Goal: Contribute content: Contribute content

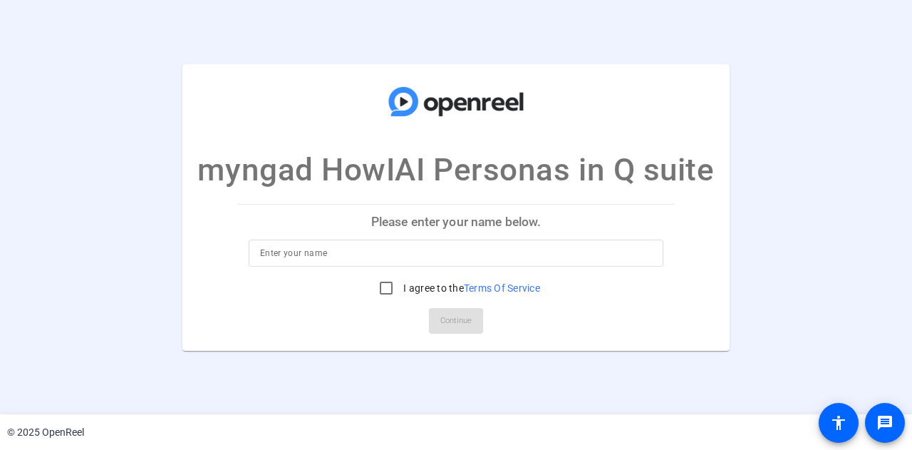
click at [393, 253] on input at bounding box center [456, 252] width 392 height 17
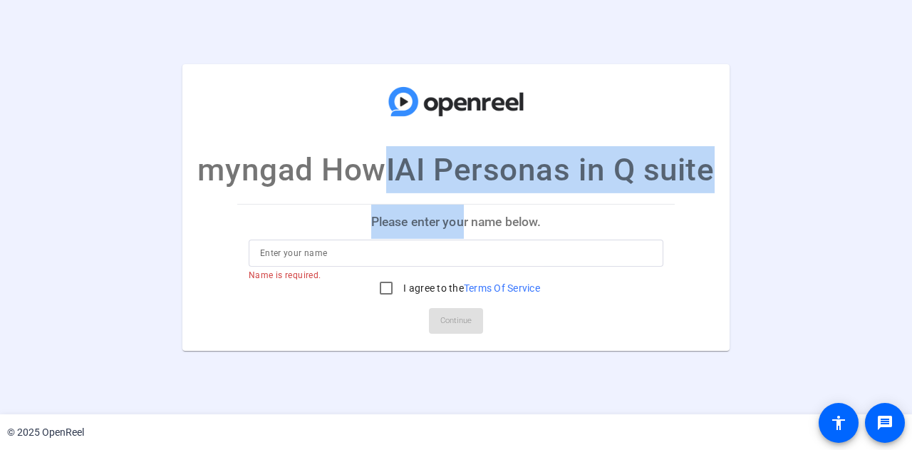
drag, startPoint x: 363, startPoint y: 193, endPoint x: 459, endPoint y: 225, distance: 100.7
click at [459, 225] on mat-card "myngad HowIAI Personas in Q suite Please enter your name below. Name is require…" at bounding box center [455, 206] width 547 height 286
click at [459, 225] on p "Please enter your name below." at bounding box center [455, 221] width 437 height 34
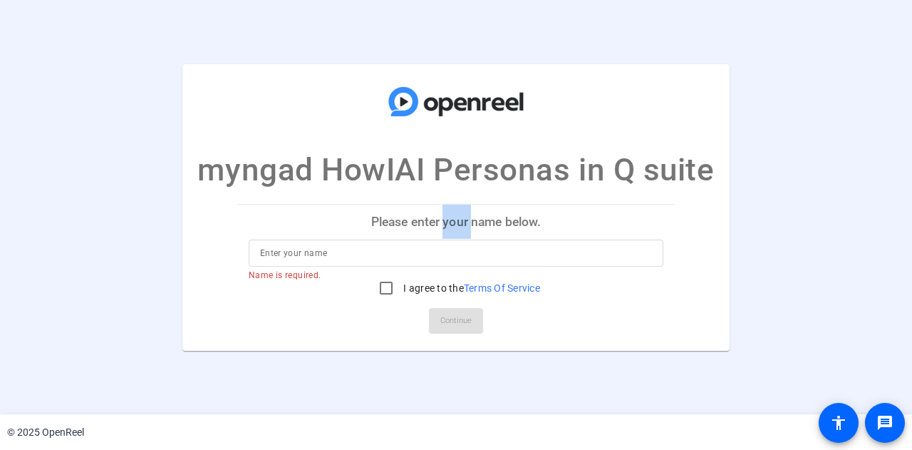
click at [459, 225] on p "Please enter your name below." at bounding box center [455, 221] width 437 height 34
click at [338, 239] on div at bounding box center [456, 252] width 392 height 27
click at [316, 263] on div at bounding box center [456, 252] width 392 height 27
click at [326, 245] on input at bounding box center [456, 252] width 392 height 17
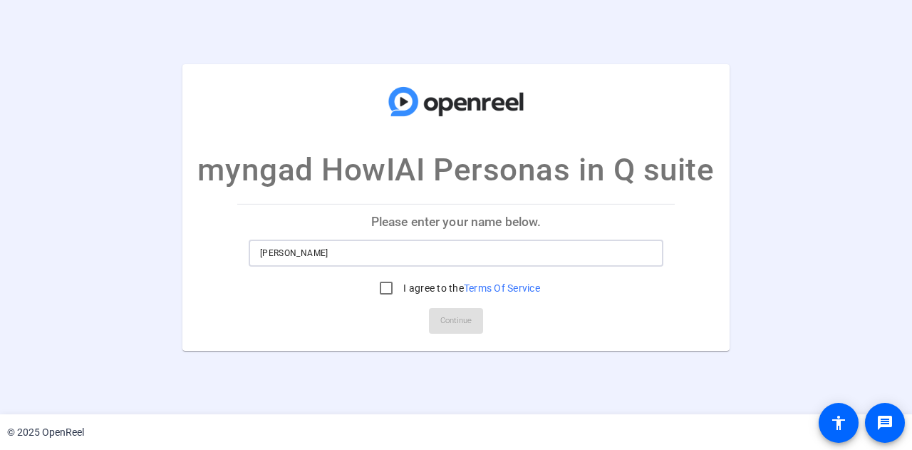
type input "Melisa"
click at [378, 283] on input "I agree to the Terms Of Service" at bounding box center [386, 288] width 28 height 28
checkbox input "true"
click at [472, 324] on span at bounding box center [456, 321] width 54 height 34
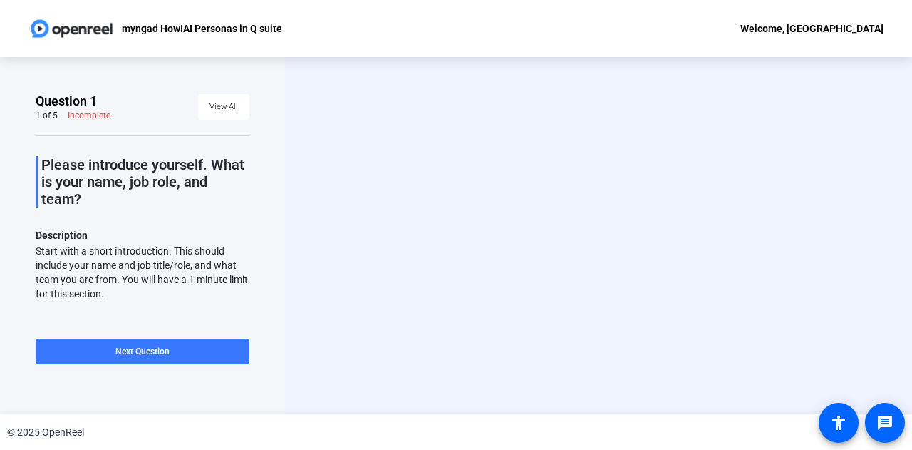
scroll to position [61, 0]
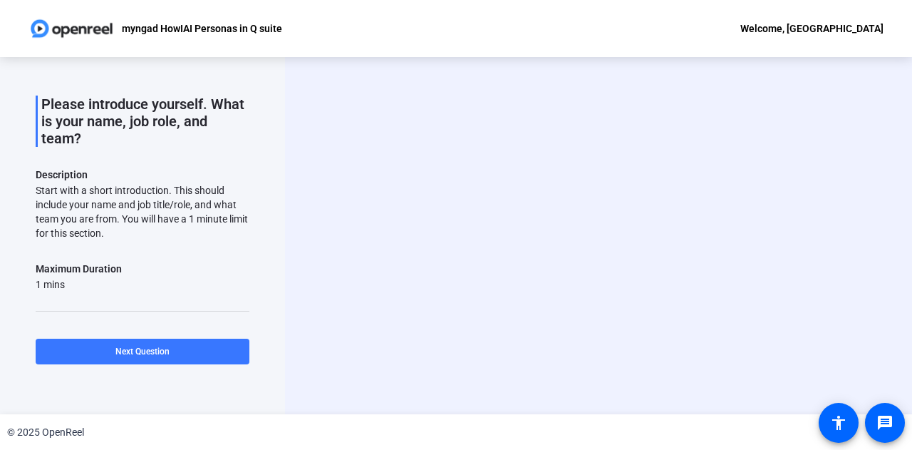
click at [151, 193] on div "Start with a short introduction. This should include your name and job title/ro…" at bounding box center [143, 211] width 214 height 57
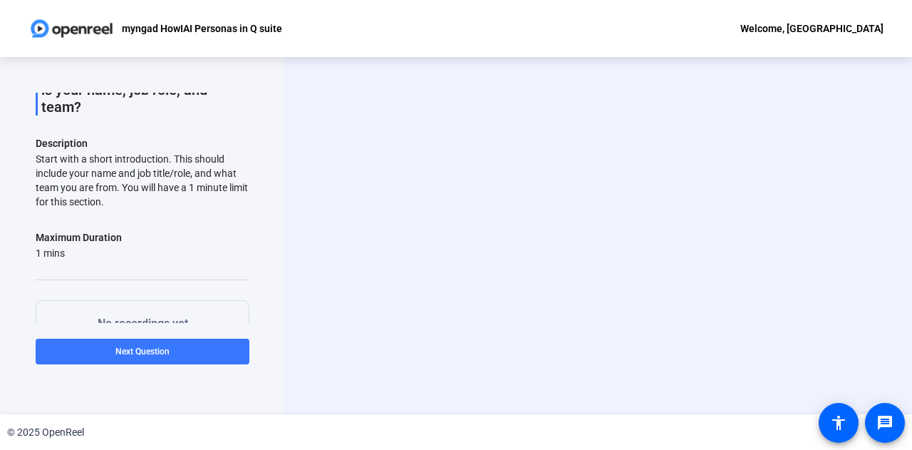
scroll to position [239, 0]
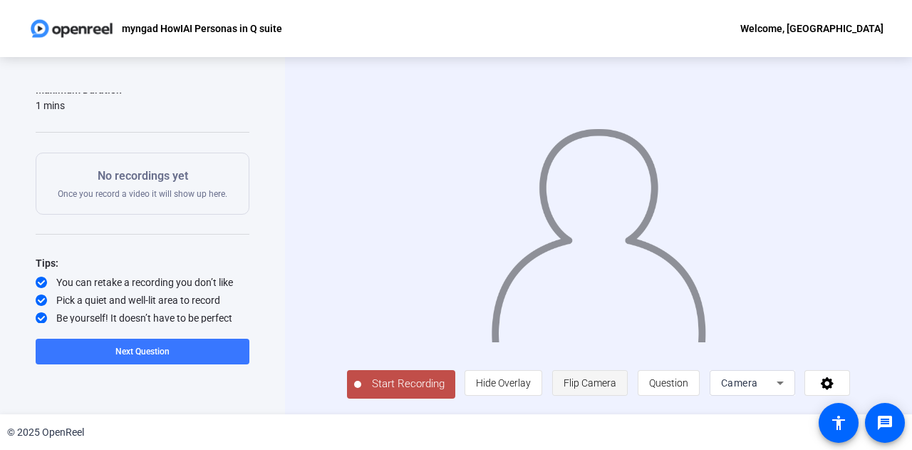
click at [584, 381] on span "Flip Camera" at bounding box center [590, 382] width 53 height 11
click at [510, 379] on span "Hide Overlay" at bounding box center [503, 382] width 55 height 11
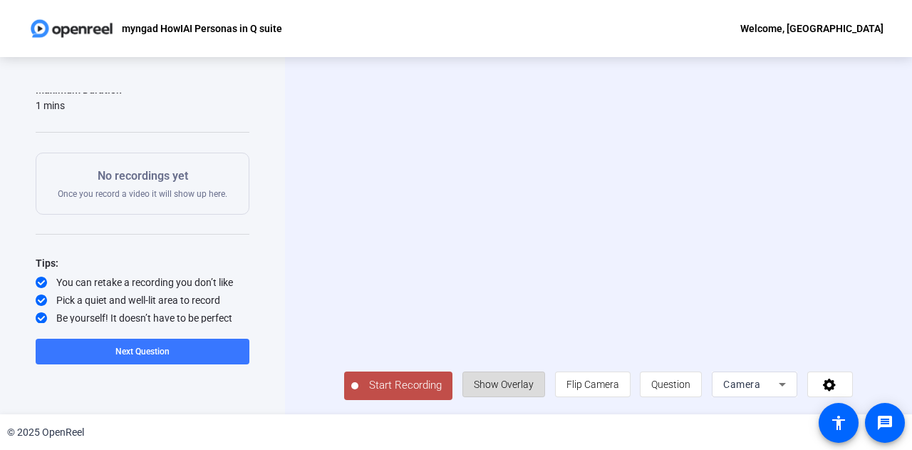
click at [510, 379] on span "Show Overlay" at bounding box center [504, 383] width 60 height 11
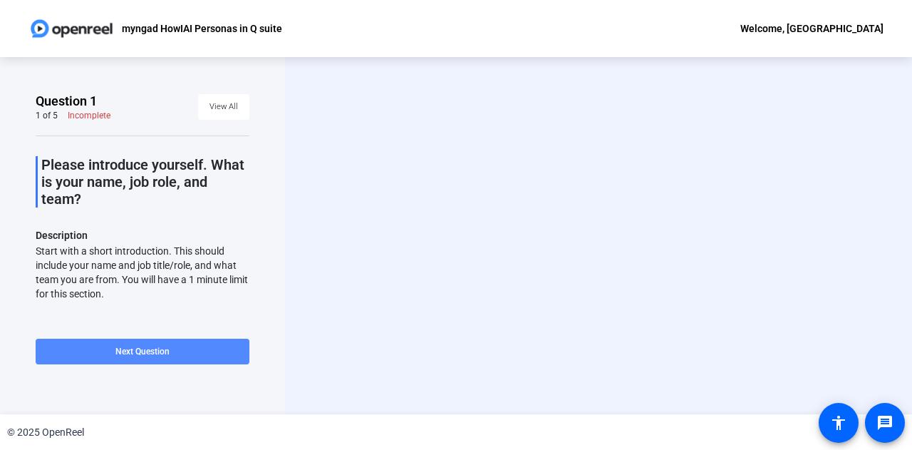
click at [151, 353] on span "Next Question" at bounding box center [142, 351] width 54 height 10
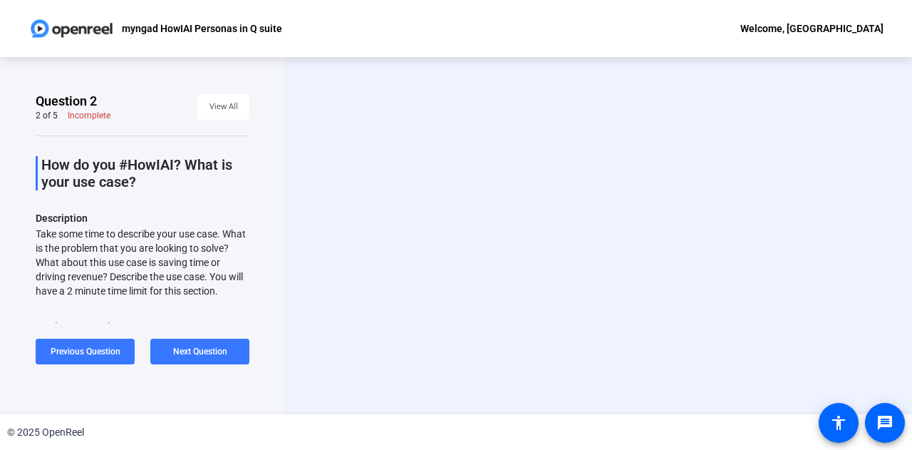
scroll to position [25, 0]
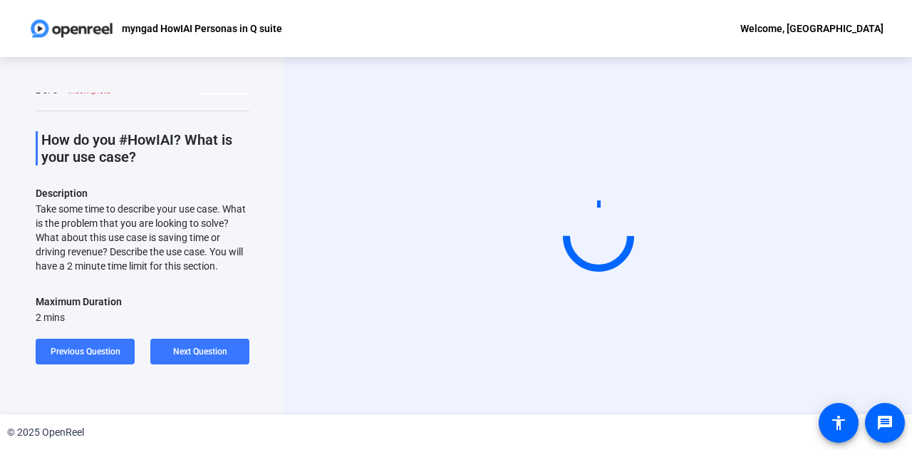
click at [238, 176] on div "How do you #HowIAI? What is your use case? Description Take some time to descri…" at bounding box center [143, 323] width 214 height 426
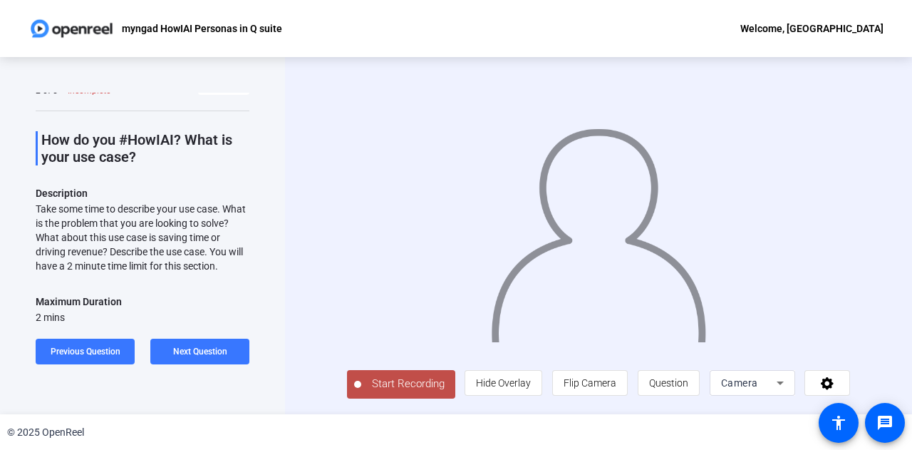
click at [387, 380] on span "Start Recording" at bounding box center [408, 383] width 94 height 16
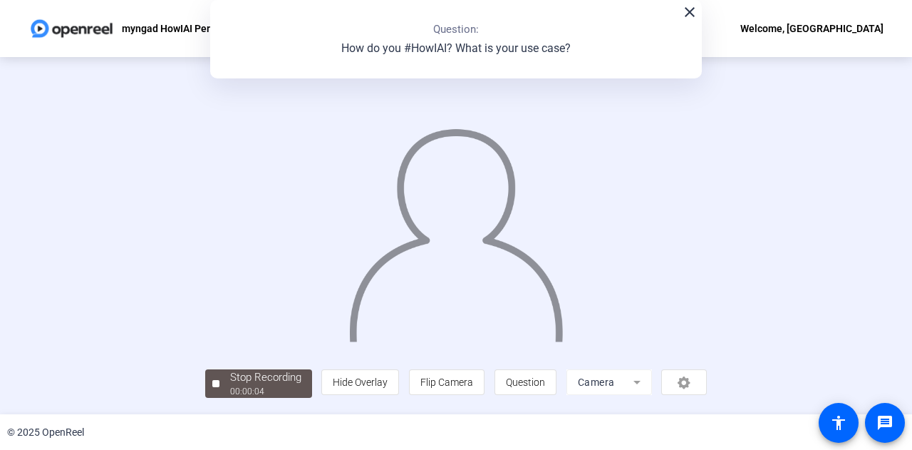
click at [684, 9] on mat-icon "close" at bounding box center [689, 12] width 17 height 17
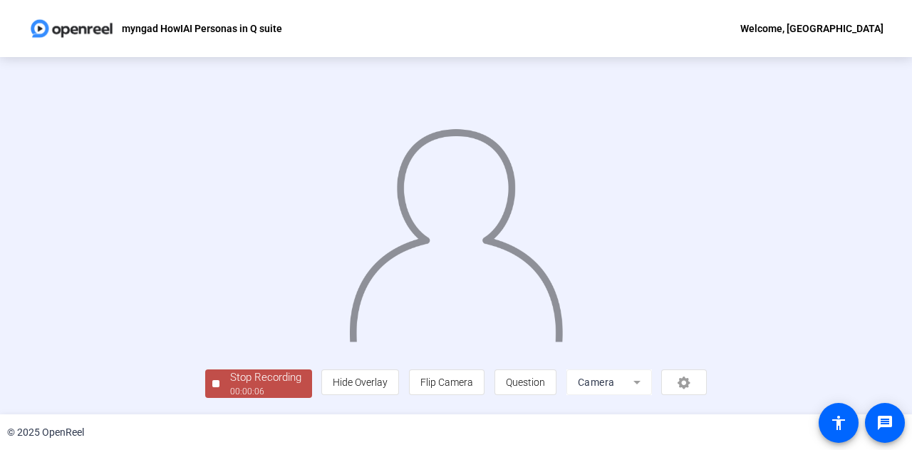
click at [215, 388] on button "Stop Recording 00:00:06" at bounding box center [258, 383] width 107 height 29
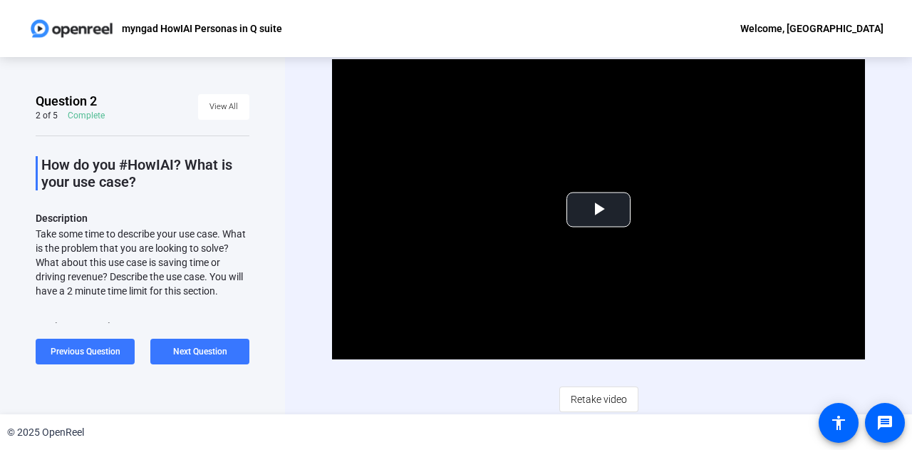
scroll to position [241, 0]
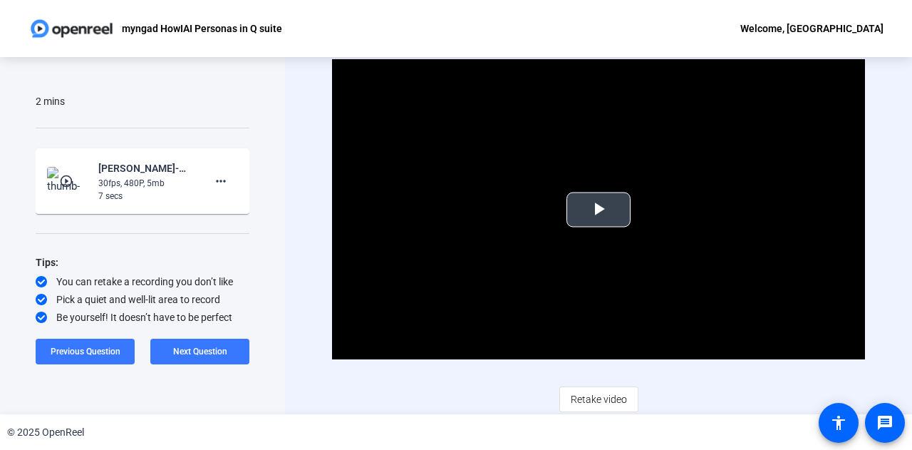
click at [647, 204] on video "Video Player" at bounding box center [598, 209] width 533 height 300
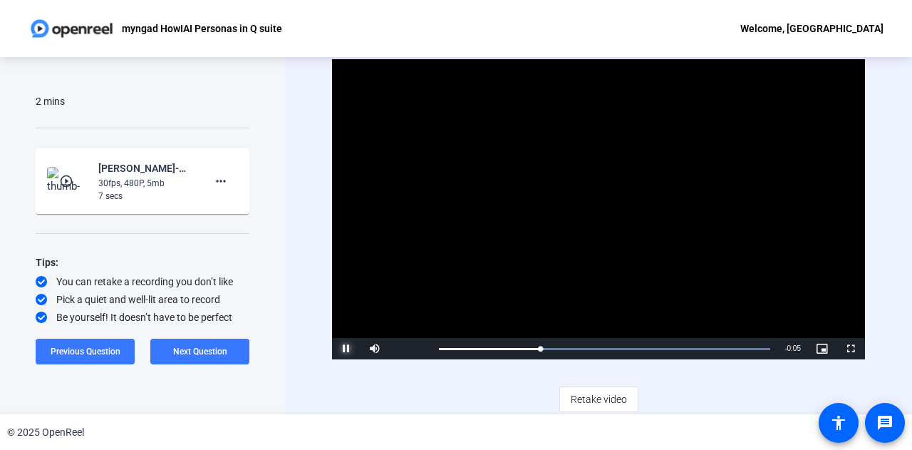
click at [342, 348] on span "Video Player" at bounding box center [346, 348] width 28 height 0
click at [405, 348] on div "46%" at bounding box center [406, 349] width 29 height 2
click at [193, 356] on span "Next Question" at bounding box center [200, 351] width 54 height 10
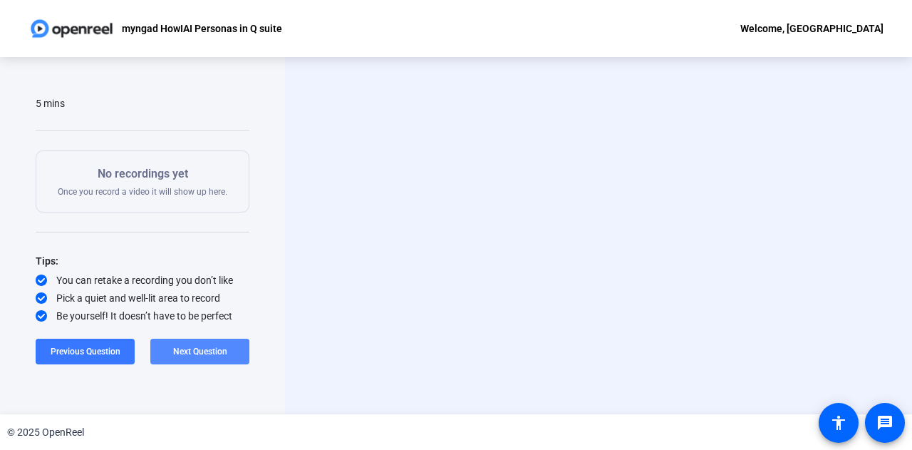
scroll to position [234, 0]
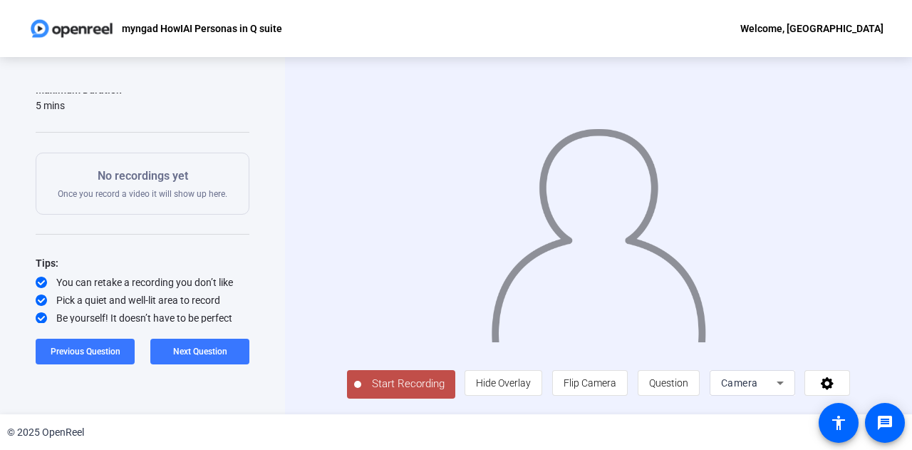
click at [399, 392] on span "Start Recording" at bounding box center [408, 383] width 94 height 16
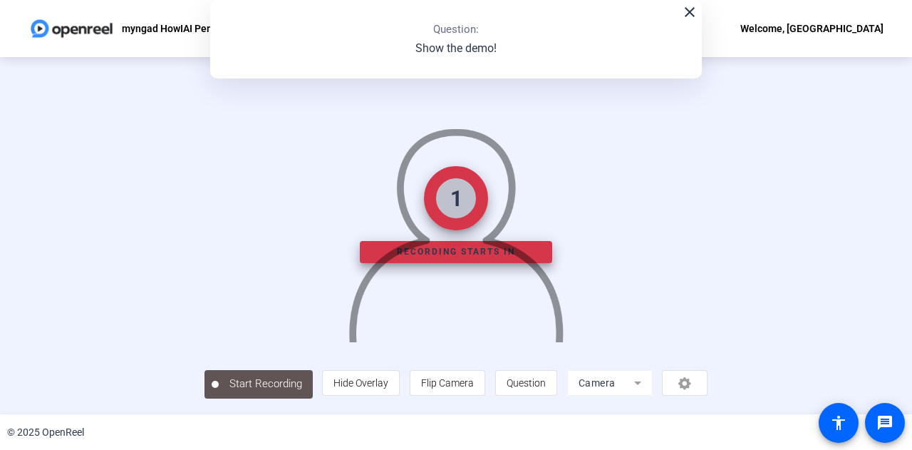
scroll to position [71, 0]
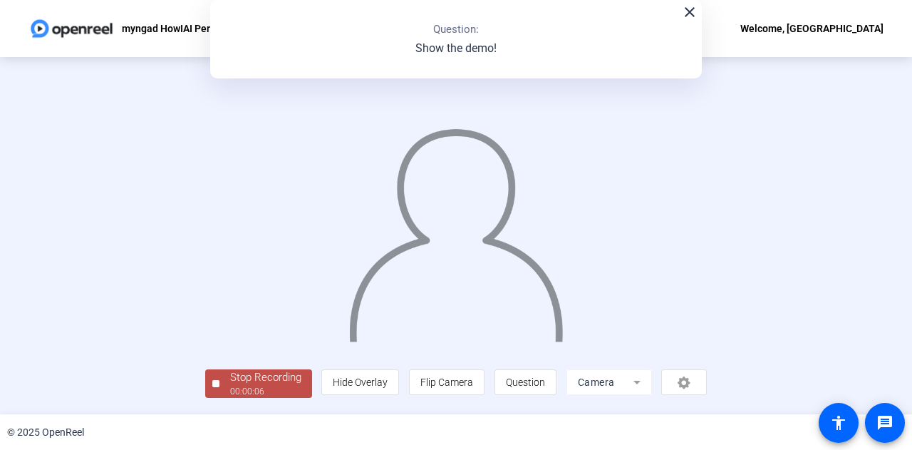
click at [652, 388] on mat-form-field "Camera" at bounding box center [608, 382] width 85 height 26
click at [388, 388] on span "Hide Overlay" at bounding box center [360, 381] width 55 height 11
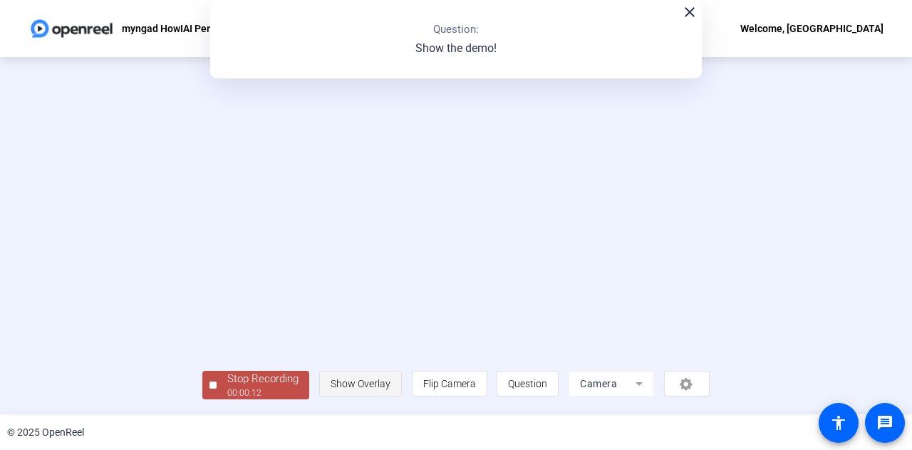
click at [390, 388] on span "Show Overlay" at bounding box center [361, 383] width 60 height 11
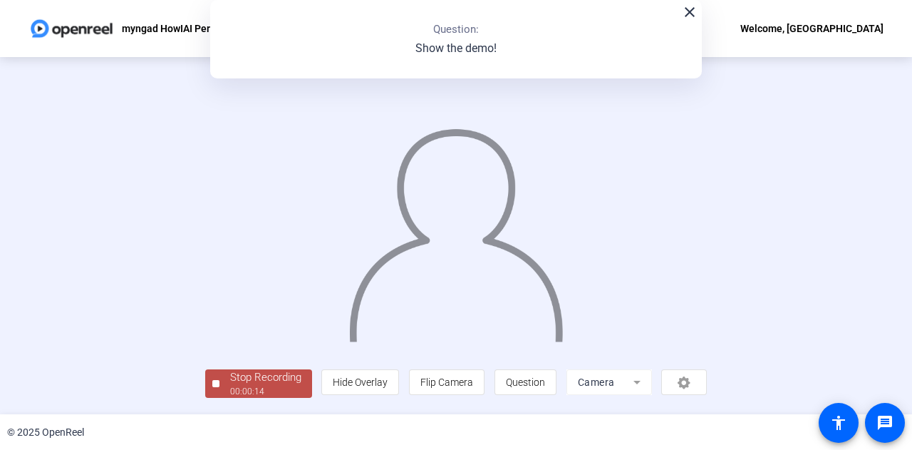
click at [230, 388] on div "00:00:14" at bounding box center [265, 391] width 71 height 13
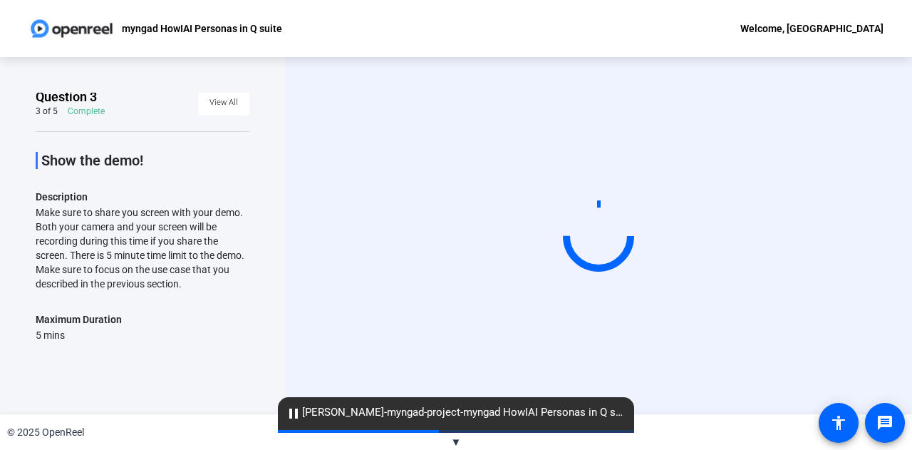
scroll to position [0, 0]
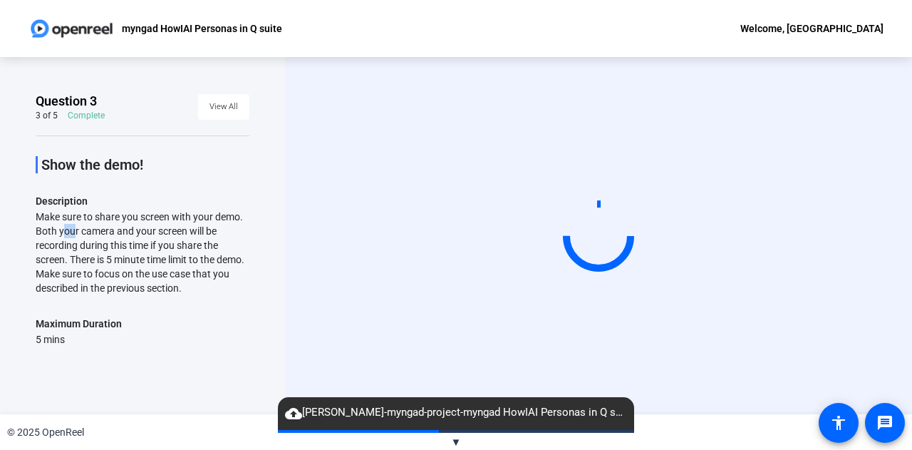
drag, startPoint x: 90, startPoint y: 227, endPoint x: 100, endPoint y: 224, distance: 9.5
click at [100, 224] on div "Make sure to share you screen with your demo. Both your camera and your screen …" at bounding box center [143, 251] width 214 height 85
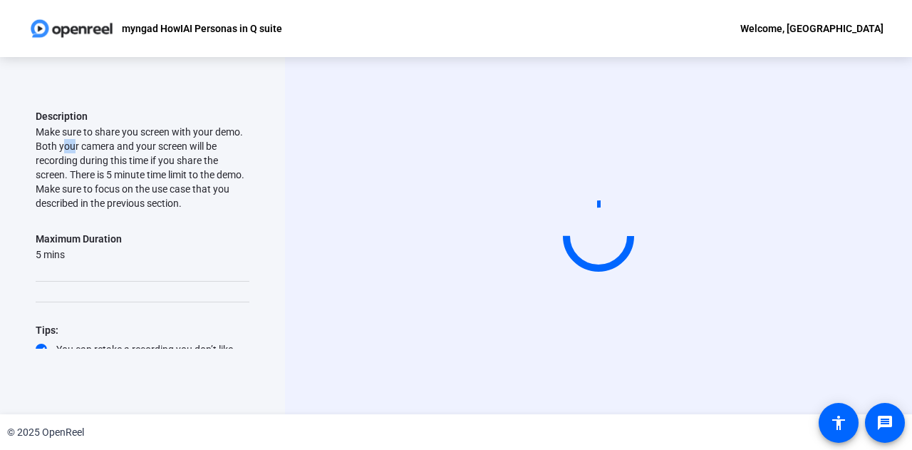
scroll to position [127, 0]
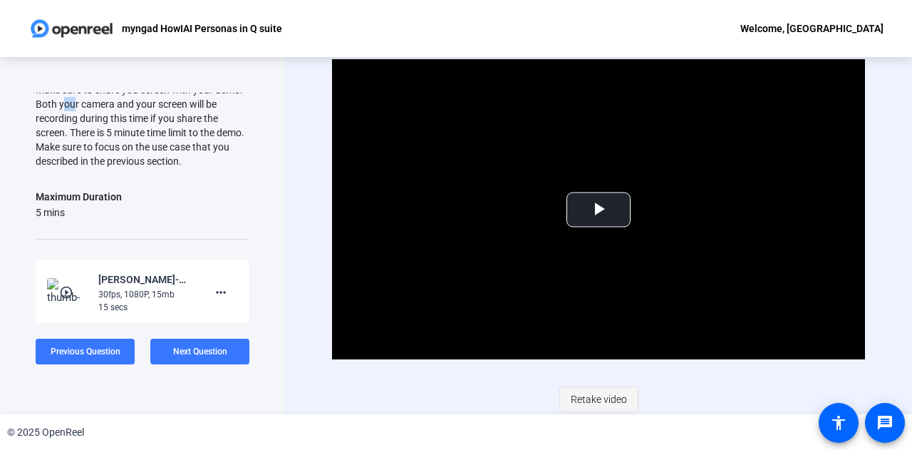
click at [590, 403] on span "Retake video" at bounding box center [599, 398] width 56 height 27
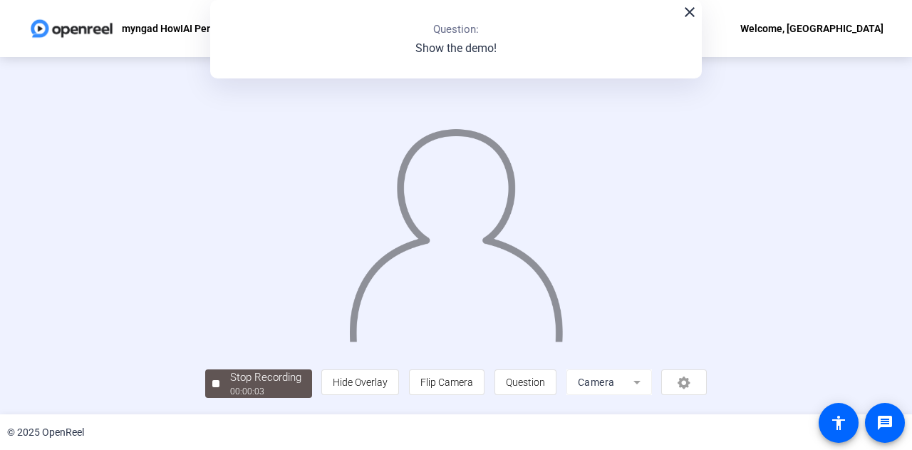
scroll to position [71, 0]
click at [230, 385] on div "Stop Recording" at bounding box center [265, 377] width 71 height 16
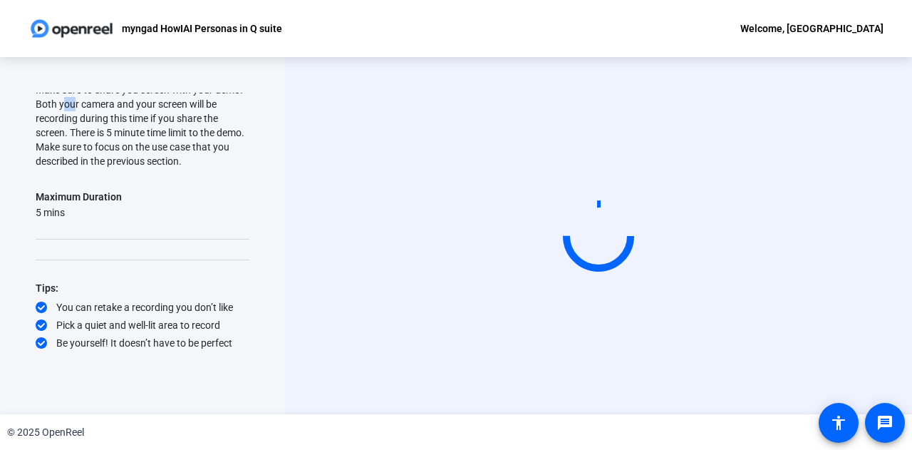
scroll to position [0, 0]
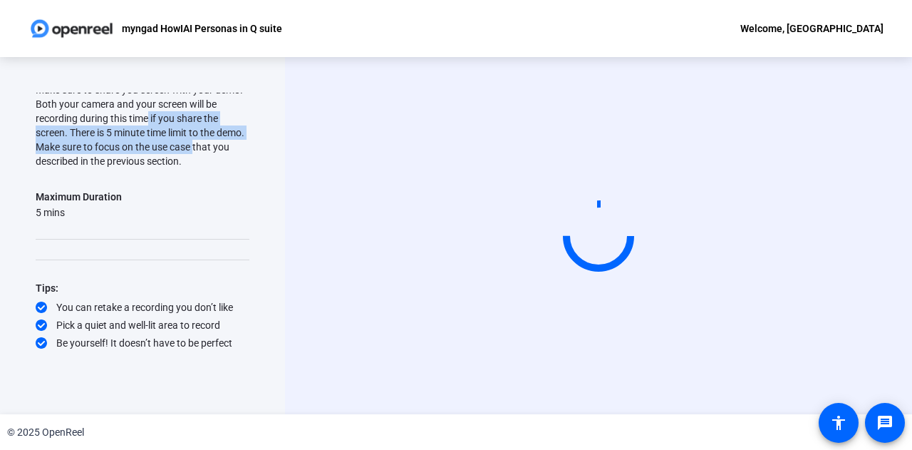
drag, startPoint x: 160, startPoint y: 123, endPoint x: 239, endPoint y: 144, distance: 82.6
click at [239, 144] on div "Make sure to share you screen with your demo. Both your camera and your screen …" at bounding box center [143, 125] width 214 height 85
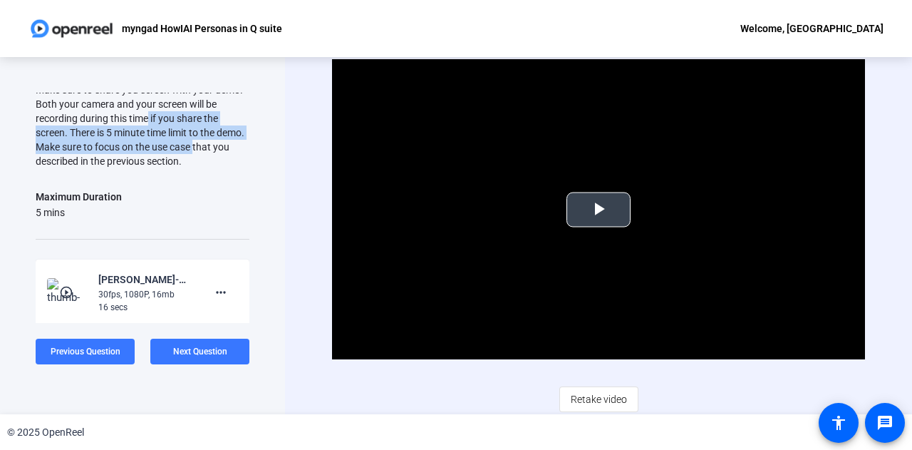
click at [647, 296] on video "Video Player" at bounding box center [598, 209] width 533 height 300
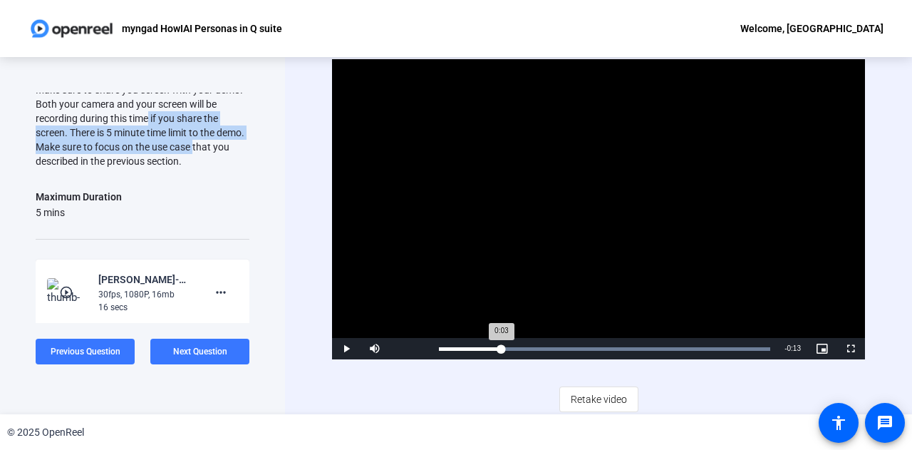
click at [499, 348] on div "Loaded : 100.00% 0:03 0:03" at bounding box center [604, 349] width 331 height 4
drag, startPoint x: 541, startPoint y: 345, endPoint x: 588, endPoint y: 341, distance: 47.2
click at [588, 341] on div "Loaded : 100.00% 0:05 0:05" at bounding box center [605, 348] width 346 height 21
click at [596, 342] on div "Loaded : 100.00% 0:07 0:07" at bounding box center [605, 348] width 346 height 21
drag, startPoint x: 622, startPoint y: 341, endPoint x: 710, endPoint y: 337, distance: 87.7
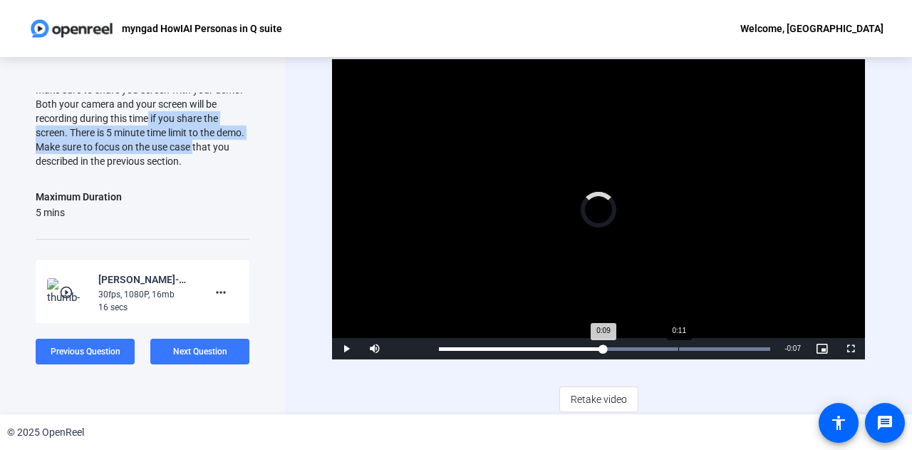
click at [710, 338] on div "Loaded : 100.00% 0:11 0:09" at bounding box center [605, 348] width 346 height 21
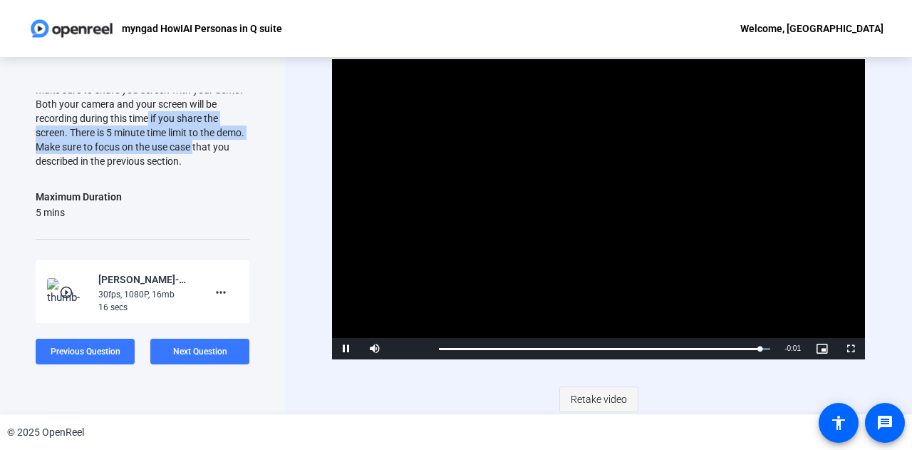
click at [588, 398] on span "Retake video" at bounding box center [599, 398] width 56 height 27
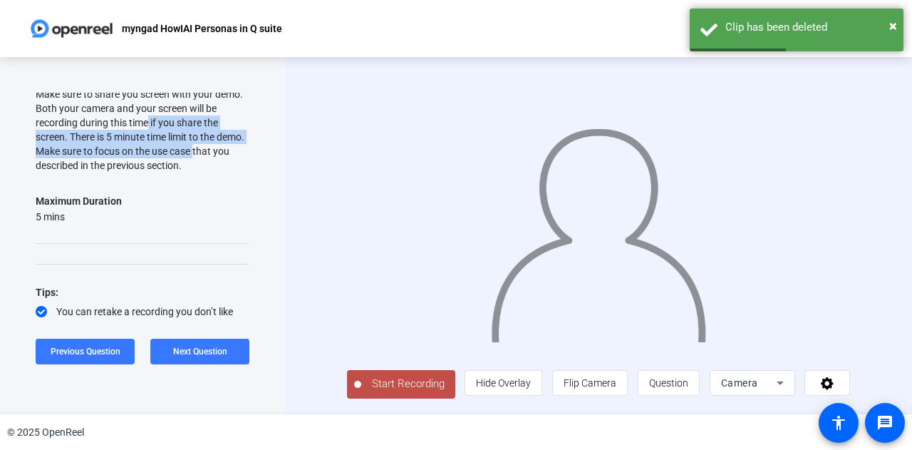
scroll to position [1, 0]
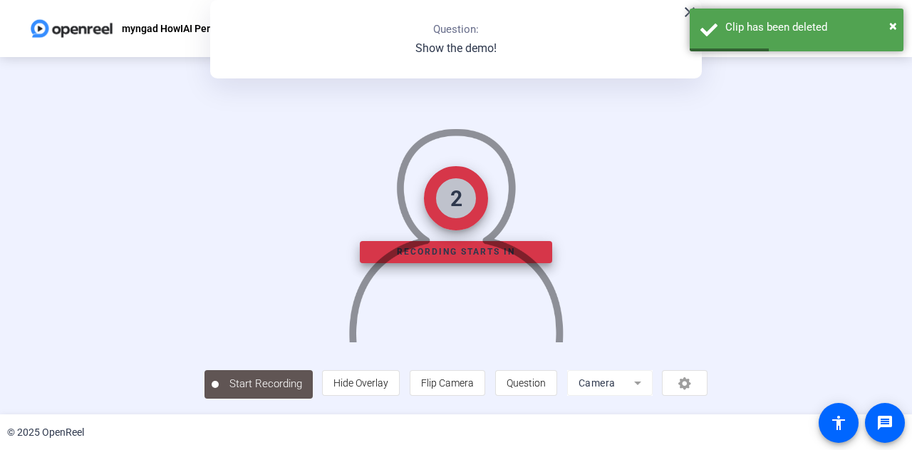
click at [685, 12] on mat-icon "close" at bounding box center [689, 12] width 17 height 17
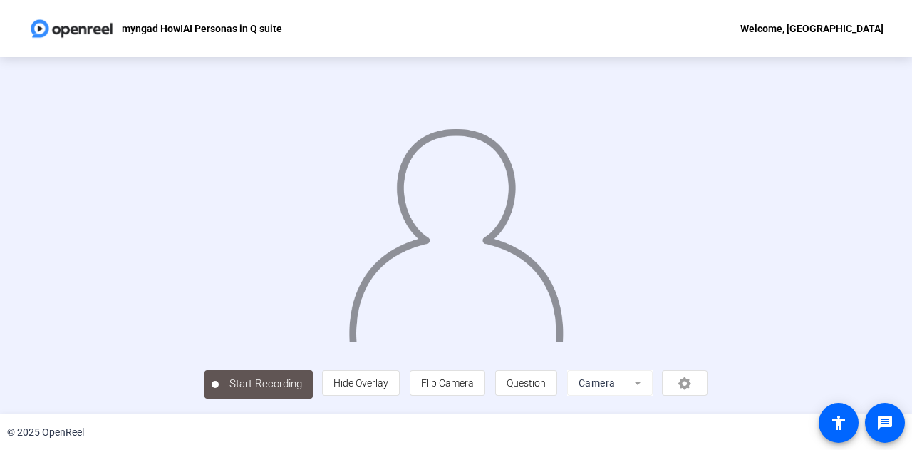
scroll to position [71, 0]
click at [473, 395] on span "Flip Camera" at bounding box center [446, 381] width 53 height 27
click at [545, 383] on span "Question" at bounding box center [525, 381] width 39 height 11
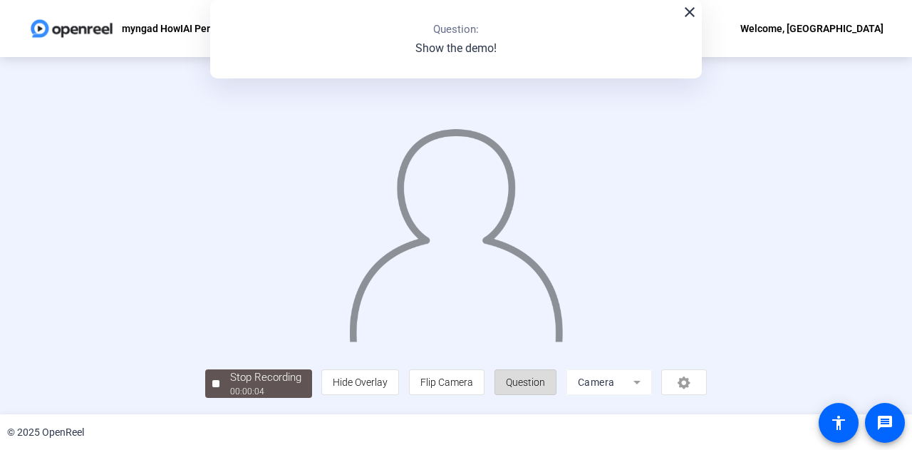
click at [545, 383] on span "Question" at bounding box center [525, 381] width 39 height 11
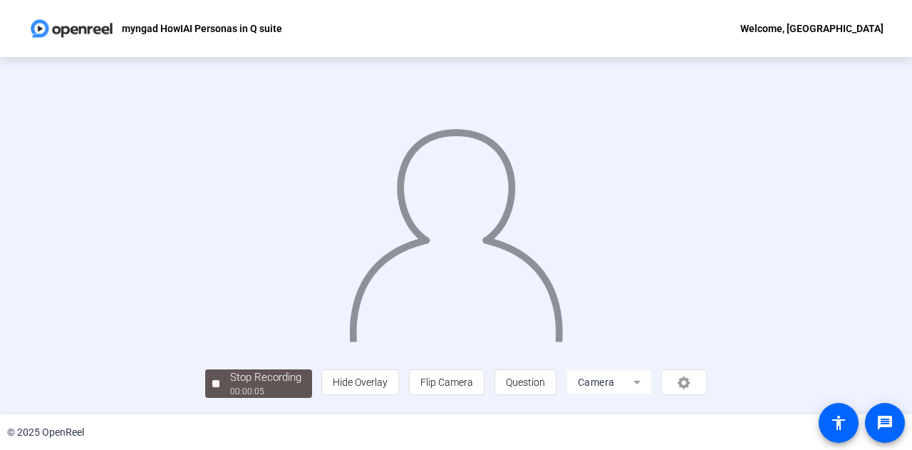
click at [707, 383] on div "person Hide Overlay flip Flip Camera question_mark Question Camera" at bounding box center [513, 382] width 385 height 26
click at [230, 381] on div "Stop Recording" at bounding box center [265, 377] width 71 height 16
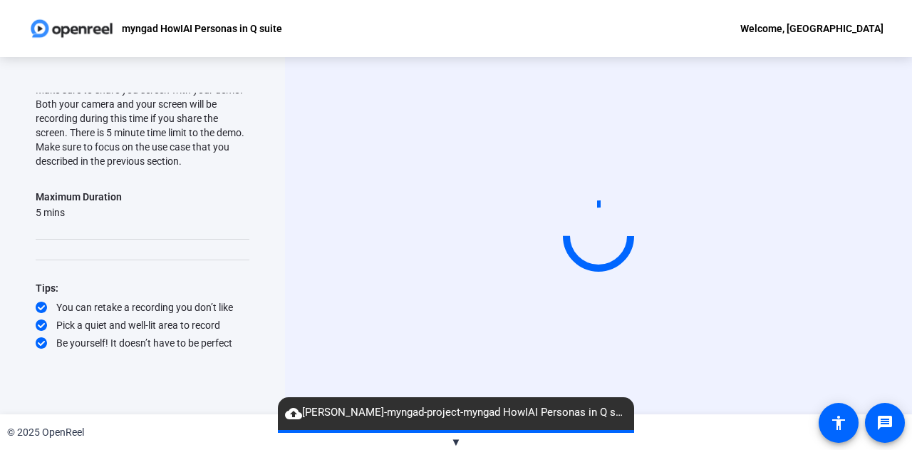
scroll to position [0, 0]
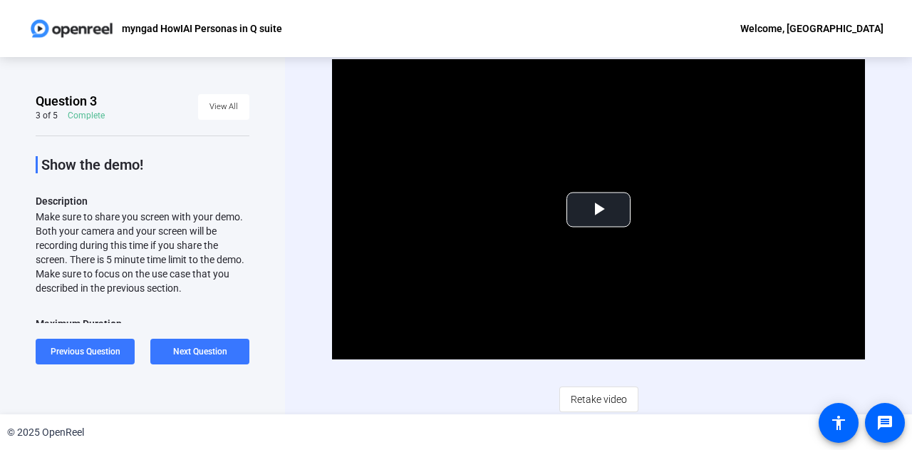
click at [201, 254] on div "Make sure to share you screen with your demo. Both your camera and your screen …" at bounding box center [143, 251] width 214 height 85
click at [260, 217] on div "Question 3 3 of 5 Complete View All Show the demo! Description Make sure to sha…" at bounding box center [142, 235] width 285 height 357
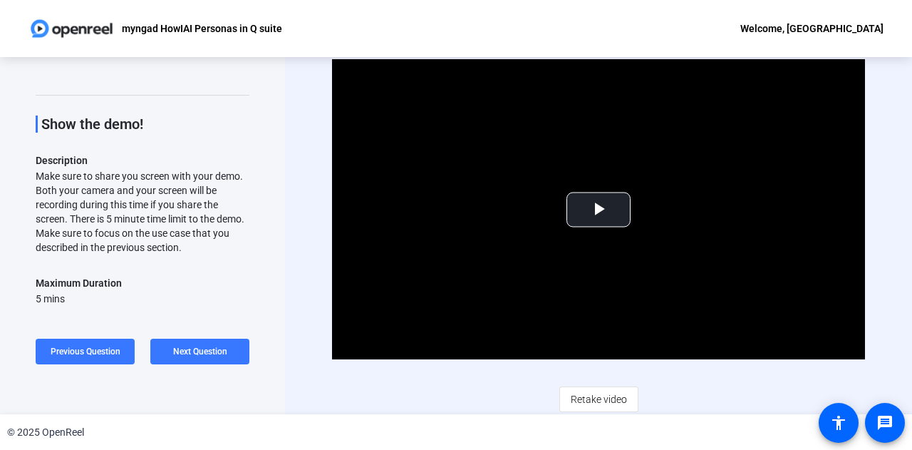
scroll to position [25, 0]
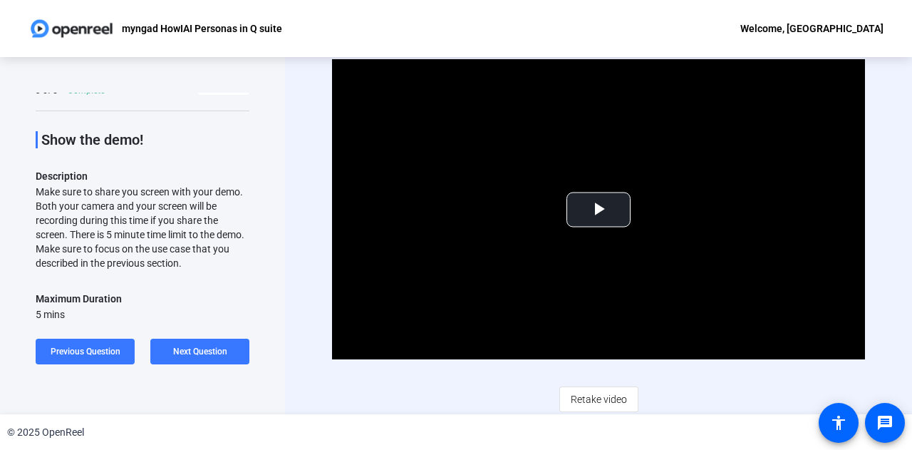
click at [0, 219] on div "Question 3 3 of 5 Complete View All Show the demo! Description Make sure to sha…" at bounding box center [142, 235] width 285 height 357
click at [284, 291] on div "Question 3 3 of 5 Complete View All Show the demo! Description Make sure to sha…" at bounding box center [142, 235] width 285 height 357
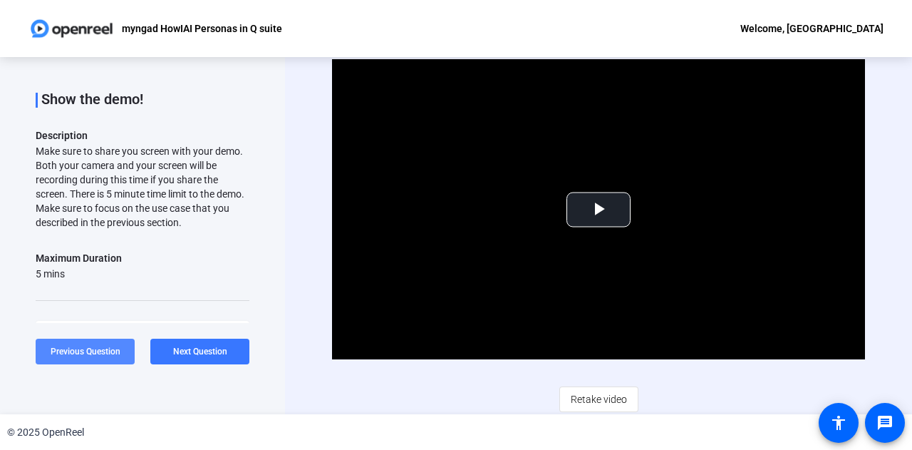
click at [90, 364] on span at bounding box center [85, 351] width 99 height 34
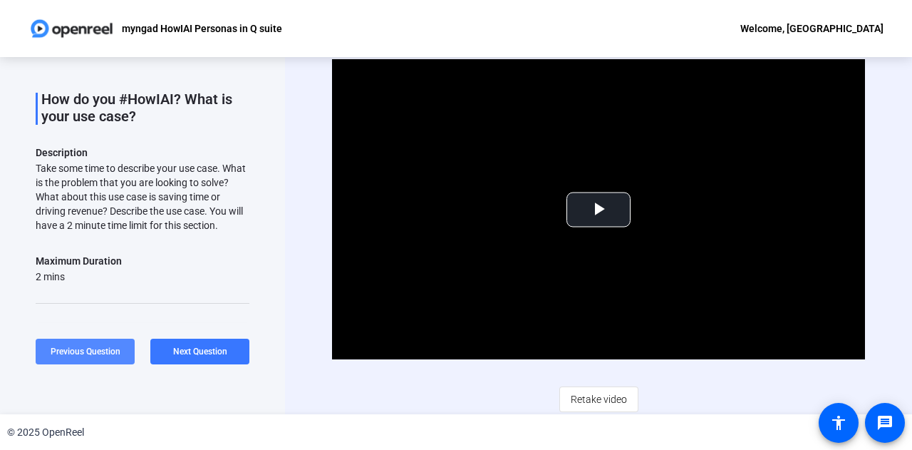
click at [87, 358] on span at bounding box center [85, 351] width 99 height 34
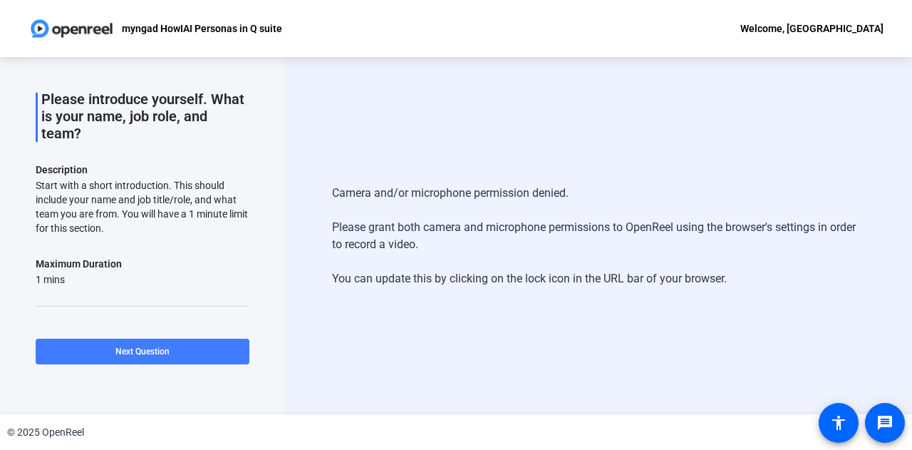
click at [160, 348] on span "Next Question" at bounding box center [142, 351] width 54 height 10
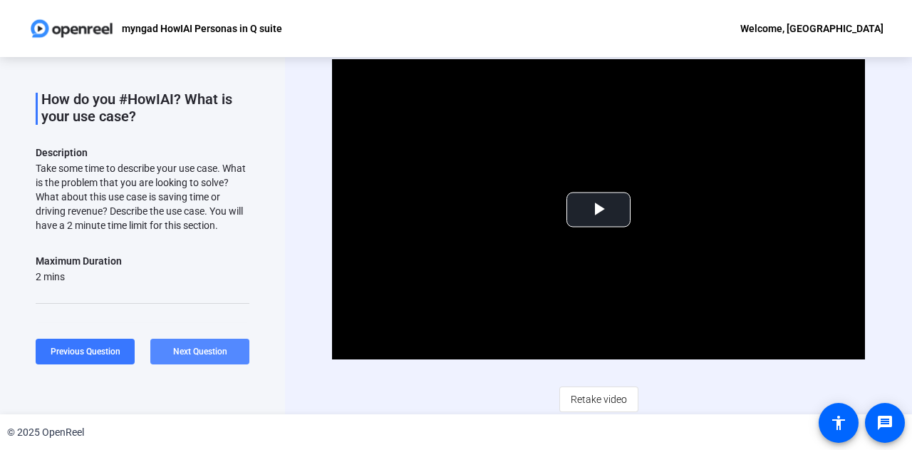
click at [160, 348] on span at bounding box center [199, 351] width 99 height 34
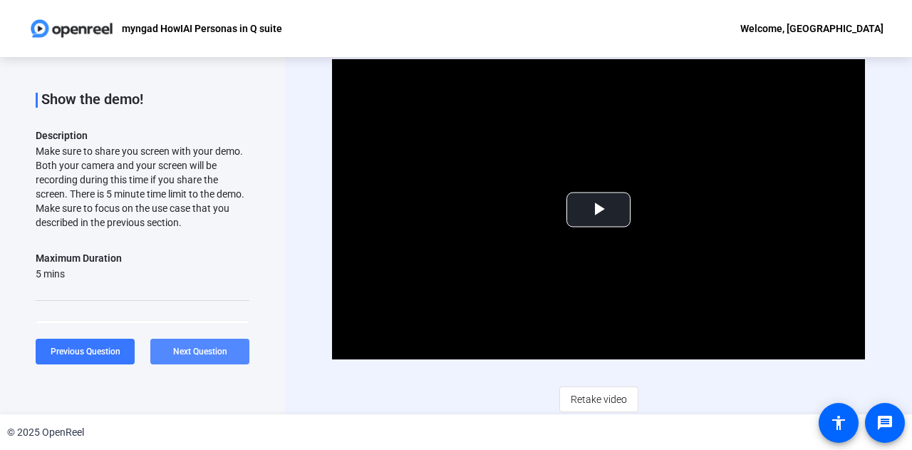
click at [176, 350] on span "Next Question" at bounding box center [200, 351] width 54 height 10
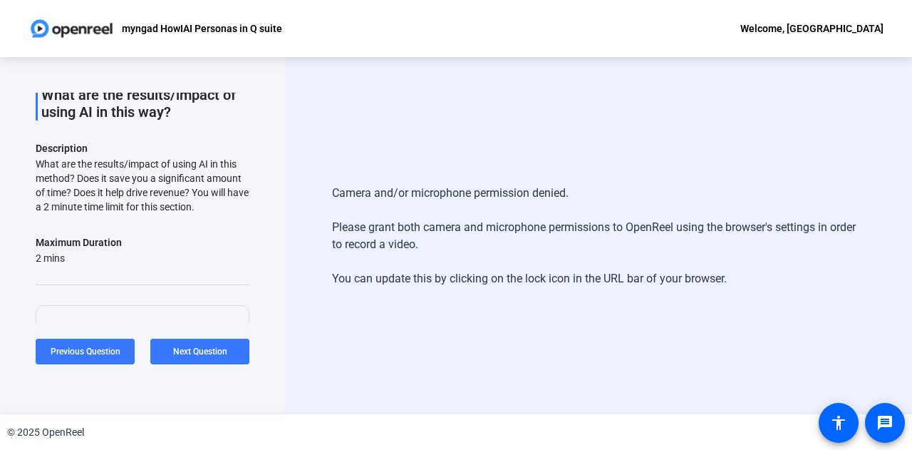
scroll to position [110, 0]
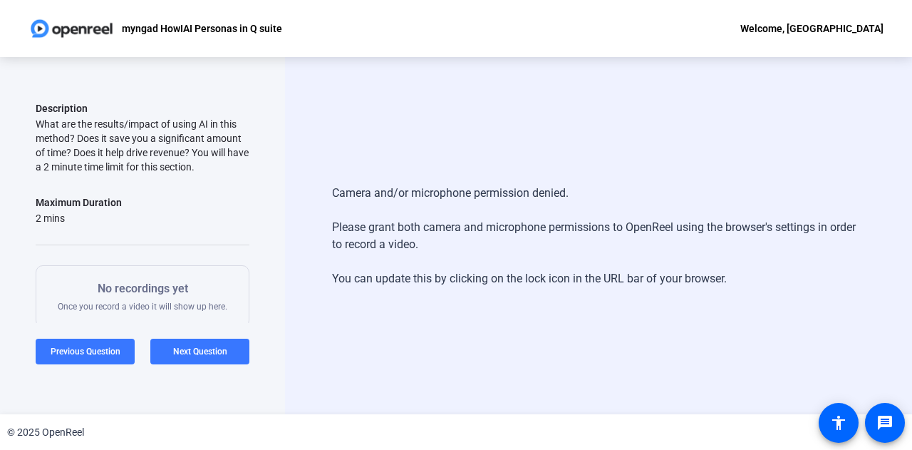
click at [16, 224] on div "Question 4 4 of 5 Incomplete View All What are the results/impact of using AI i…" at bounding box center [142, 235] width 285 height 357
click at [220, 348] on span "Next Question" at bounding box center [200, 351] width 54 height 10
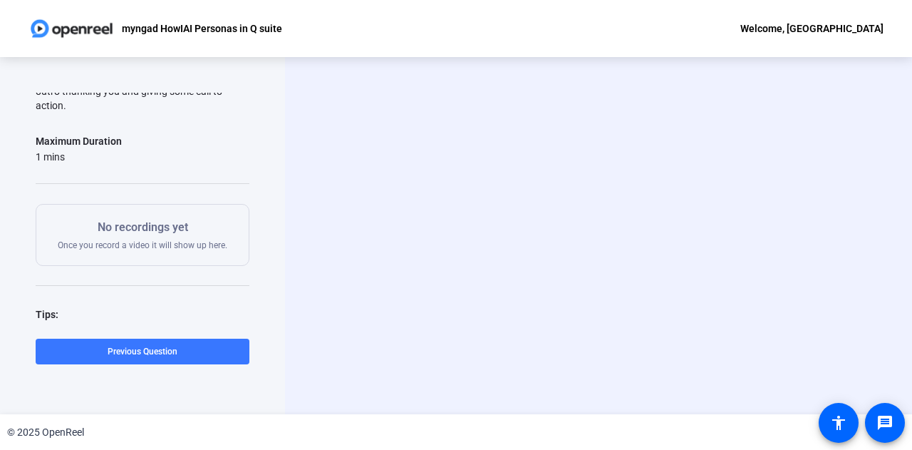
scroll to position [294, 0]
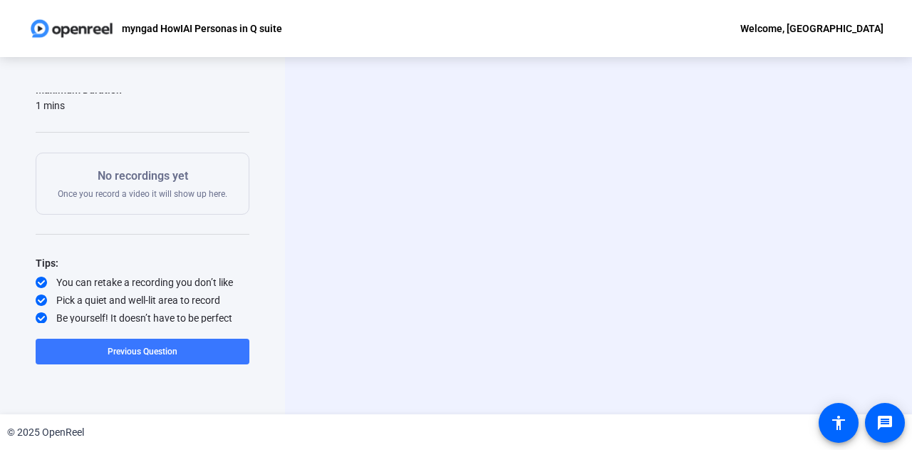
click at [125, 202] on div "No recordings yet Once you record a video it will show up here." at bounding box center [143, 183] width 214 height 62
click at [123, 194] on div "No recordings yet Once you record a video it will show up here." at bounding box center [143, 183] width 170 height 32
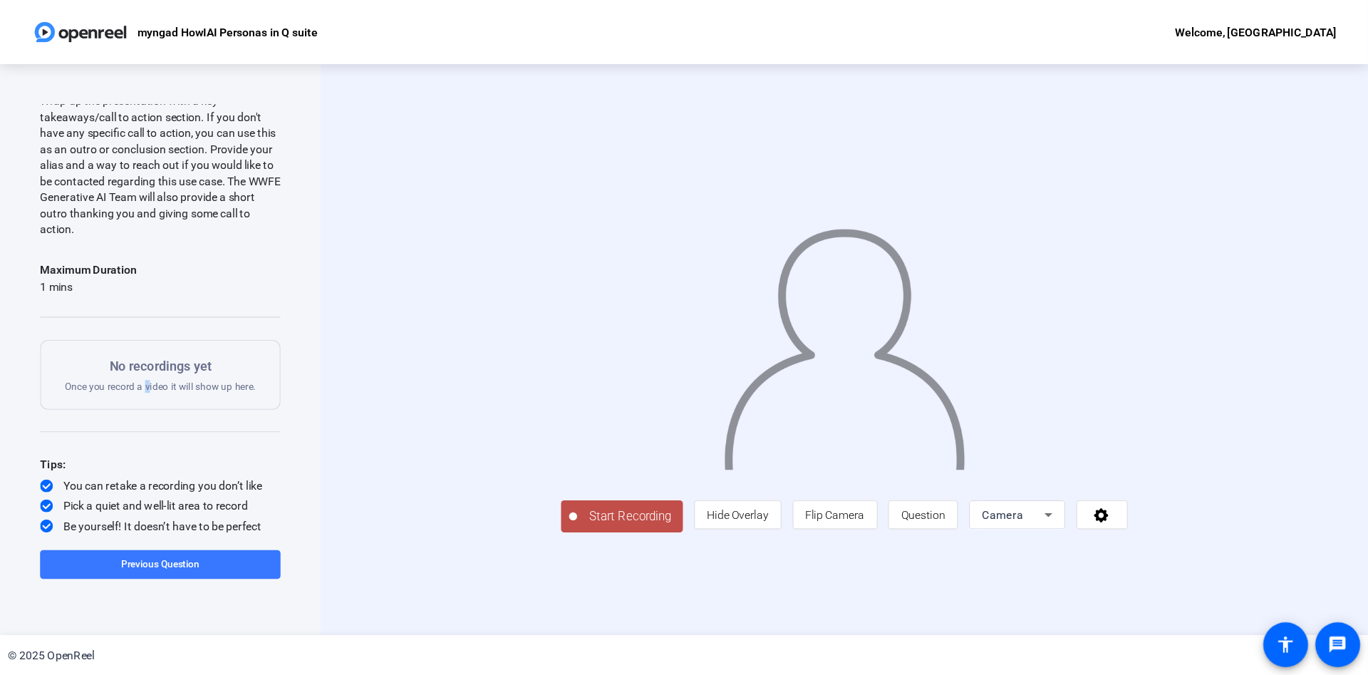
scroll to position [0, 0]
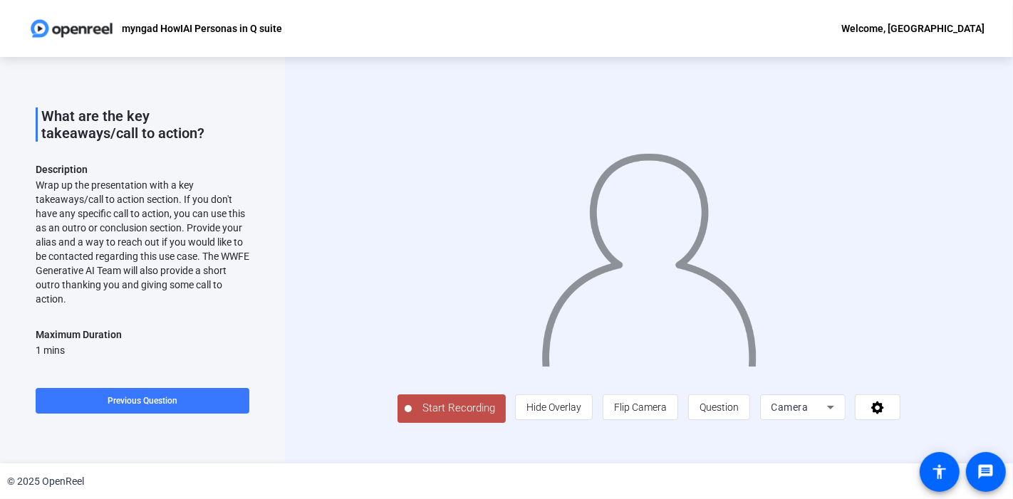
drag, startPoint x: 905, startPoint y: 1, endPoint x: 316, endPoint y: 241, distance: 635.6
click at [316, 241] on div "Start Recording person Hide Overlay flip Flip Camera question_mark Question Cam…" at bounding box center [649, 260] width 728 height 407
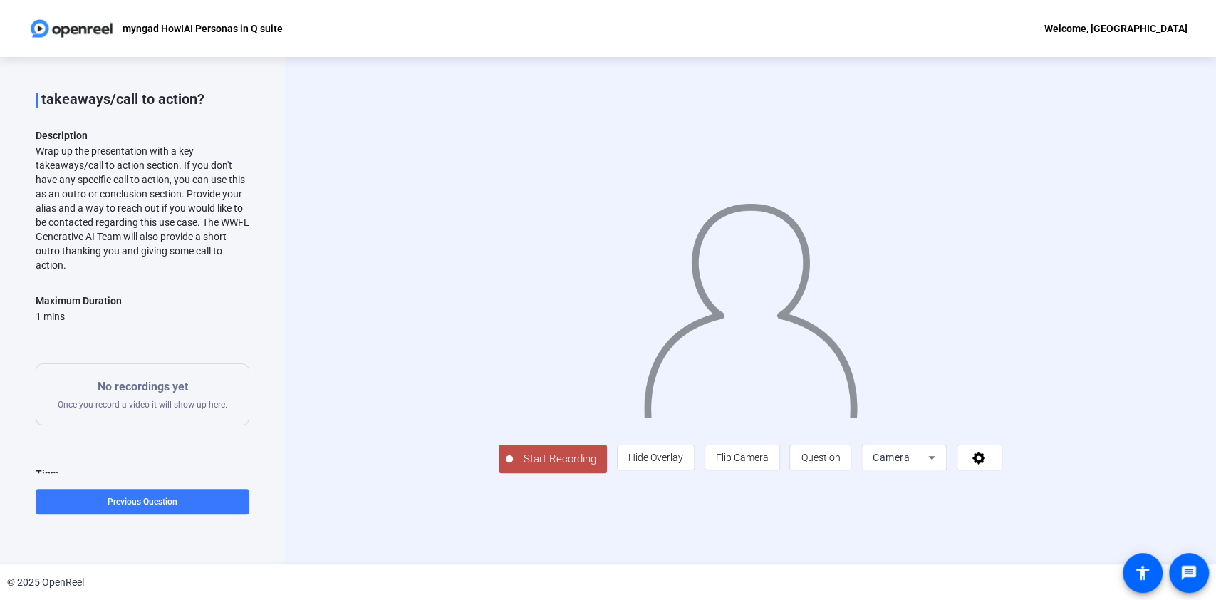
scroll to position [144, 0]
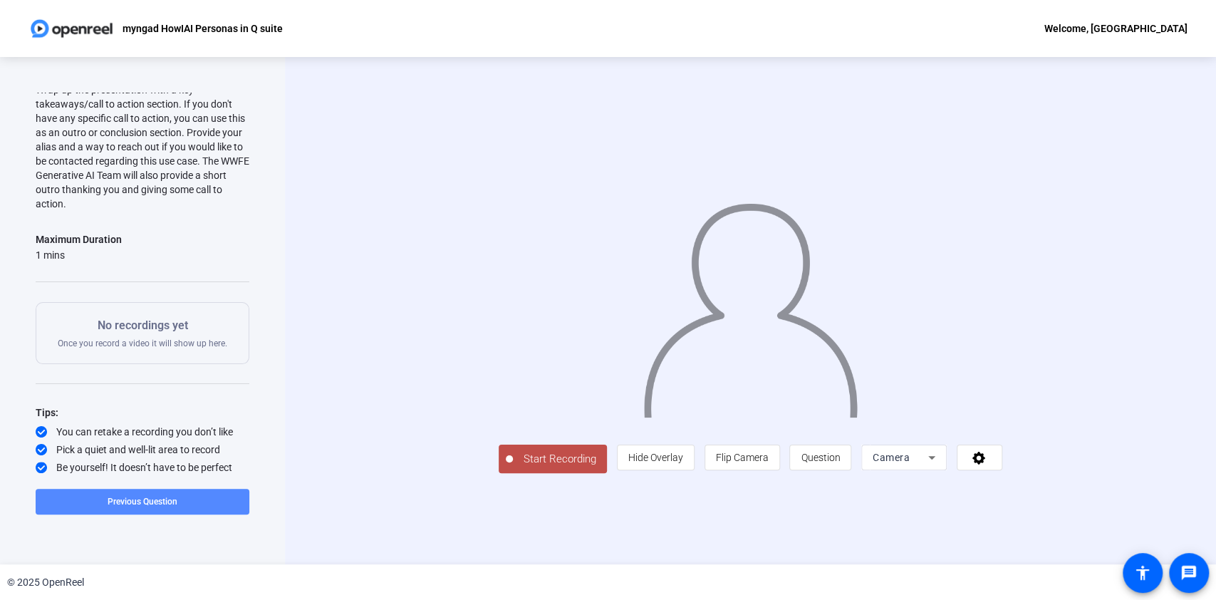
click at [187, 449] on span at bounding box center [143, 501] width 214 height 34
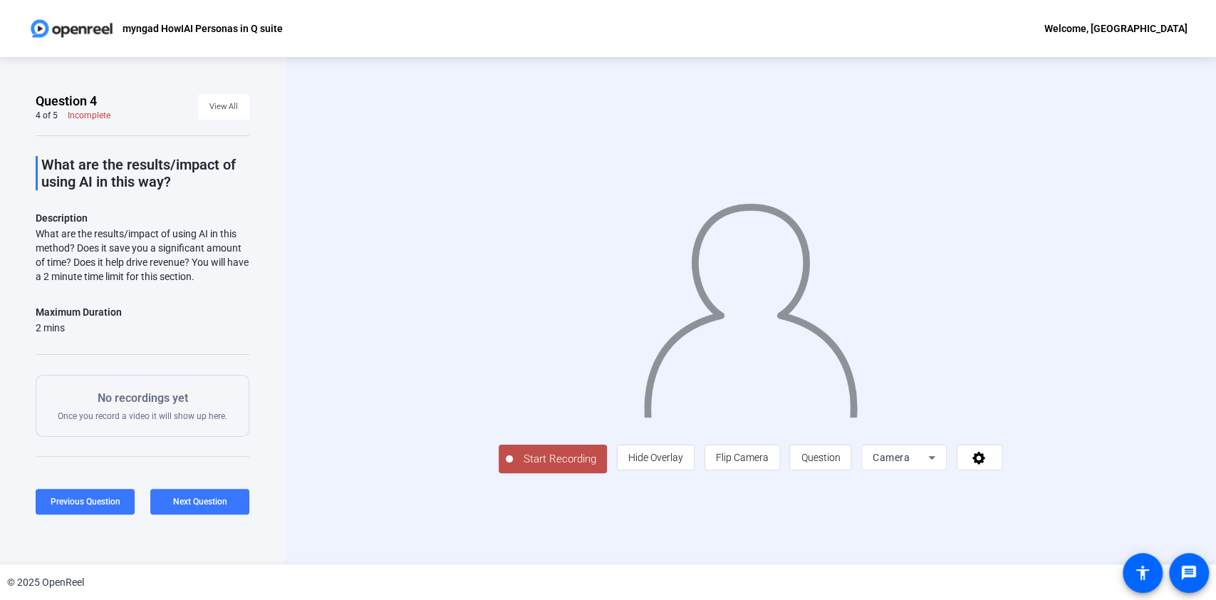
scroll to position [87, 0]
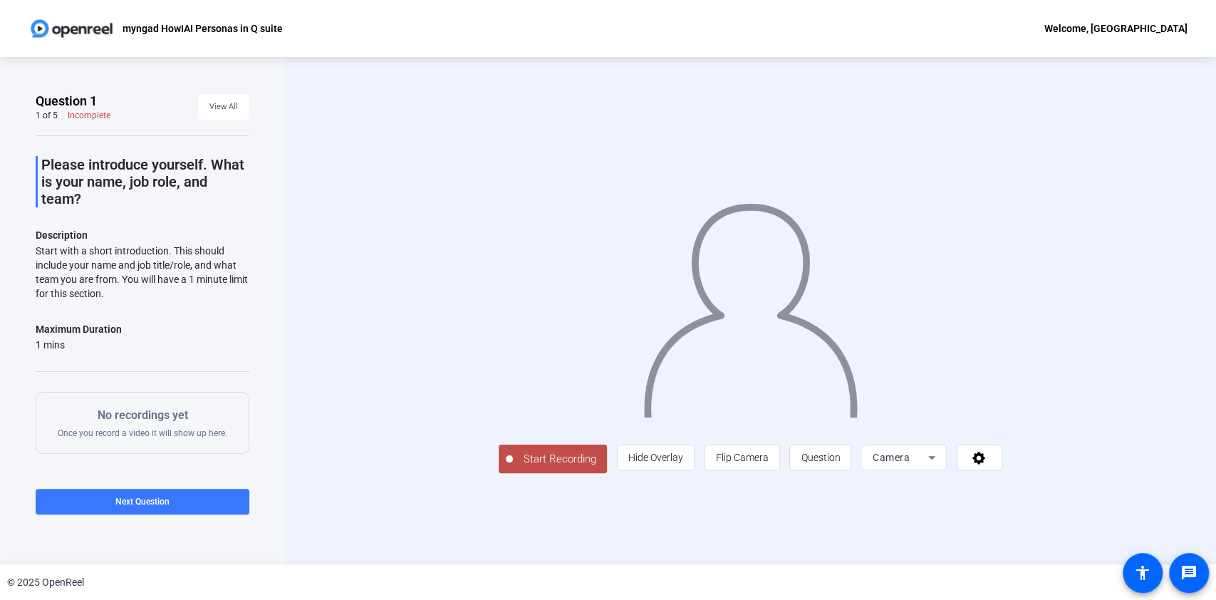
click at [553, 457] on span "Start Recording" at bounding box center [560, 459] width 94 height 16
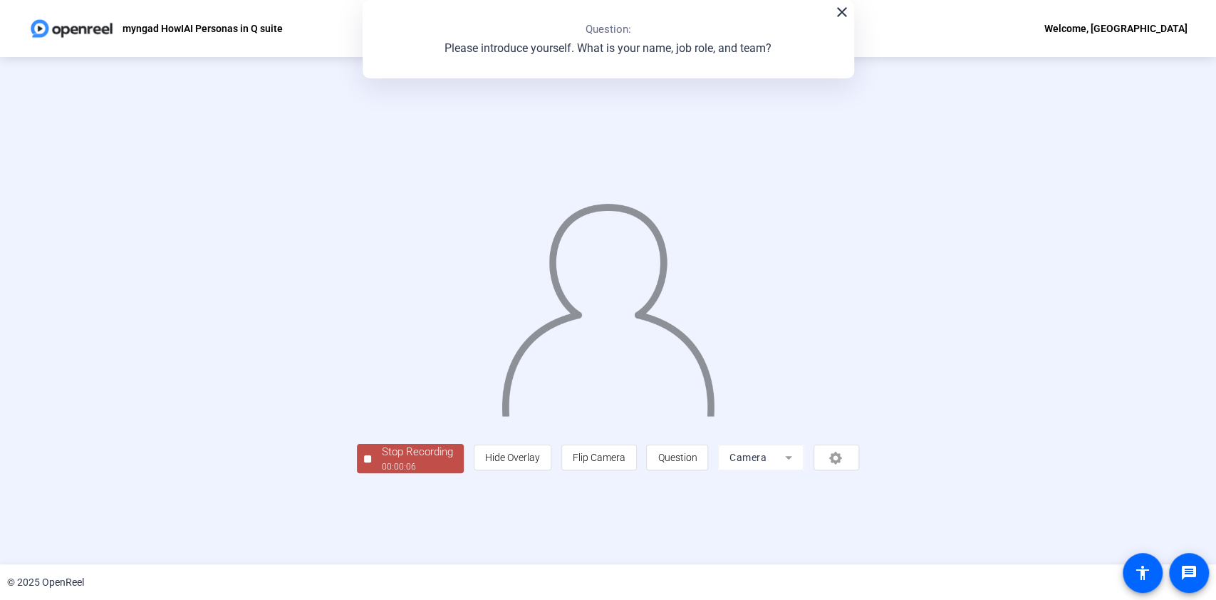
click at [371, 456] on span "Stop Recording 00:00:06" at bounding box center [417, 458] width 93 height 29
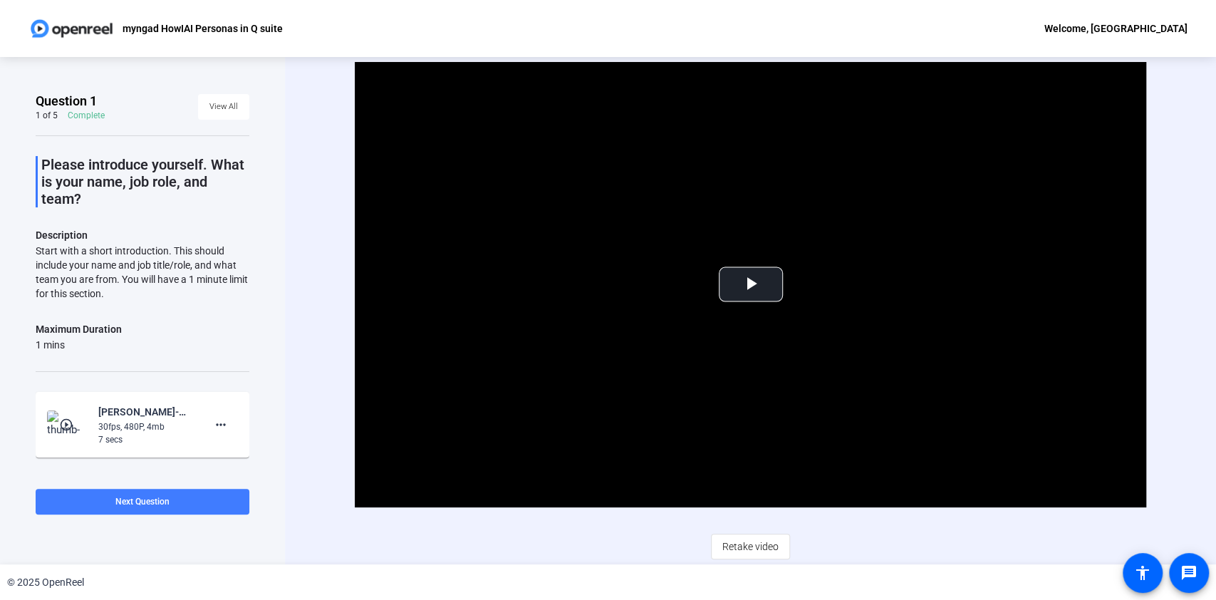
click at [152, 507] on span "Next Question" at bounding box center [142, 501] width 54 height 11
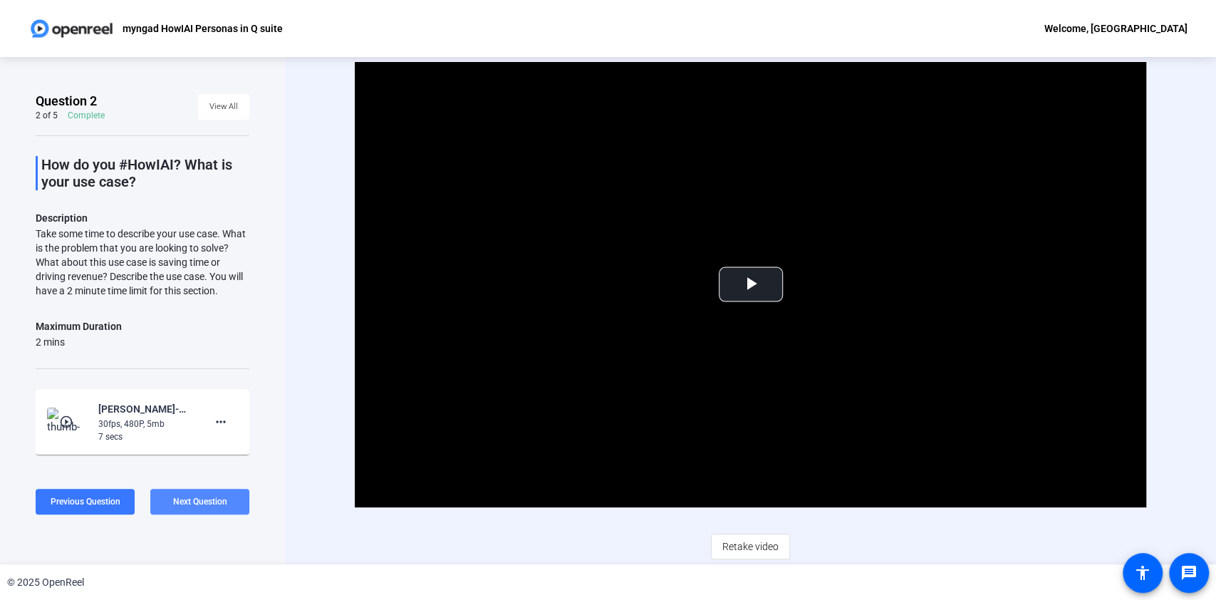
click at [192, 504] on span "Next Question" at bounding box center [200, 502] width 54 height 10
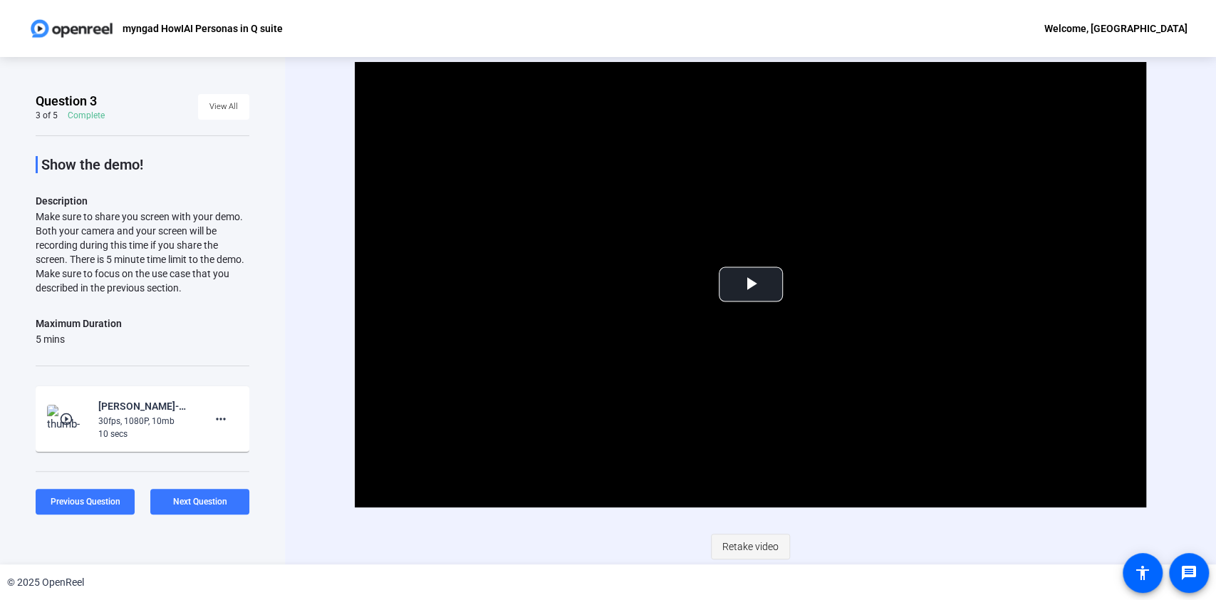
click at [747, 537] on span "Retake video" at bounding box center [750, 546] width 56 height 27
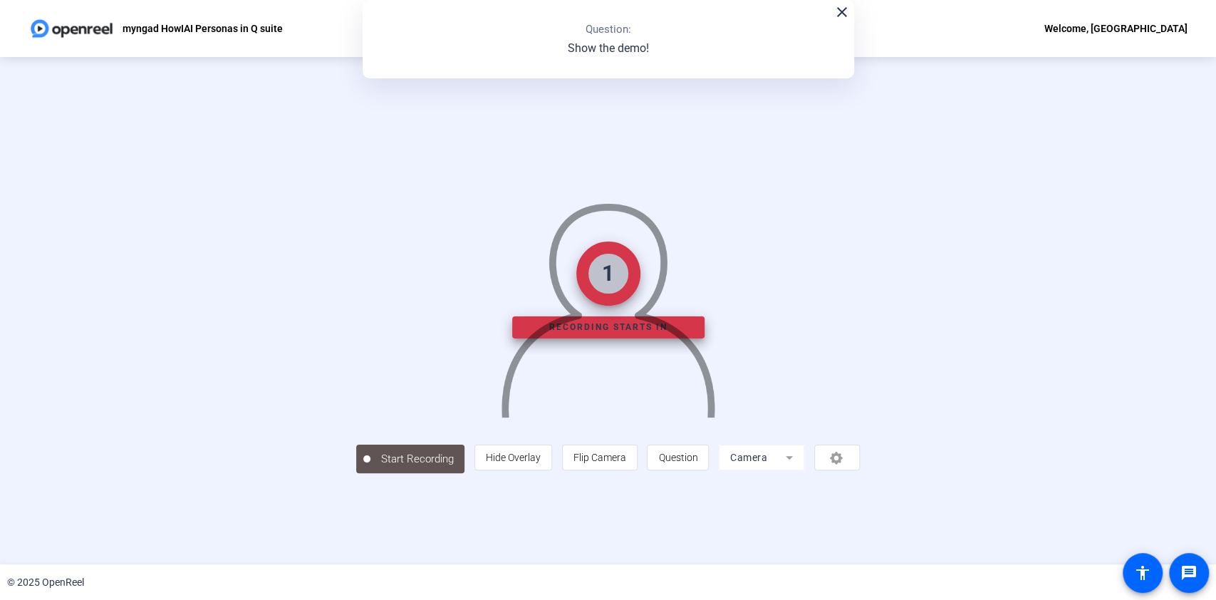
click at [804, 470] on mat-form-field "Camera" at bounding box center [761, 458] width 85 height 26
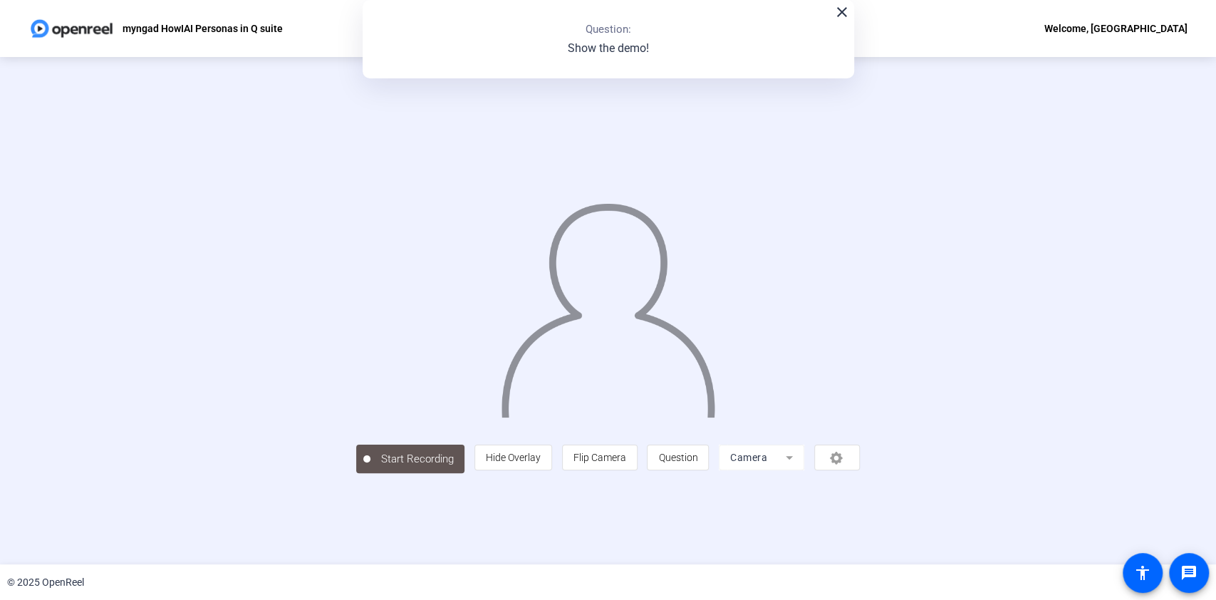
click at [804, 470] on mat-form-field "Camera" at bounding box center [761, 458] width 85 height 26
drag, startPoint x: 930, startPoint y: 566, endPoint x: 924, endPoint y: 527, distance: 39.6
click at [804, 470] on mat-form-field "Camera" at bounding box center [760, 458] width 85 height 26
drag, startPoint x: 924, startPoint y: 525, endPoint x: 930, endPoint y: 543, distance: 18.9
click at [804, 470] on mat-form-field "Camera" at bounding box center [760, 458] width 85 height 26
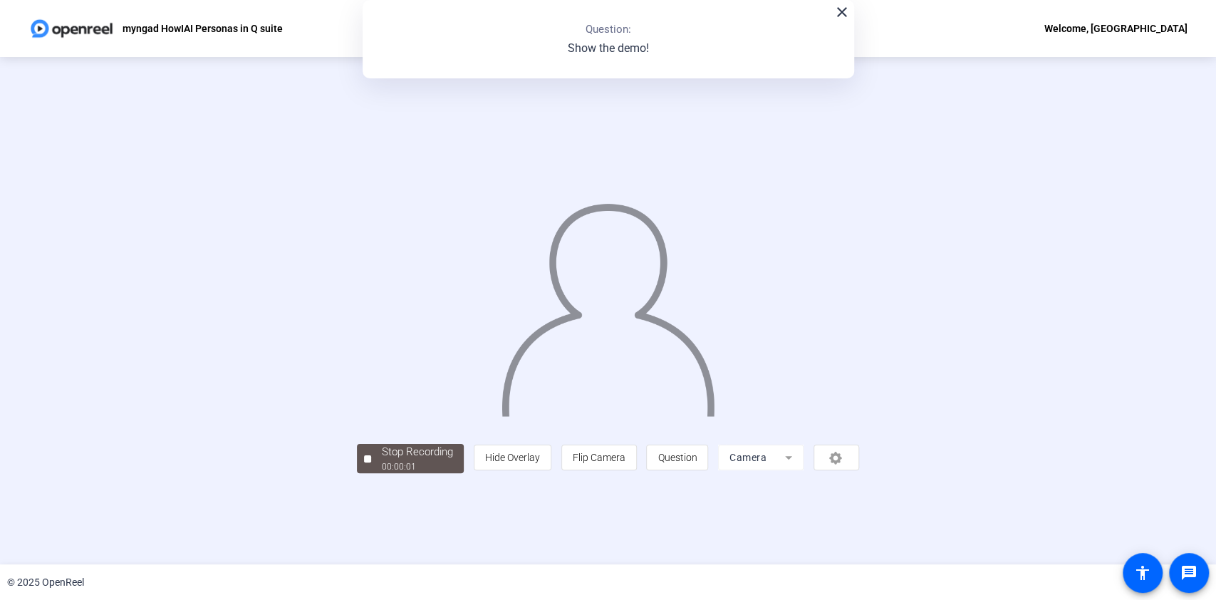
drag, startPoint x: 930, startPoint y: 543, endPoint x: 400, endPoint y: 566, distance: 531.3
click at [804, 470] on mat-form-field "Camera" at bounding box center [760, 458] width 85 height 26
click at [859, 473] on div "Stop Recording 00:00:02 person Hide Overlay flip Flip Camera question_mark Ques…" at bounding box center [608, 310] width 502 height 325
click at [804, 470] on mat-form-field "Camera" at bounding box center [760, 458] width 85 height 26
drag, startPoint x: 953, startPoint y: 537, endPoint x: 933, endPoint y: 539, distance: 19.4
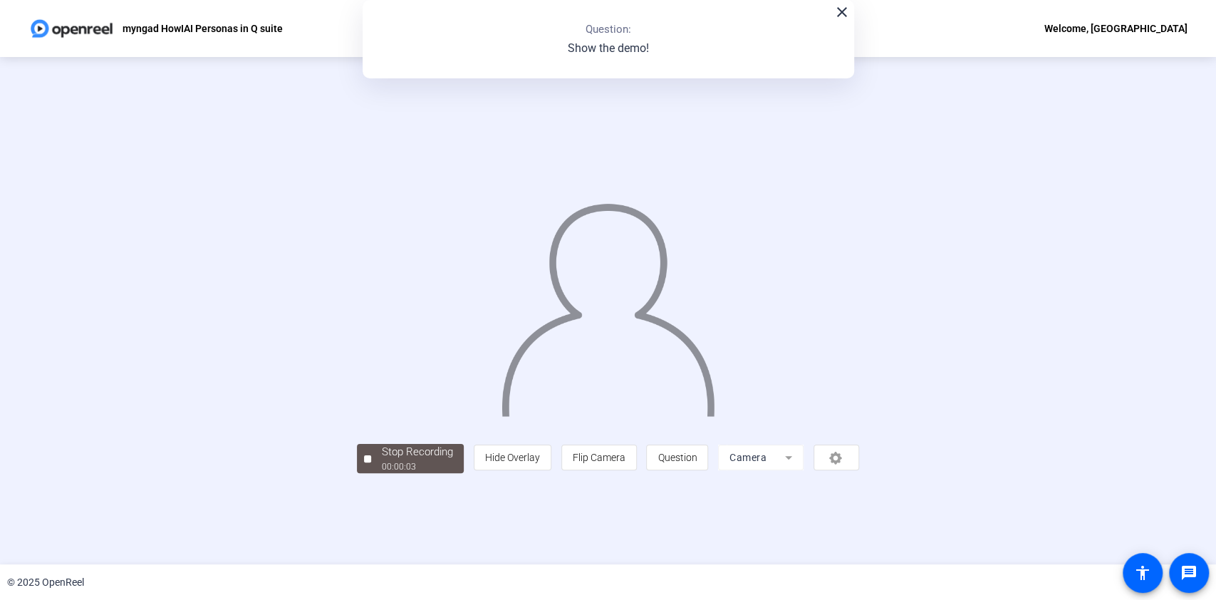
click at [859, 470] on div "person Hide Overlay flip Flip Camera question_mark Question Camera" at bounding box center [666, 458] width 385 height 26
click at [804, 470] on mat-form-field "Camera" at bounding box center [760, 458] width 85 height 26
click at [842, 22] on div "close Question: Show the demo!" at bounding box center [609, 39] width 492 height 78
click at [841, 14] on mat-icon "close" at bounding box center [842, 12] width 17 height 17
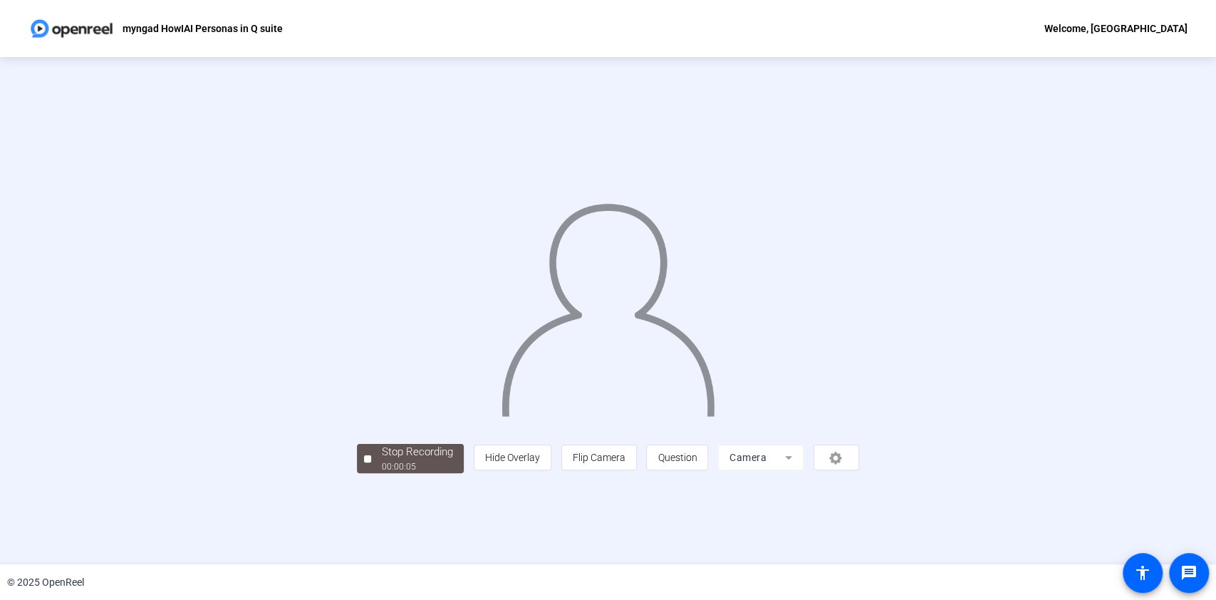
drag, startPoint x: 903, startPoint y: 525, endPoint x: 906, endPoint y: 535, distance: 10.4
click at [859, 473] on div "Stop Recording 00:00:05 person Hide Overlay flip Flip Camera question_mark Ques…" at bounding box center [608, 310] width 502 height 325
drag, startPoint x: 912, startPoint y: 543, endPoint x: 927, endPoint y: 541, distance: 15.0
click at [804, 470] on mat-form-field "Camera" at bounding box center [760, 458] width 85 height 26
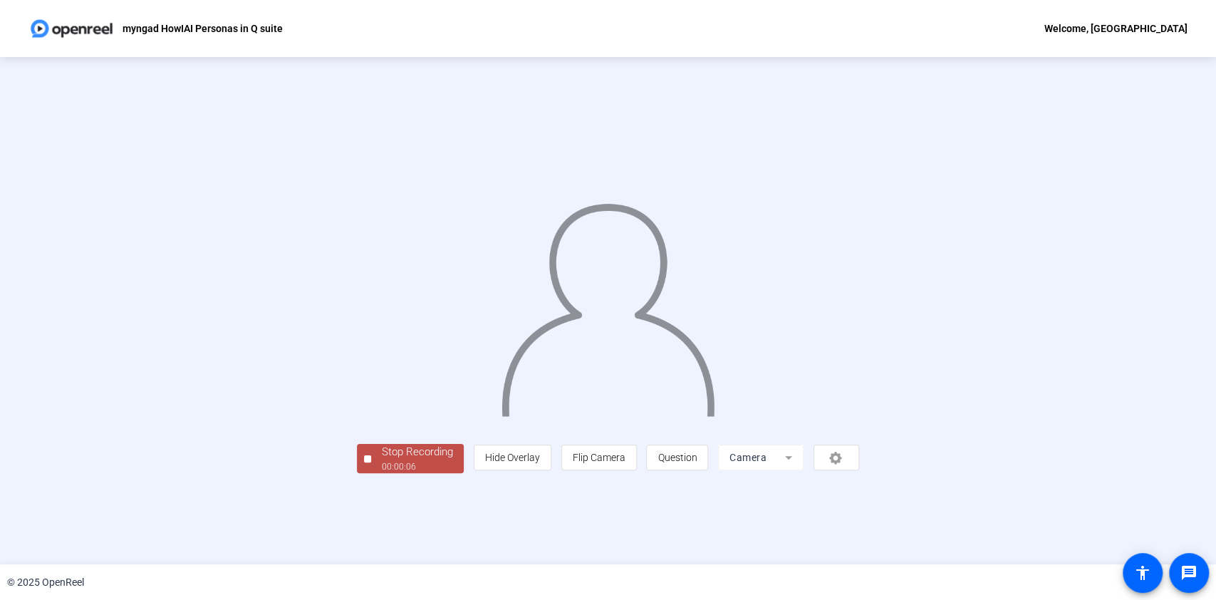
click at [804, 470] on mat-form-field "Camera" at bounding box center [760, 458] width 85 height 26
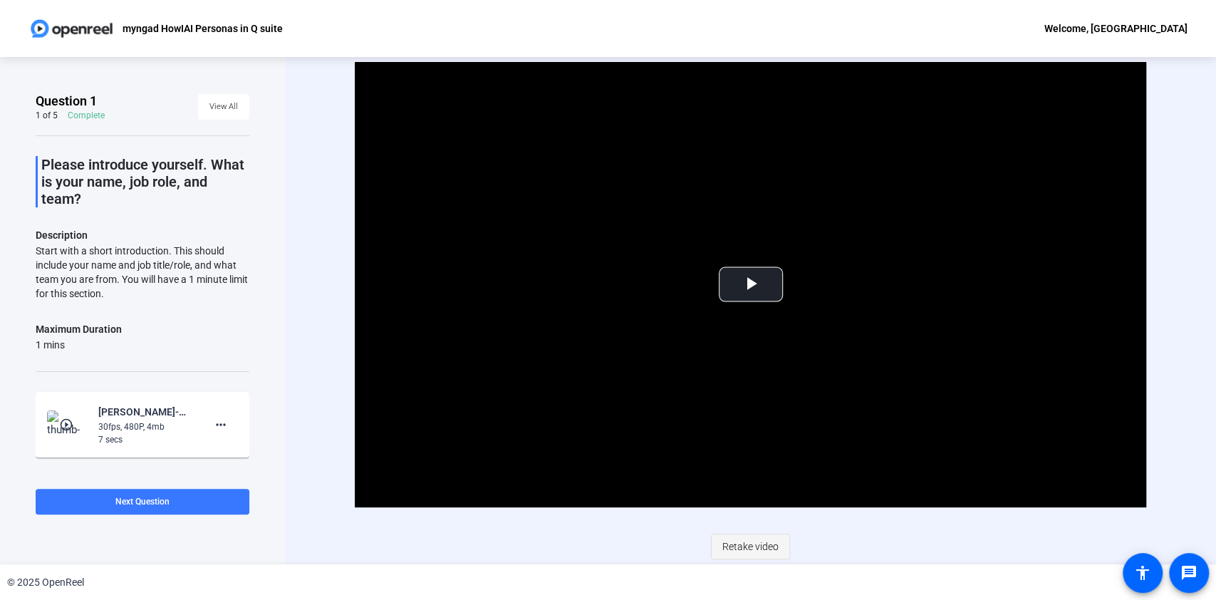
click at [754, 545] on span "Retake video" at bounding box center [750, 546] width 56 height 27
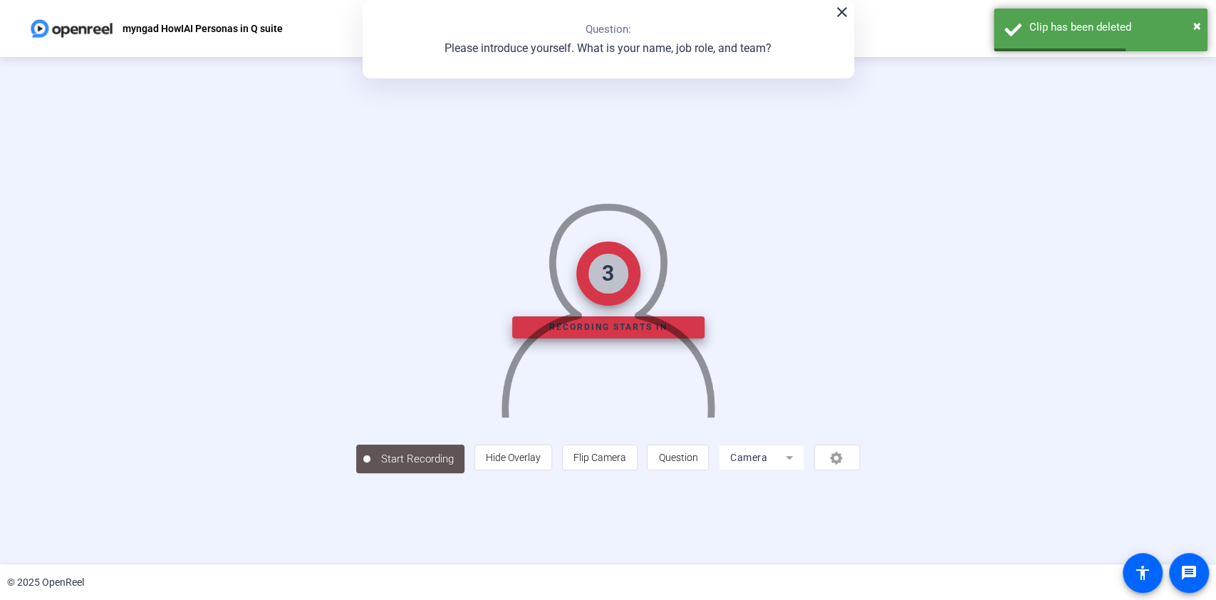
click at [804, 470] on mat-form-field "Camera" at bounding box center [761, 458] width 85 height 26
click at [1193, 26] on div "× Clip has been deleted" at bounding box center [1101, 30] width 214 height 43
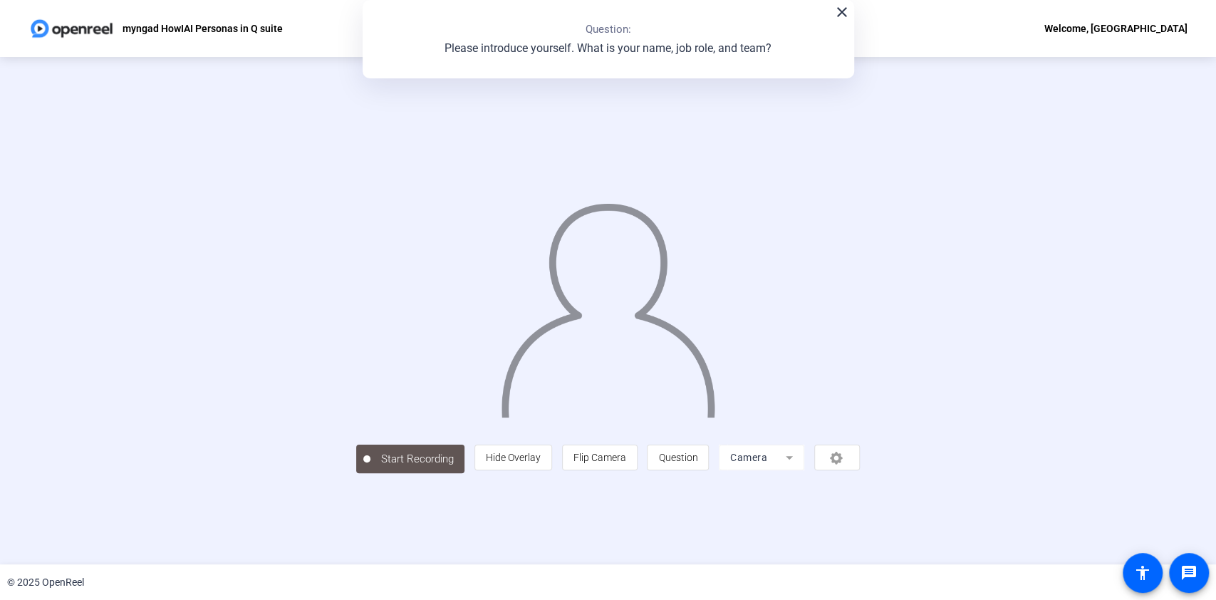
drag, startPoint x: 945, startPoint y: 546, endPoint x: 941, endPoint y: 534, distance: 12.2
click at [860, 470] on div "person Hide Overlay flip Flip Camera question_mark Question Camera" at bounding box center [666, 458] width 385 height 26
drag, startPoint x: 941, startPoint y: 534, endPoint x: 965, endPoint y: 538, distance: 23.8
click at [859, 470] on div "person Hide Overlay flip Flip Camera question_mark Question Camera" at bounding box center [666, 458] width 385 height 26
drag, startPoint x: 965, startPoint y: 538, endPoint x: 936, endPoint y: 541, distance: 28.7
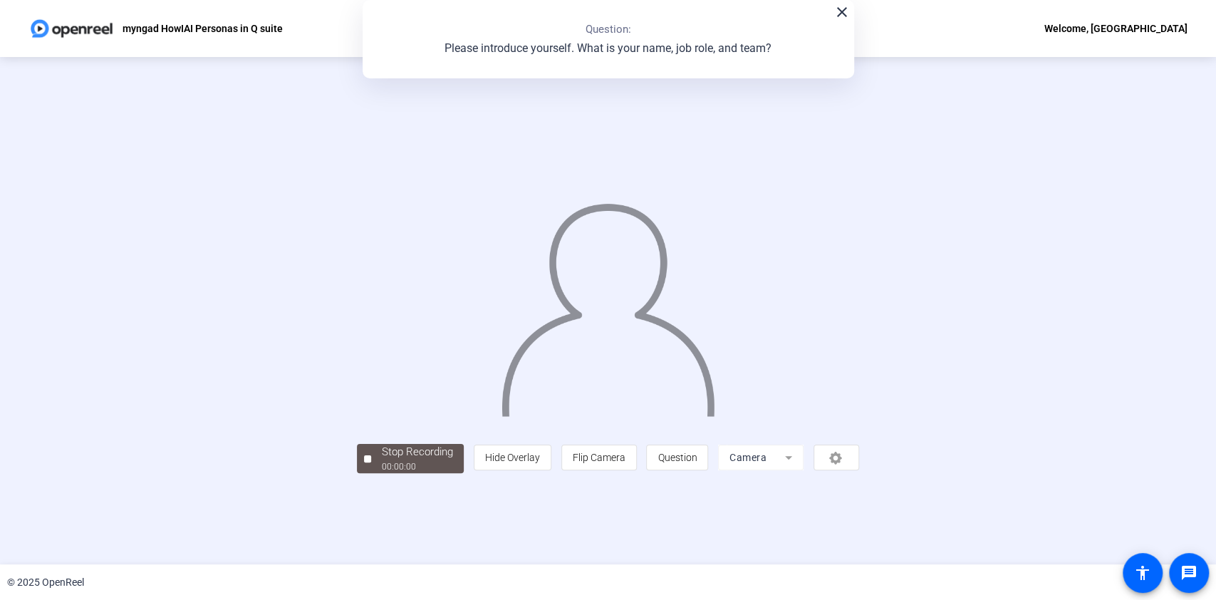
click at [859, 470] on div "person Hide Overlay flip Flip Camera question_mark Question Camera" at bounding box center [666, 458] width 385 height 26
click at [804, 470] on mat-form-field "Camera" at bounding box center [760, 458] width 85 height 26
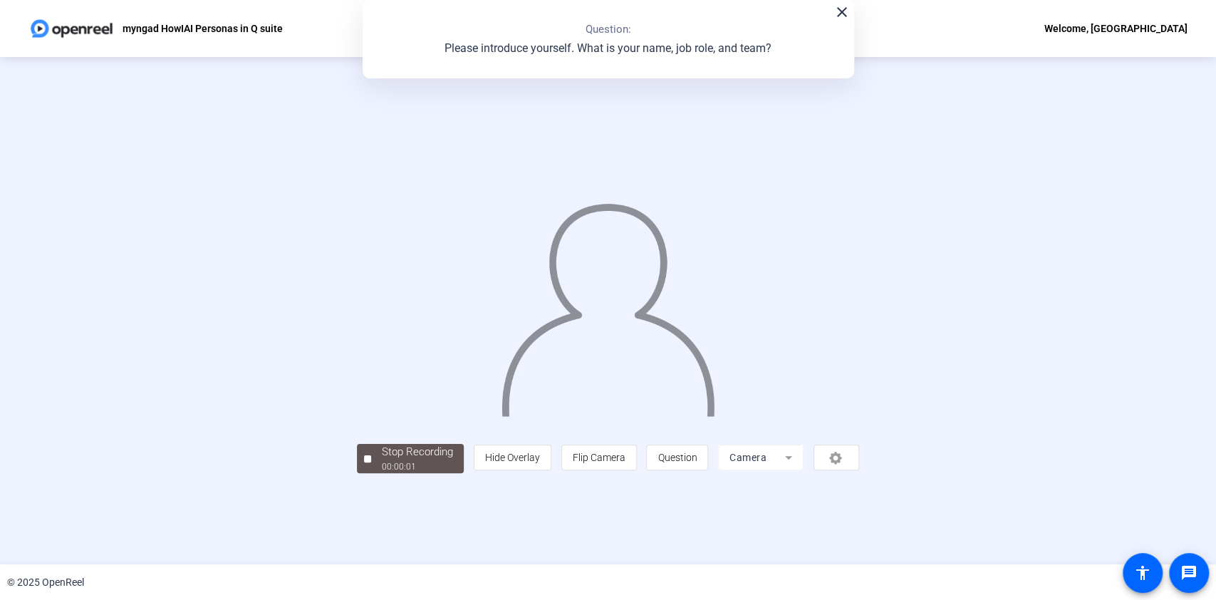
click at [804, 470] on mat-form-field "Camera" at bounding box center [760, 458] width 85 height 26
click at [841, 15] on mat-icon "close" at bounding box center [842, 12] width 17 height 17
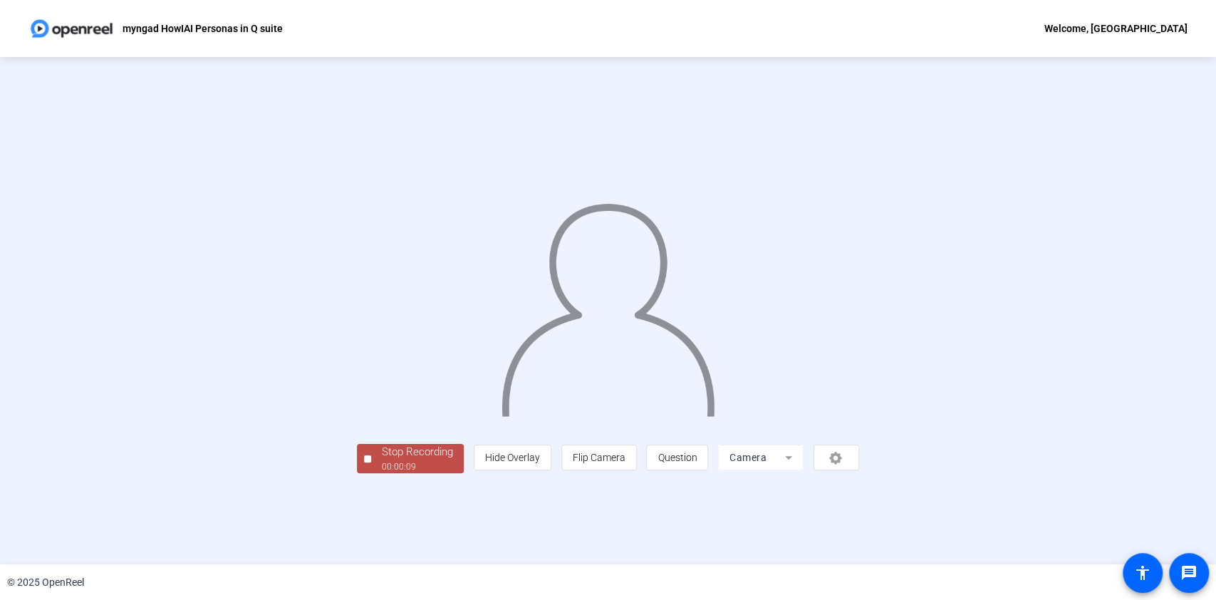
click at [804, 470] on mat-form-field "Camera" at bounding box center [760, 458] width 85 height 26
click at [382, 473] on div "00:00:10" at bounding box center [417, 466] width 71 height 13
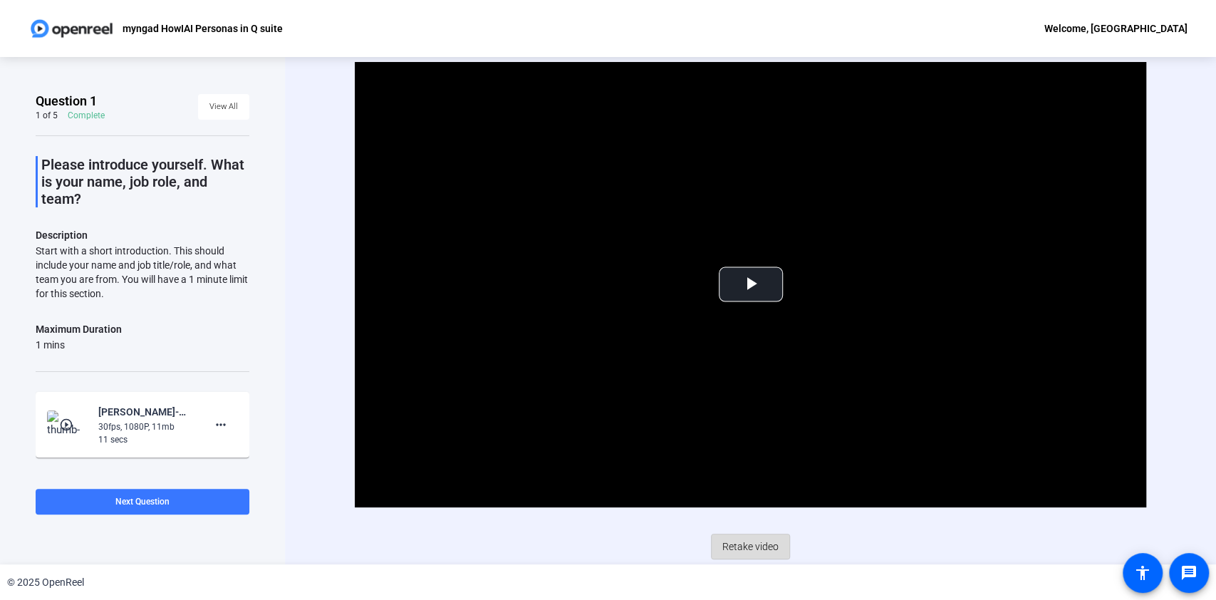
click at [761, 536] on span "Retake video" at bounding box center [750, 546] width 56 height 27
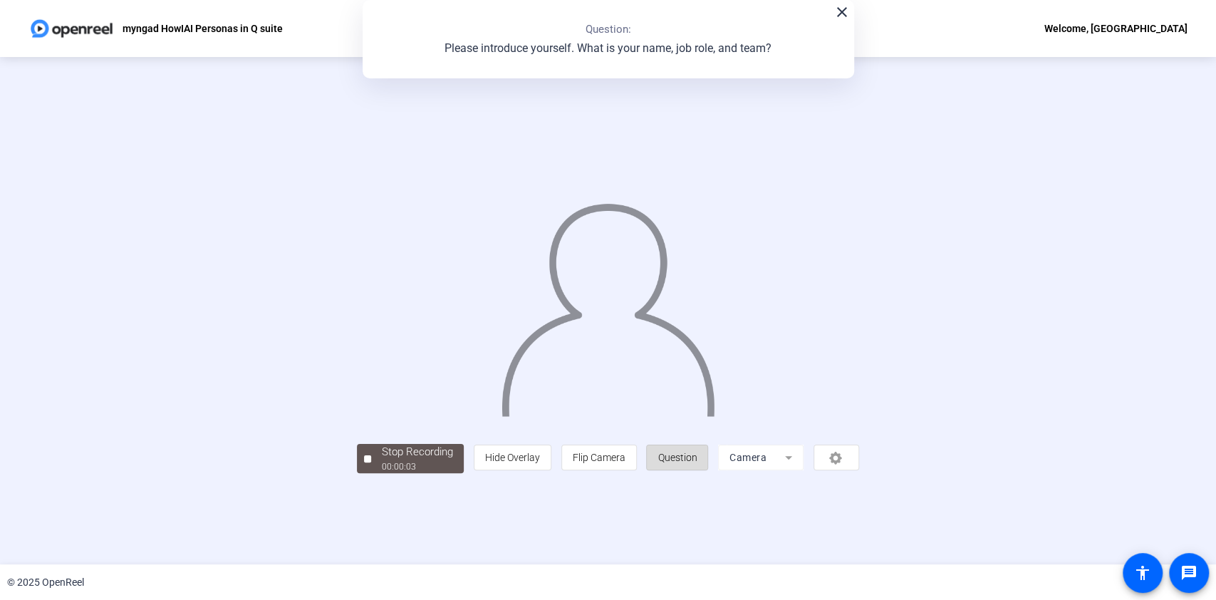
click at [707, 474] on span at bounding box center [677, 457] width 61 height 34
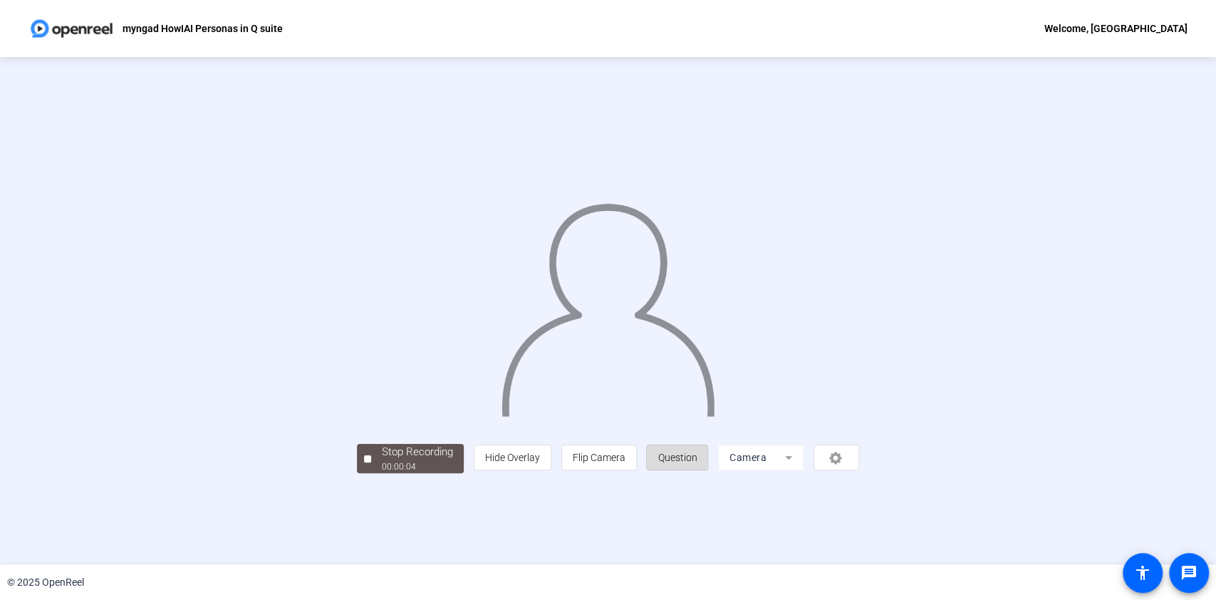
click at [707, 474] on span at bounding box center [677, 457] width 61 height 34
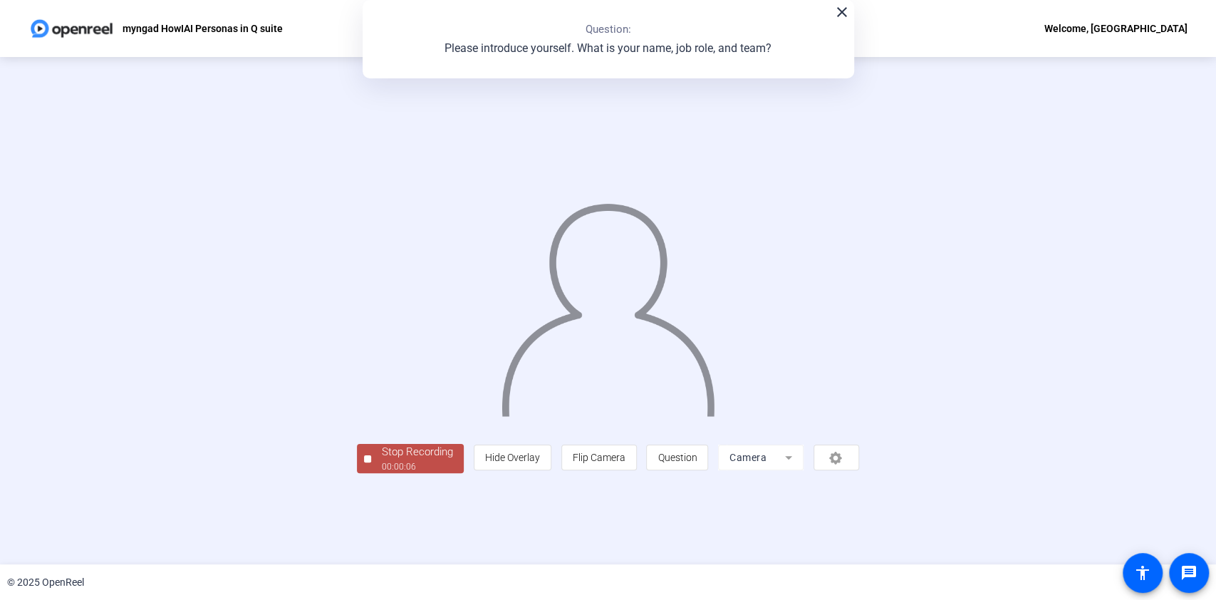
click at [357, 473] on button "Stop Recording 00:00:06" at bounding box center [410, 458] width 107 height 29
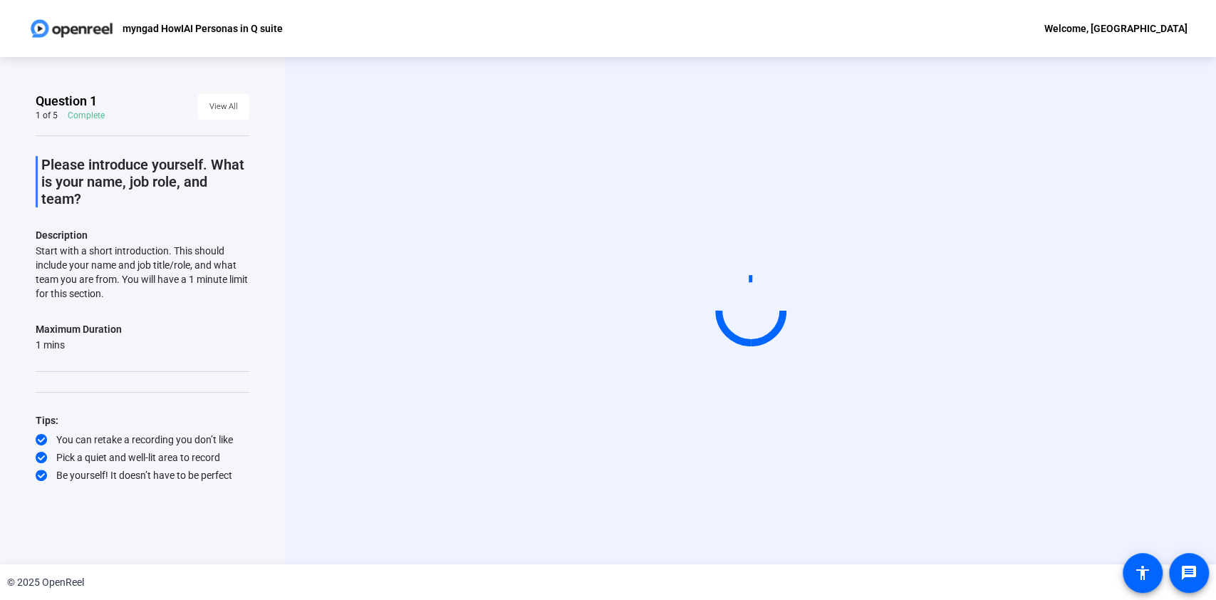
drag, startPoint x: 140, startPoint y: 296, endPoint x: 20, endPoint y: 230, distance: 137.4
click at [20, 230] on div "Question 1 1 of 5 Complete View All Please introduce yourself. What is your nam…" at bounding box center [142, 310] width 285 height 507
click at [130, 266] on div "Start with a short introduction. This should include your name and job title/ro…" at bounding box center [143, 272] width 214 height 57
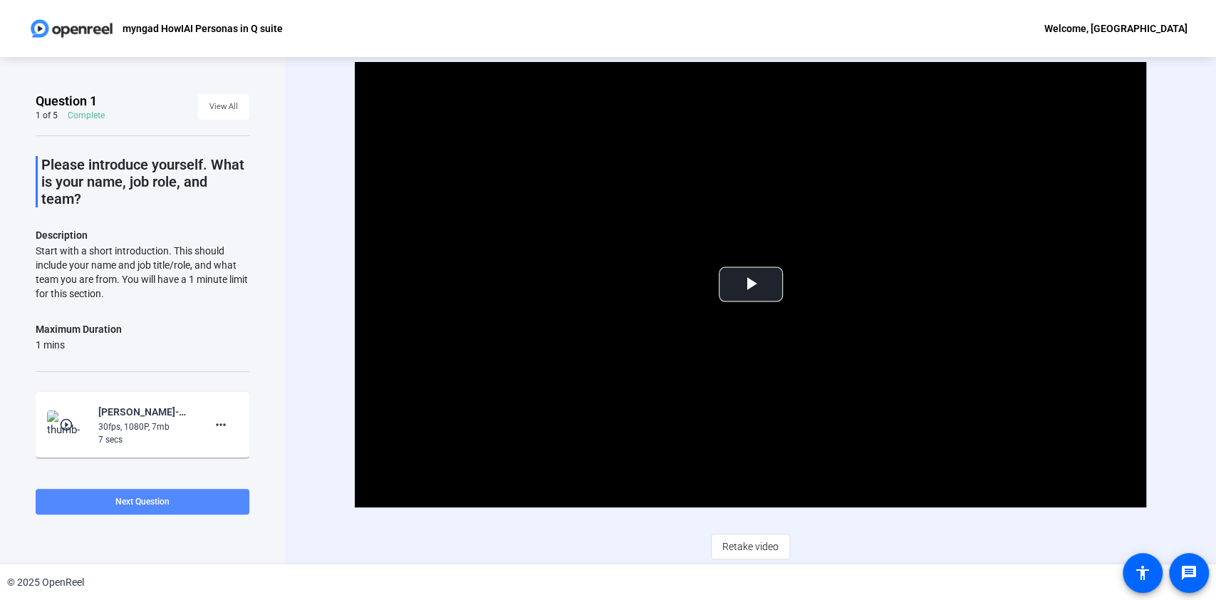
click at [182, 505] on span at bounding box center [143, 501] width 214 height 34
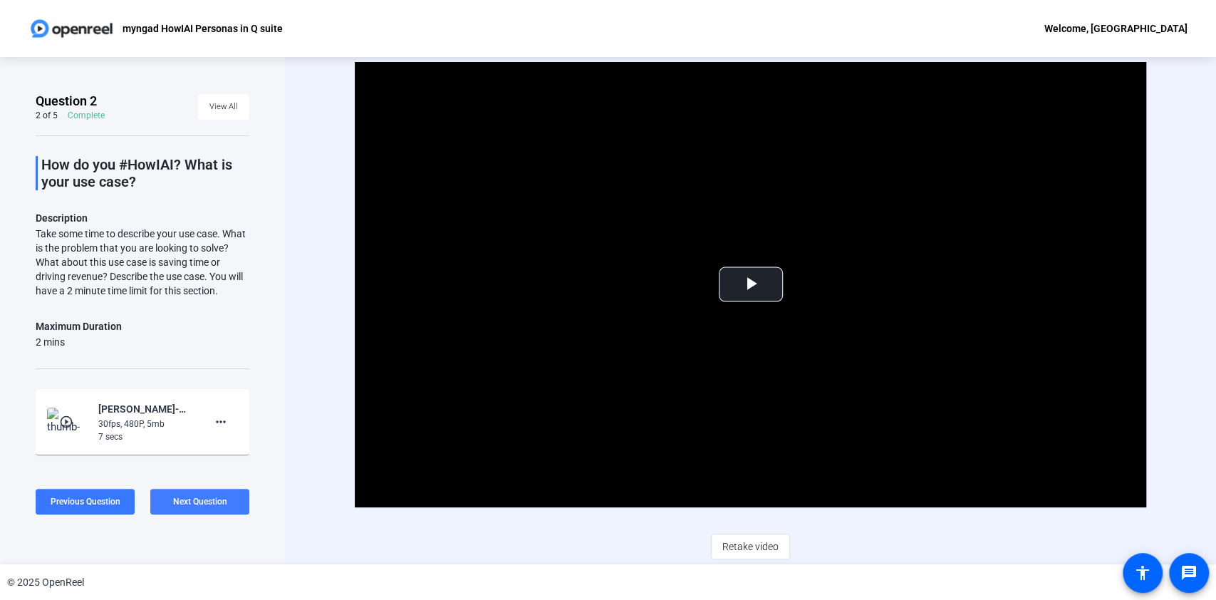
click at [217, 499] on span "Next Question" at bounding box center [200, 502] width 54 height 10
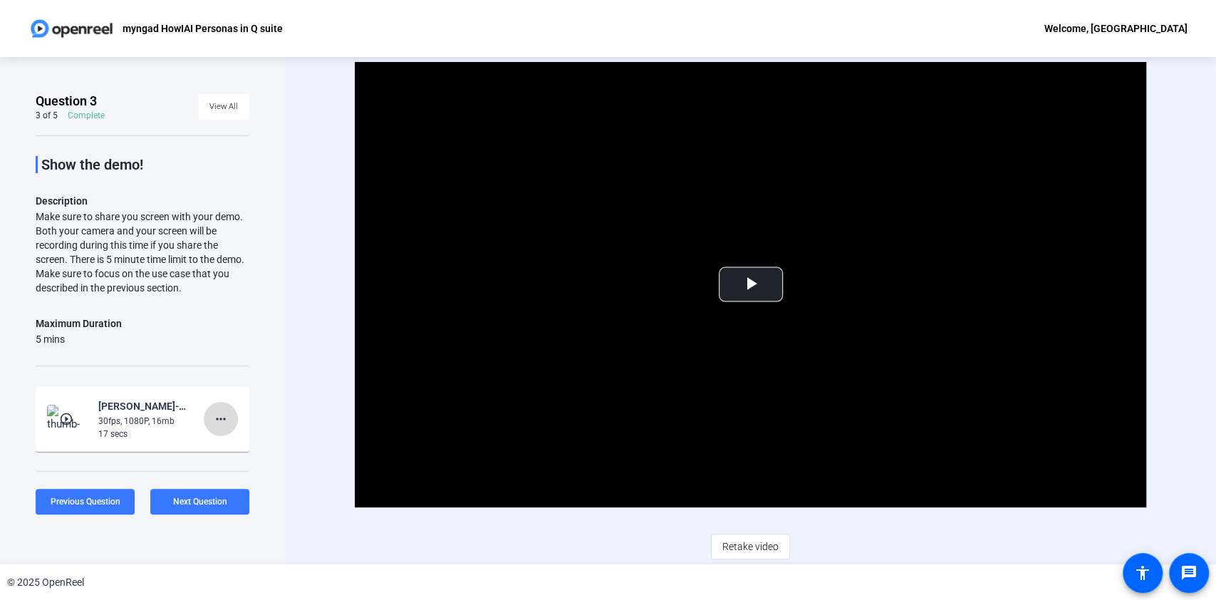
click at [212, 420] on mat-icon "more_horiz" at bounding box center [220, 418] width 17 height 17
click at [227, 462] on span "Retake" at bounding box center [234, 465] width 57 height 17
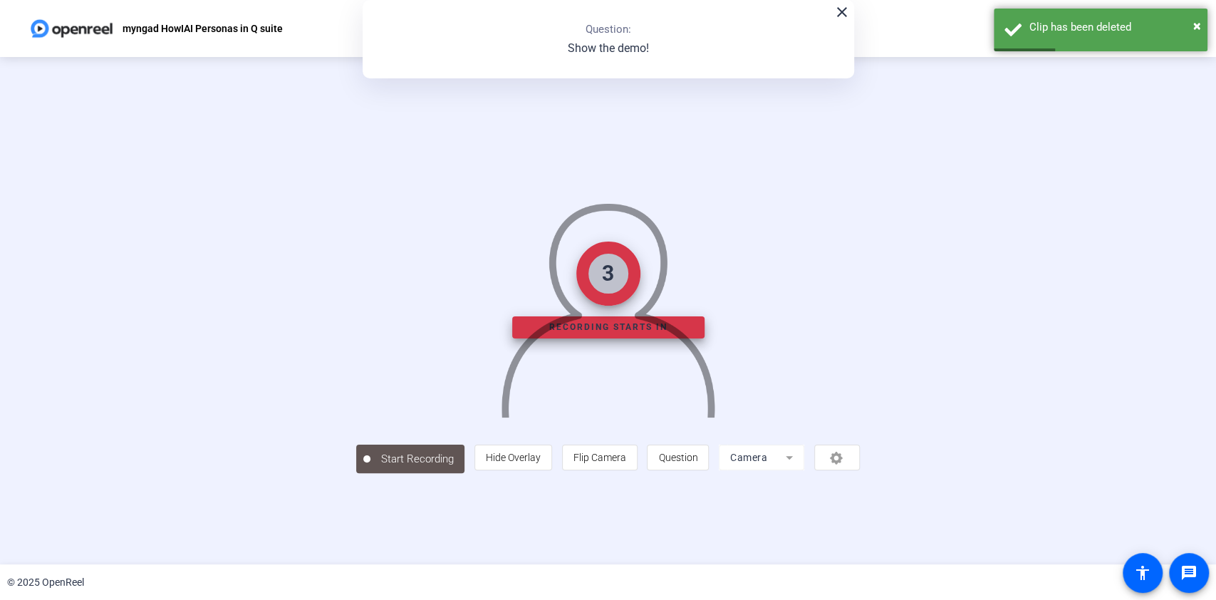
click at [804, 470] on mat-form-field "Camera" at bounding box center [761, 458] width 85 height 26
click at [841, 11] on mat-icon "close" at bounding box center [842, 12] width 17 height 17
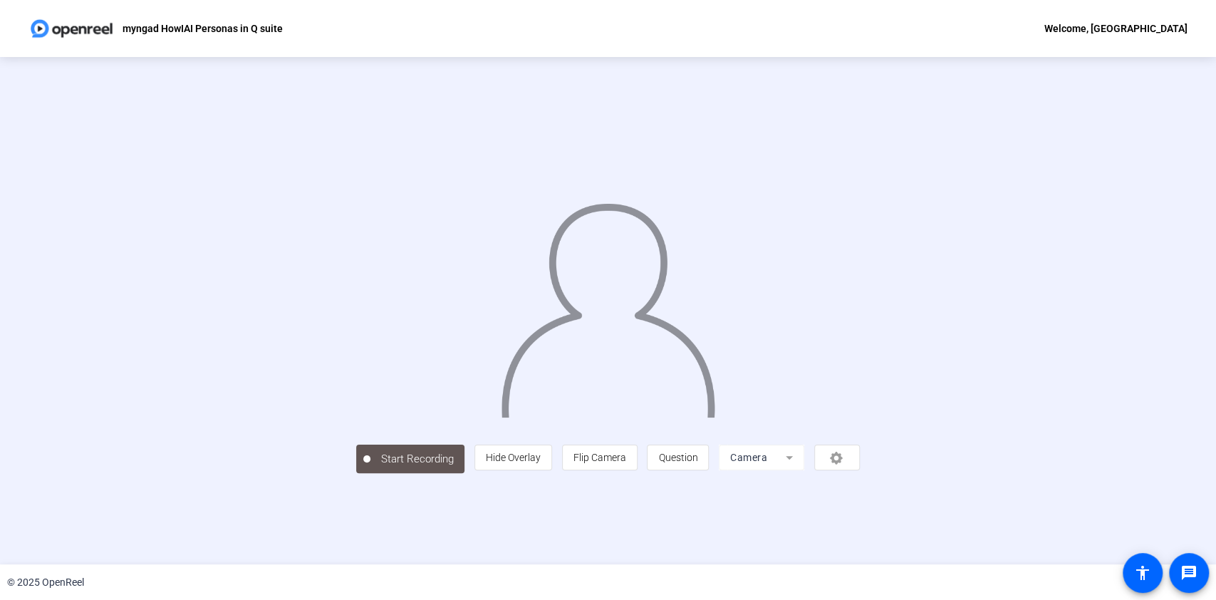
click at [804, 470] on mat-form-field "Camera" at bounding box center [761, 458] width 85 height 26
click at [804, 470] on mat-form-field "Camera" at bounding box center [760, 458] width 85 height 26
click at [859, 470] on div "person Hide Overlay flip Flip Camera question_mark Question Camera" at bounding box center [666, 458] width 385 height 26
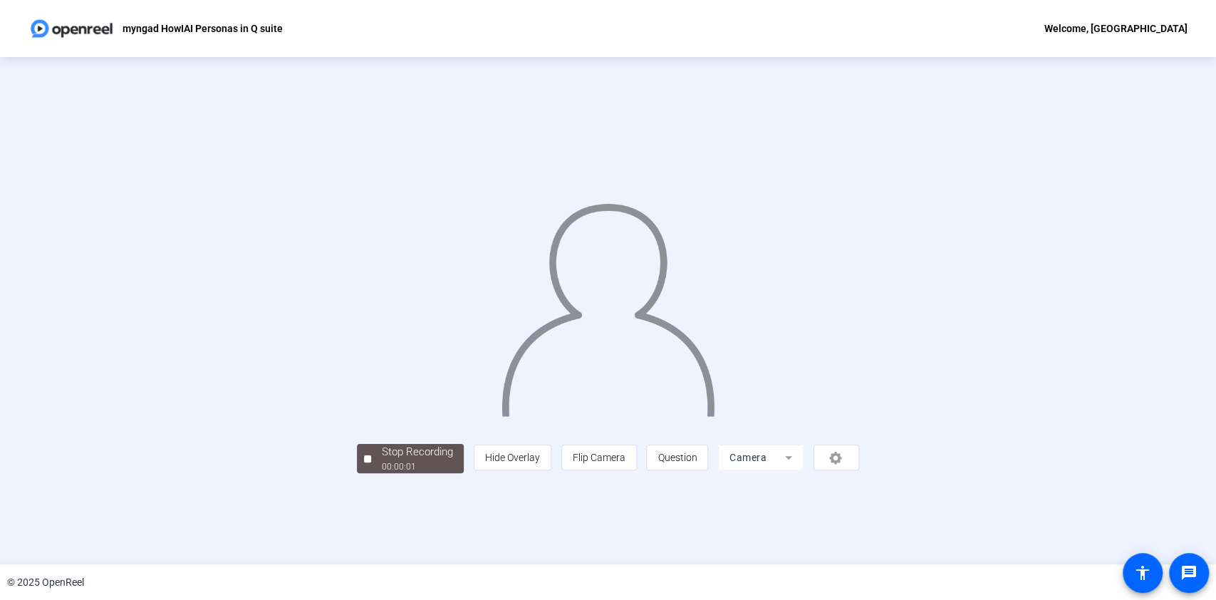
click at [859, 470] on div "person Hide Overlay flip Flip Camera question_mark Question Camera" at bounding box center [666, 458] width 385 height 26
drag, startPoint x: 912, startPoint y: 542, endPoint x: 873, endPoint y: 542, distance: 39.2
click at [804, 470] on mat-form-field "Camera" at bounding box center [760, 458] width 85 height 26
drag, startPoint x: 873, startPoint y: 542, endPoint x: 873, endPoint y: 533, distance: 9.3
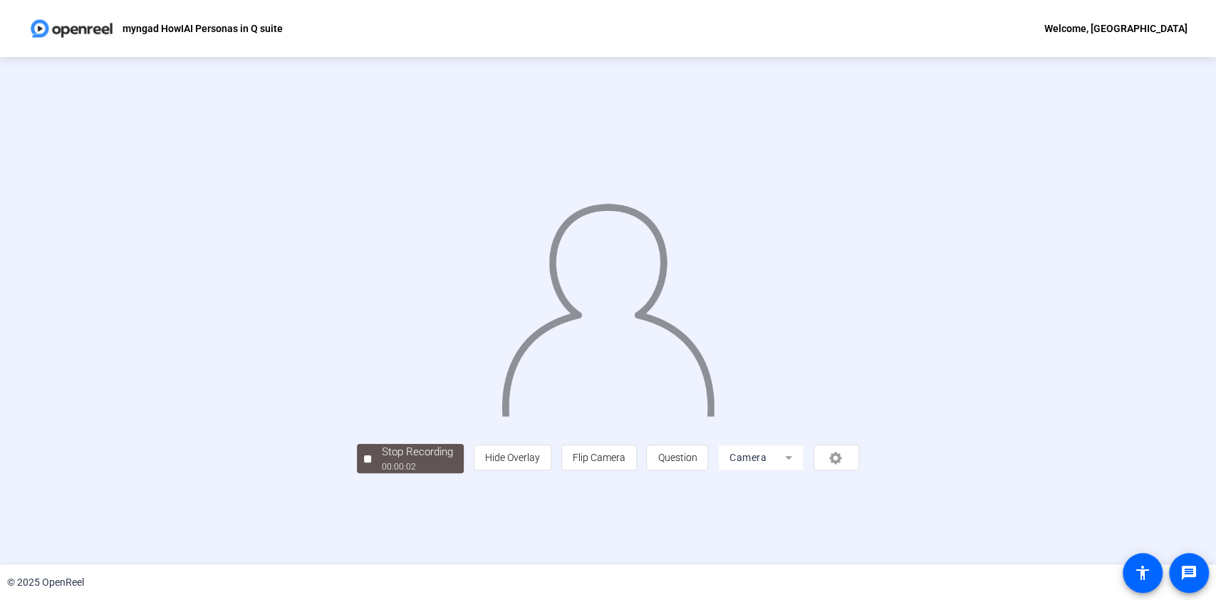
click at [804, 470] on mat-form-field "Camera" at bounding box center [760, 458] width 85 height 26
click at [371, 473] on span "Stop Recording 00:00:06" at bounding box center [417, 458] width 93 height 29
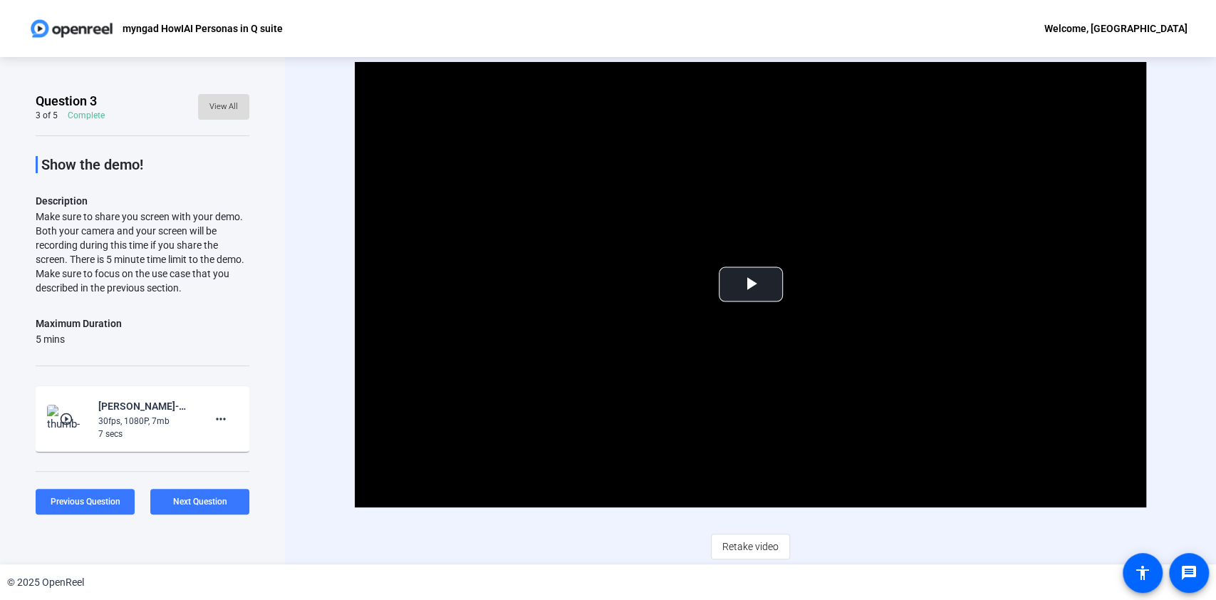
click at [209, 100] on span "View All" at bounding box center [223, 106] width 28 height 21
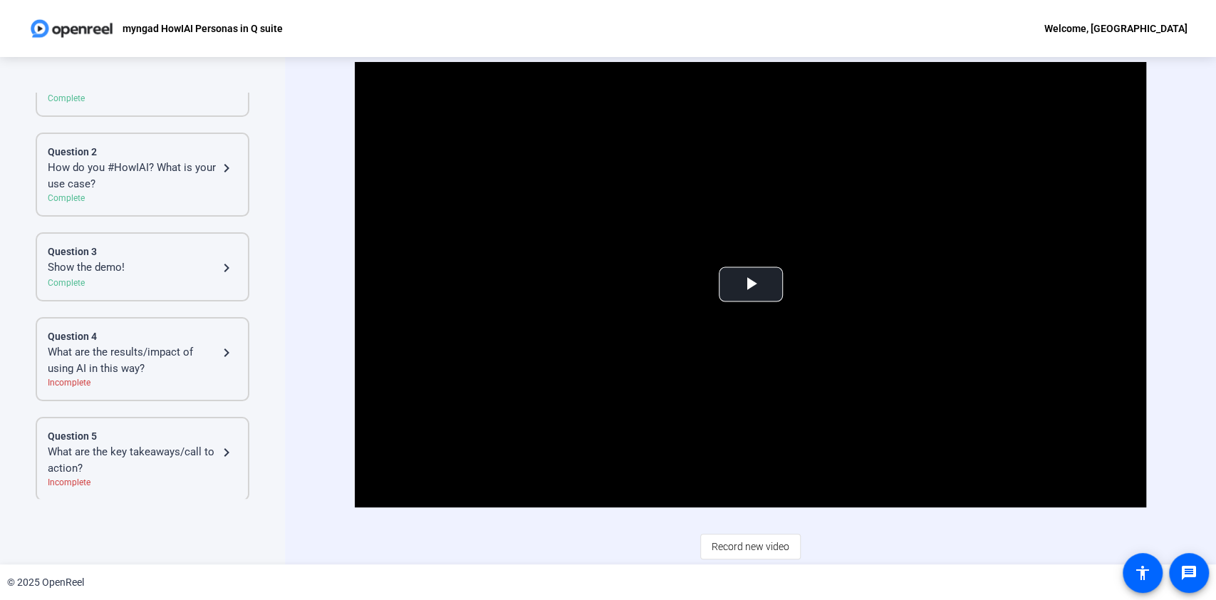
click at [131, 457] on div "What are the key takeaways/call to action?" at bounding box center [133, 460] width 170 height 32
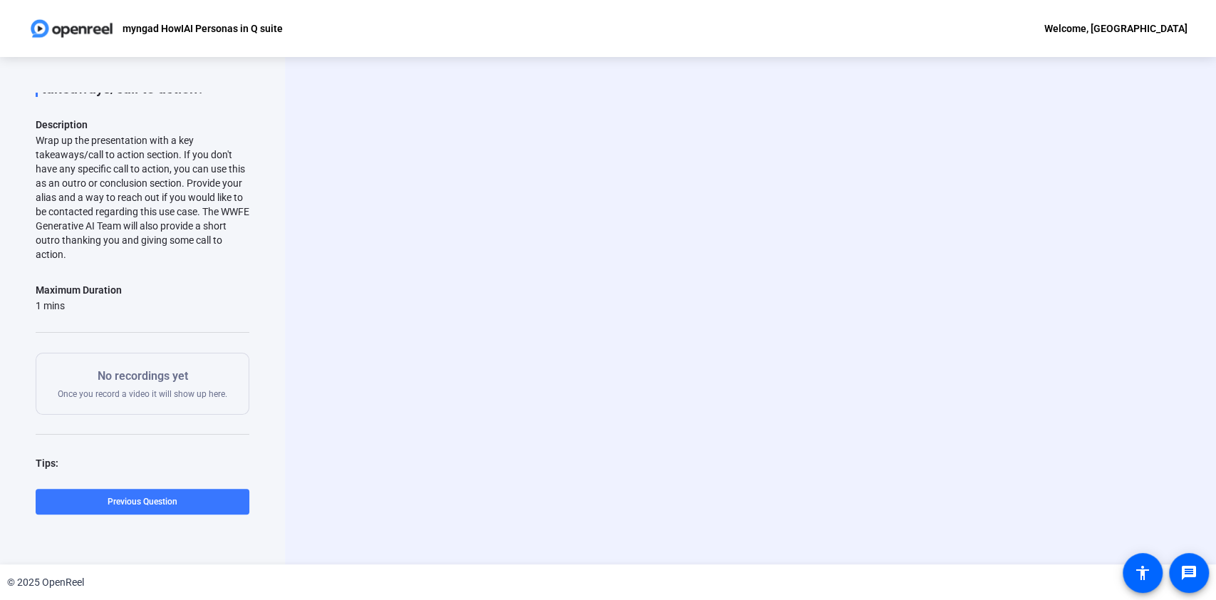
scroll to position [61, 0]
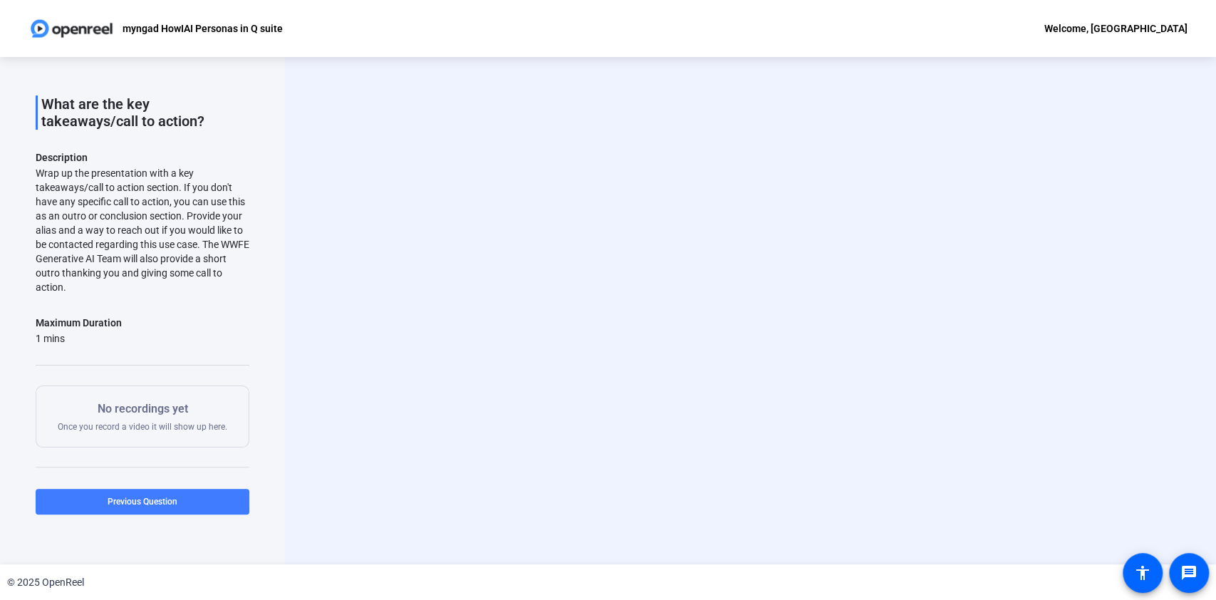
click at [185, 494] on span at bounding box center [143, 501] width 214 height 34
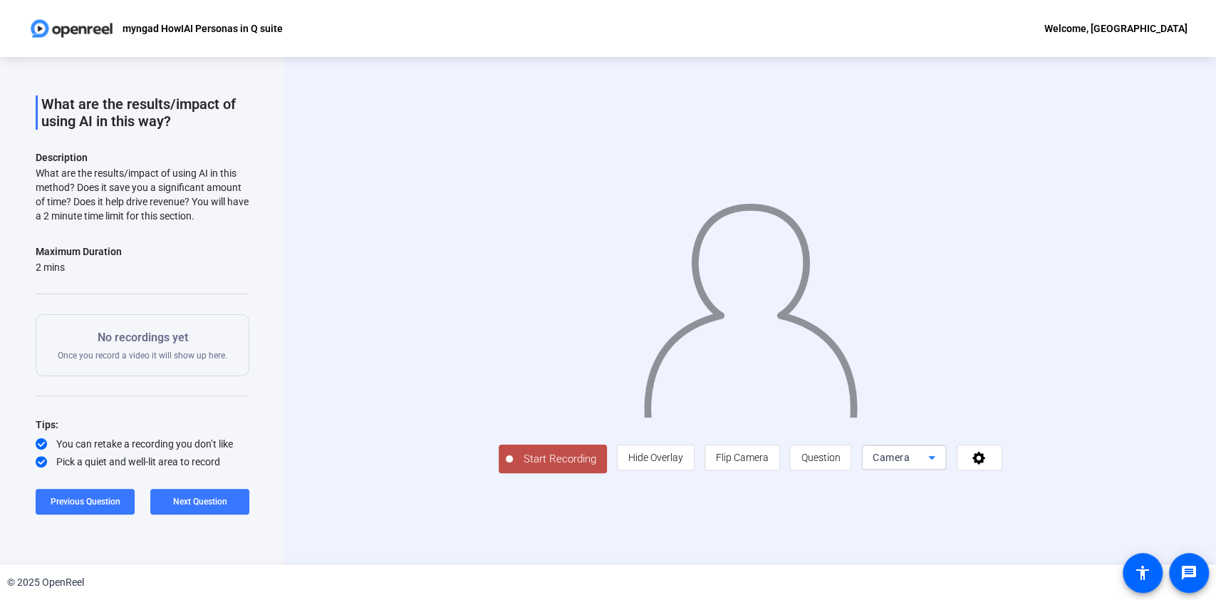
click at [910, 463] on span "Camera" at bounding box center [891, 457] width 37 height 11
click at [1031, 539] on div at bounding box center [608, 300] width 1216 height 600
click at [108, 492] on span at bounding box center [85, 501] width 99 height 34
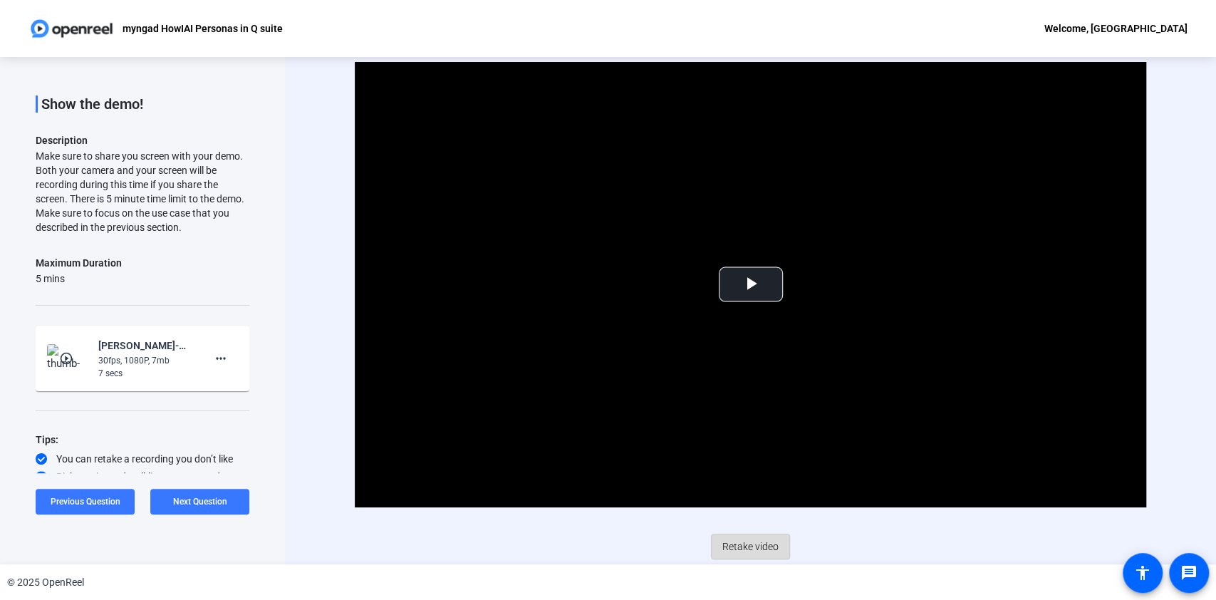
click at [722, 553] on span "Retake video" at bounding box center [750, 546] width 56 height 27
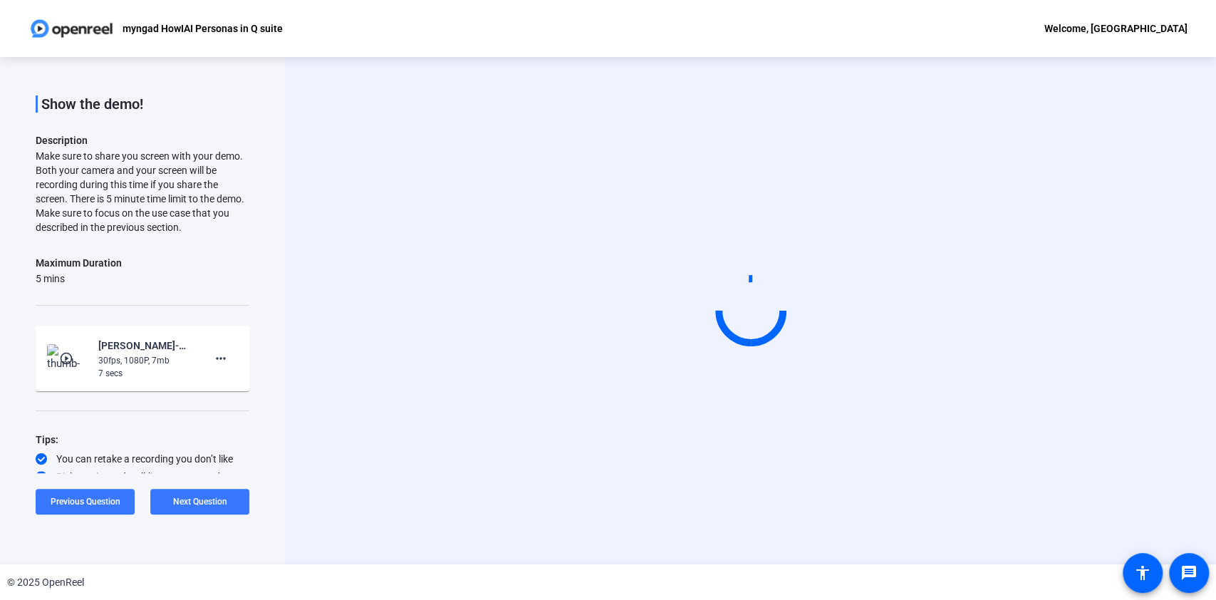
scroll to position [3, 0]
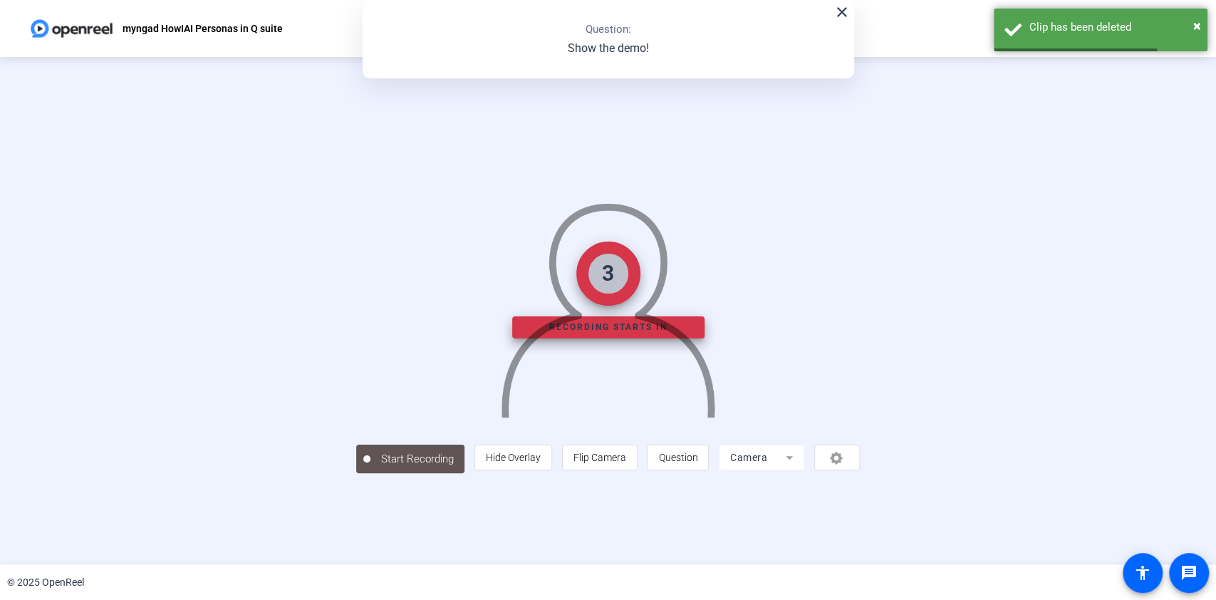
drag, startPoint x: 854, startPoint y: 546, endPoint x: 869, endPoint y: 544, distance: 15.0
click at [860, 470] on div "person Hide Overlay flip Flip Camera question_mark Question Camera" at bounding box center [666, 458] width 385 height 26
click at [804, 470] on mat-form-field "Camera" at bounding box center [761, 458] width 85 height 26
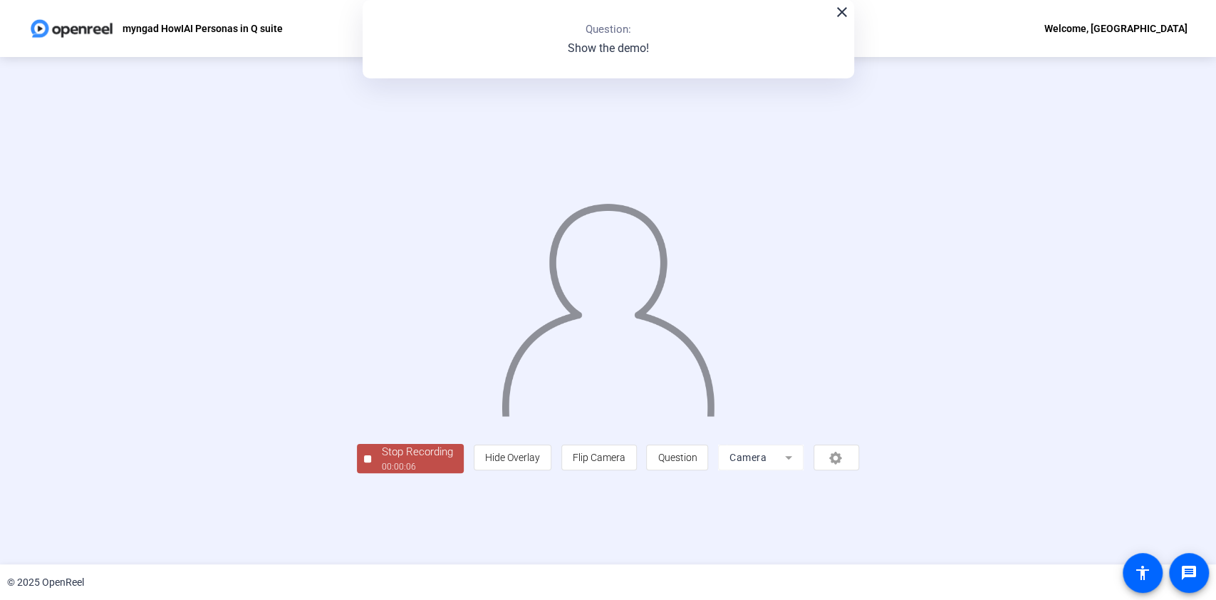
click at [382, 460] on div "Stop Recording" at bounding box center [417, 452] width 71 height 16
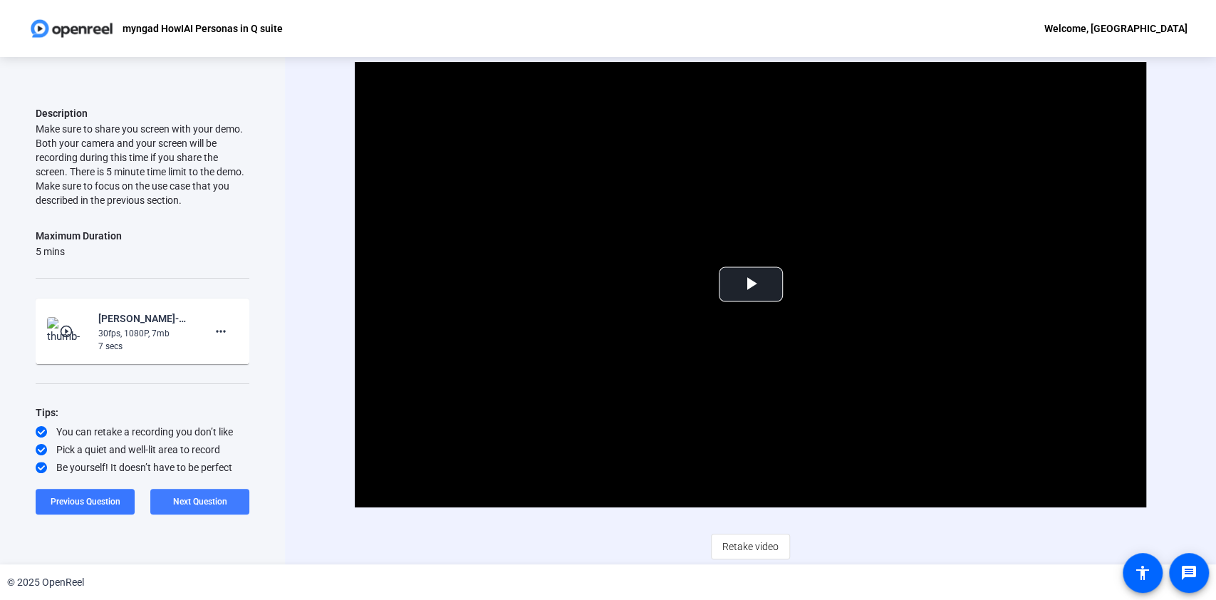
click at [194, 501] on span "Next Question" at bounding box center [200, 502] width 54 height 10
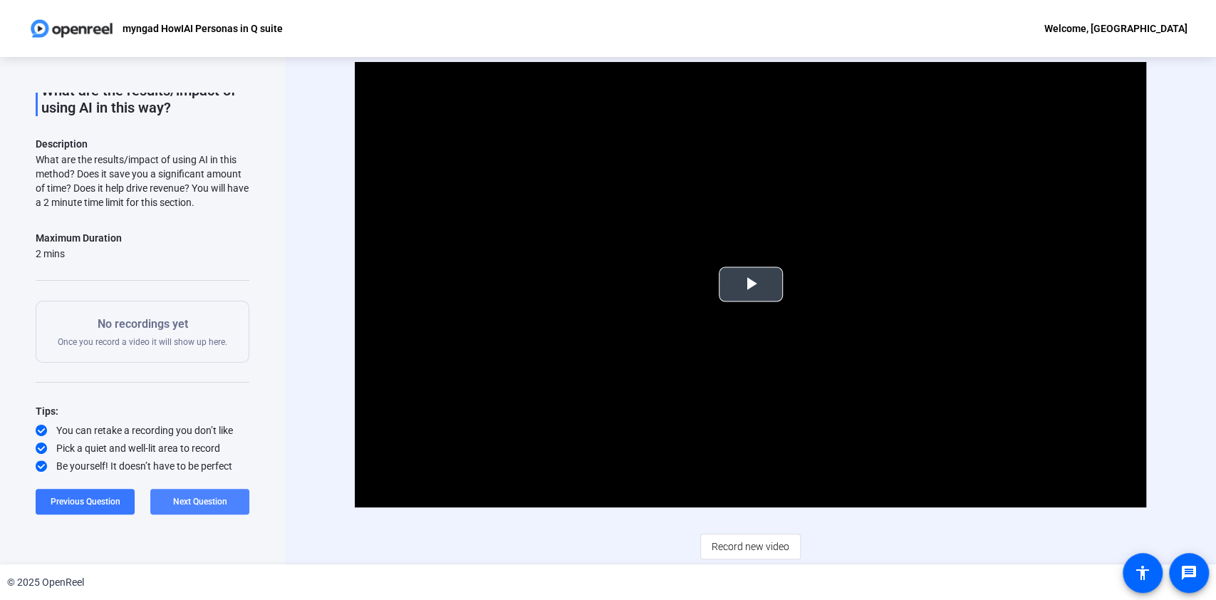
scroll to position [87, 0]
click at [211, 504] on span "Next Question" at bounding box center [200, 502] width 54 height 10
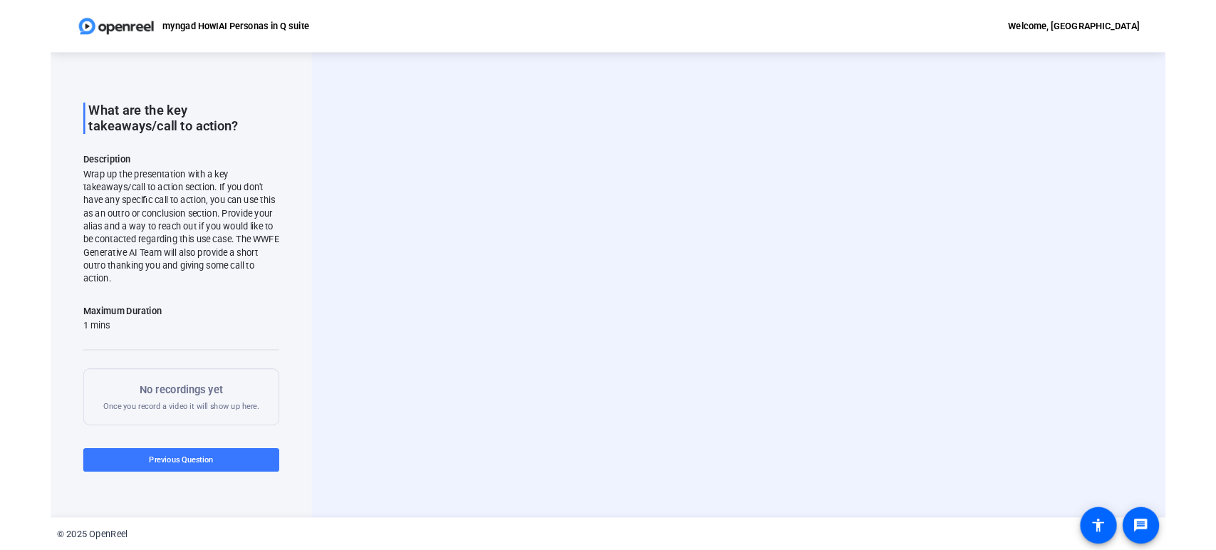
scroll to position [0, 0]
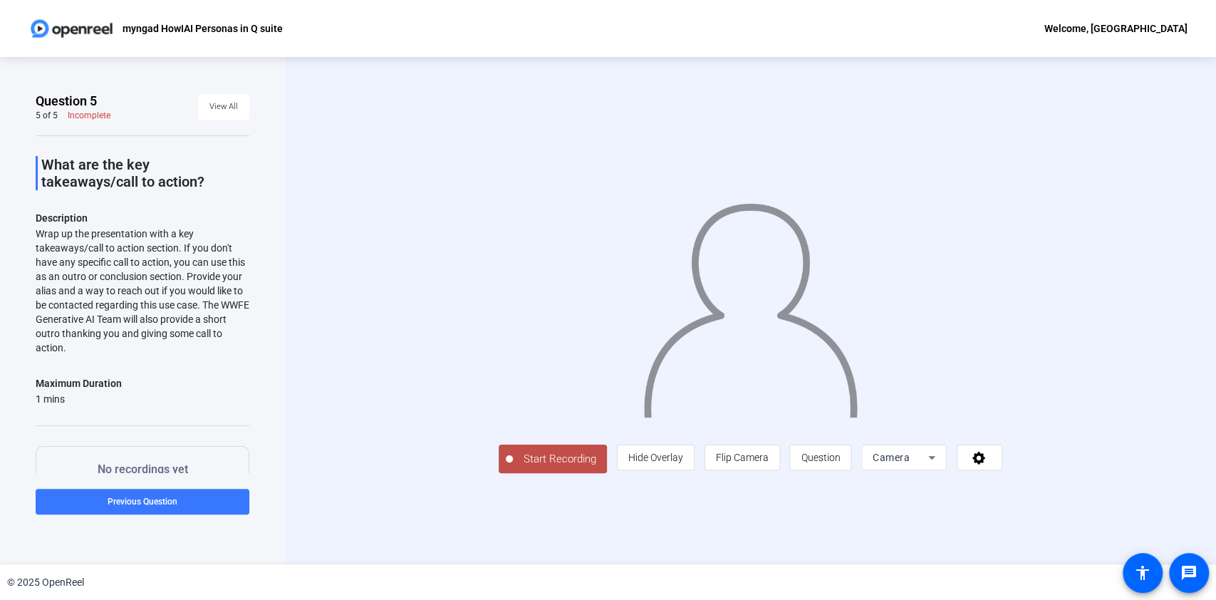
click at [935, 470] on div "Camera" at bounding box center [904, 458] width 63 height 26
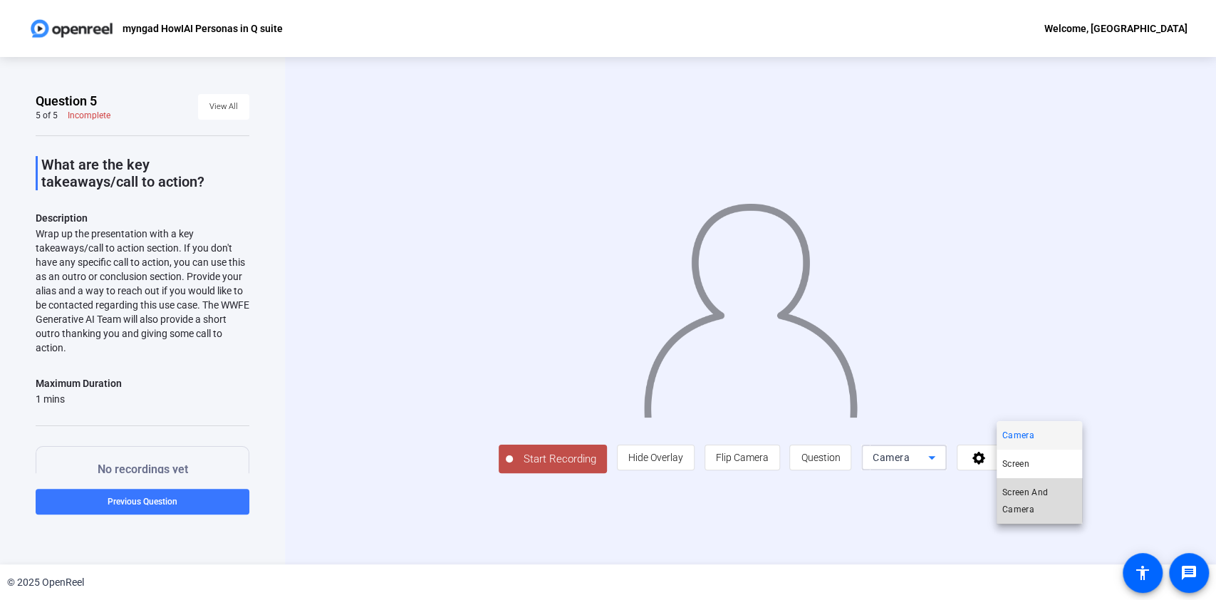
click at [1031, 489] on span "Screen And Camera" at bounding box center [1039, 501] width 74 height 34
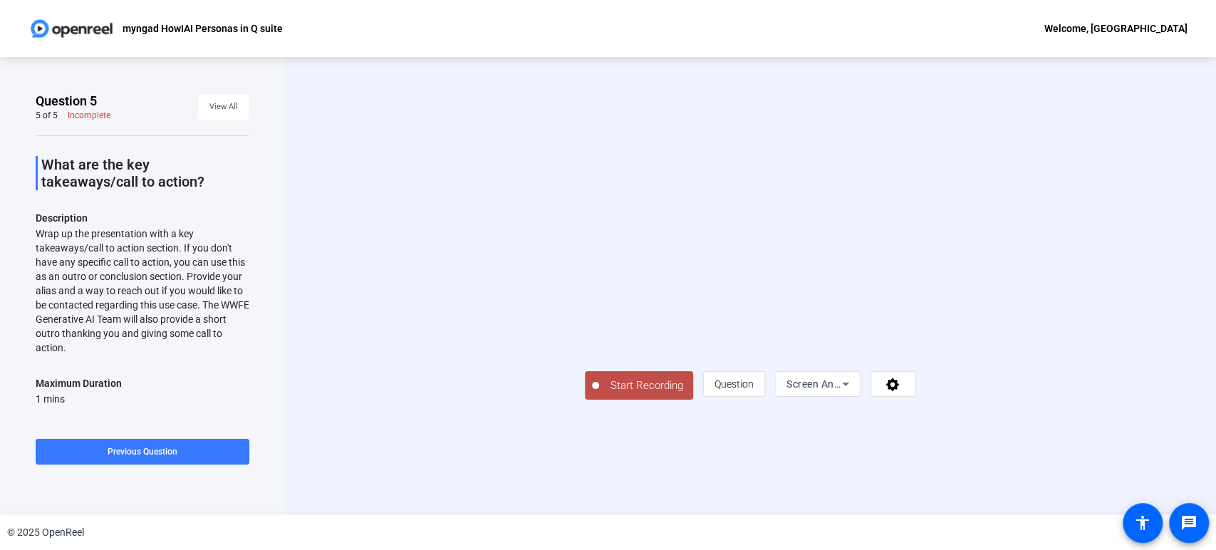
click at [585, 400] on div "Start Recording question_mark Question Screen And Camera" at bounding box center [750, 286] width 331 height 228
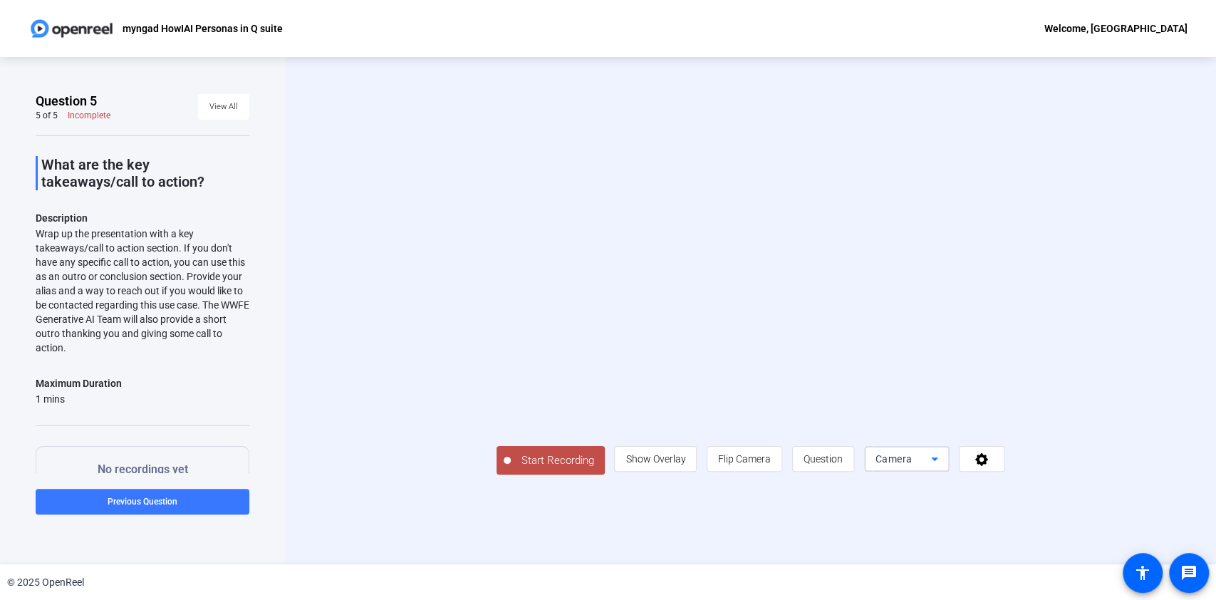
click at [913, 465] on span "Camera" at bounding box center [894, 458] width 37 height 11
click at [1020, 466] on span "Screen" at bounding box center [1015, 463] width 27 height 17
click at [931, 467] on div "Camera" at bounding box center [904, 458] width 56 height 17
click at [1056, 534] on div at bounding box center [608, 300] width 1216 height 600
click at [913, 465] on span "Camera" at bounding box center [894, 458] width 37 height 11
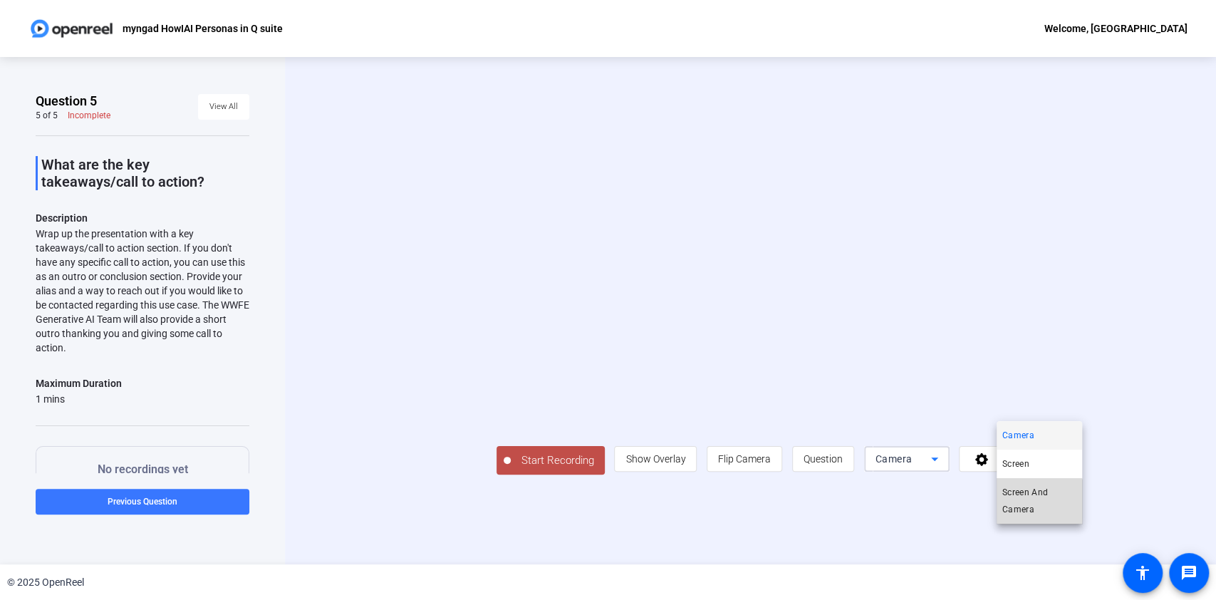
click at [1027, 510] on span "Screen And Camera" at bounding box center [1039, 501] width 74 height 34
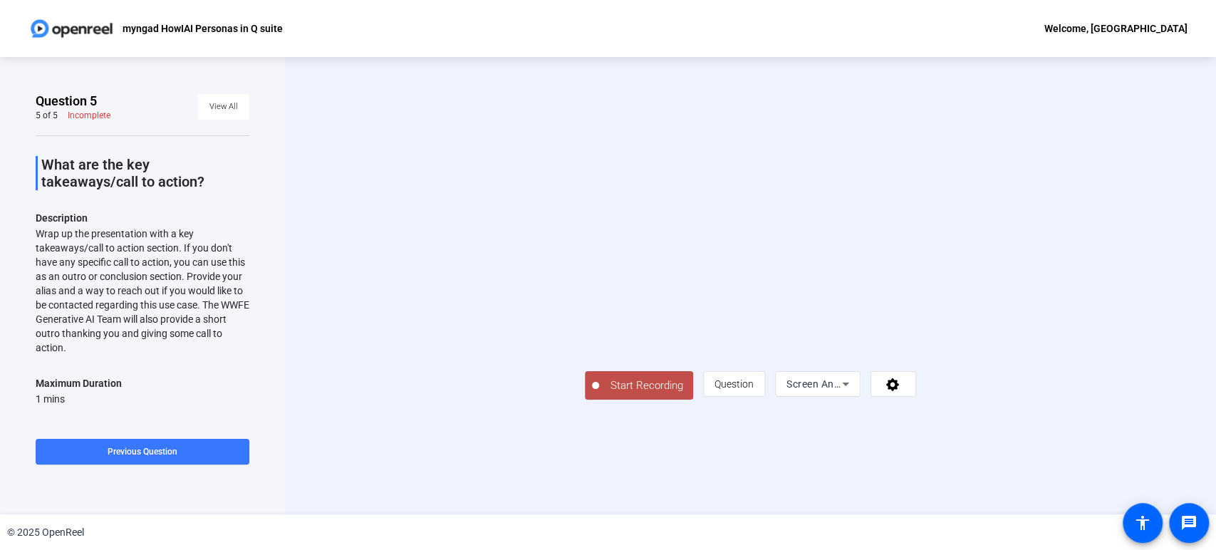
scroll to position [24, 0]
click at [599, 394] on span "Start Recording" at bounding box center [646, 386] width 94 height 16
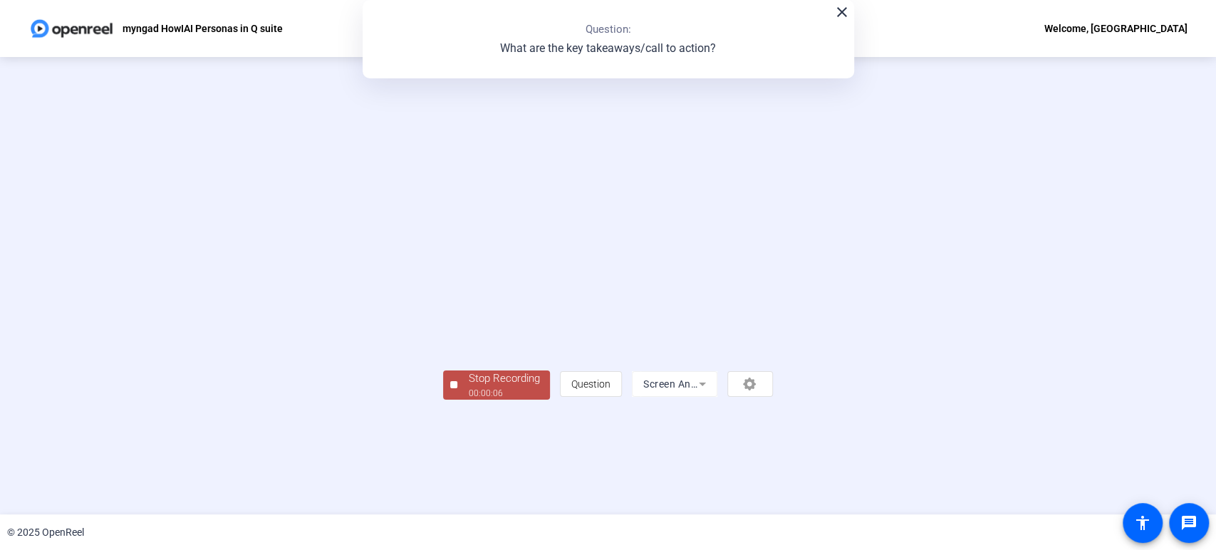
scroll to position [27, 0]
click at [468, 387] on div "Stop Recording" at bounding box center [503, 378] width 71 height 16
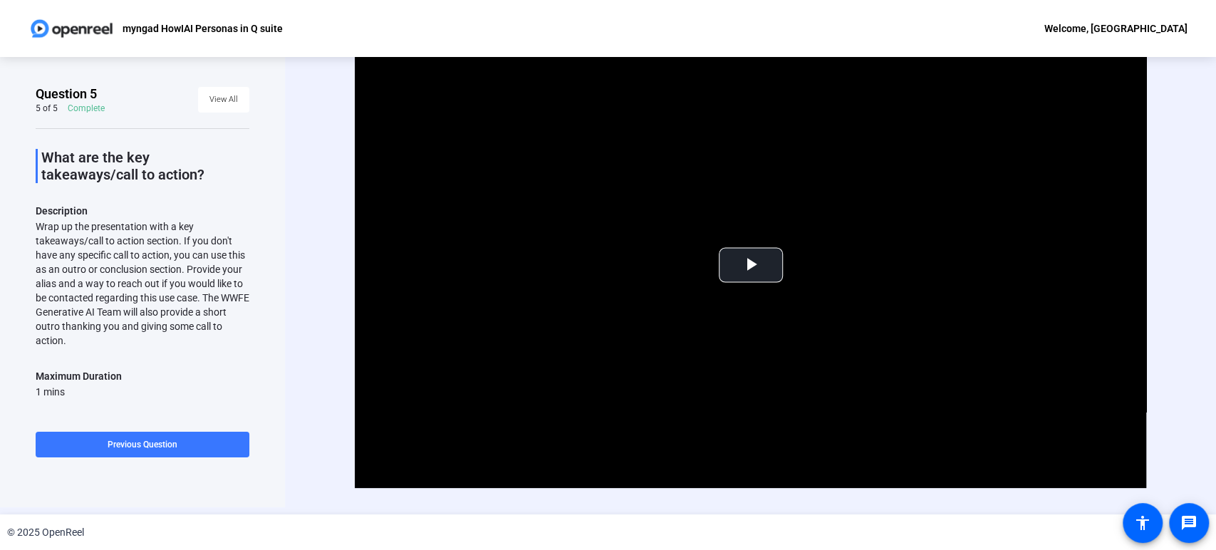
scroll to position [0, 0]
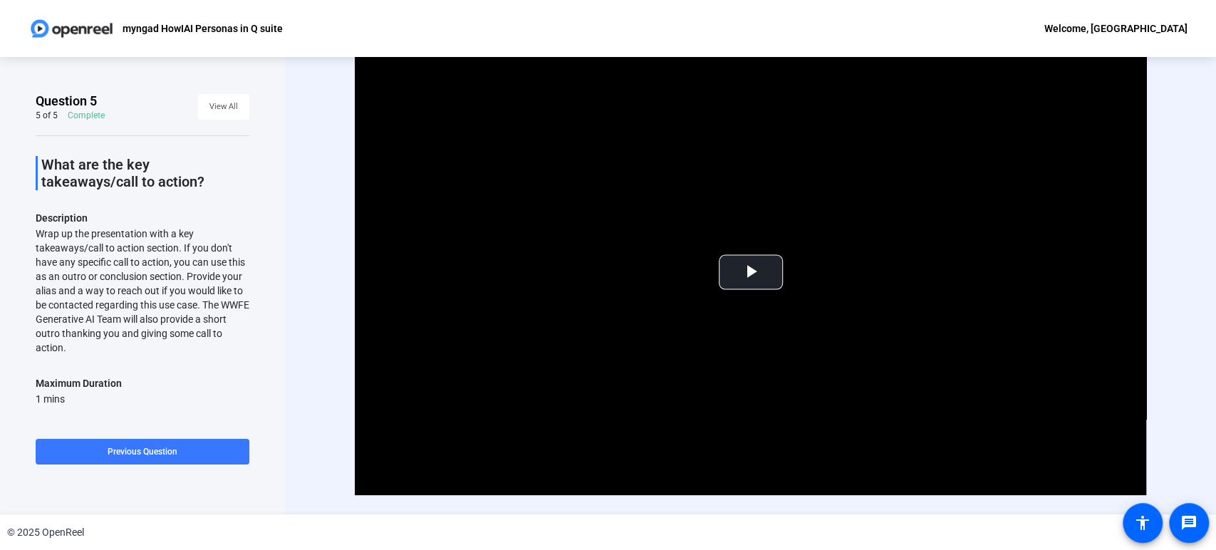
click at [294, 348] on div "Video Player is loading. Play Video Play Mute Current Time 0:00 / Duration 0:07…" at bounding box center [750, 285] width 931 height 457
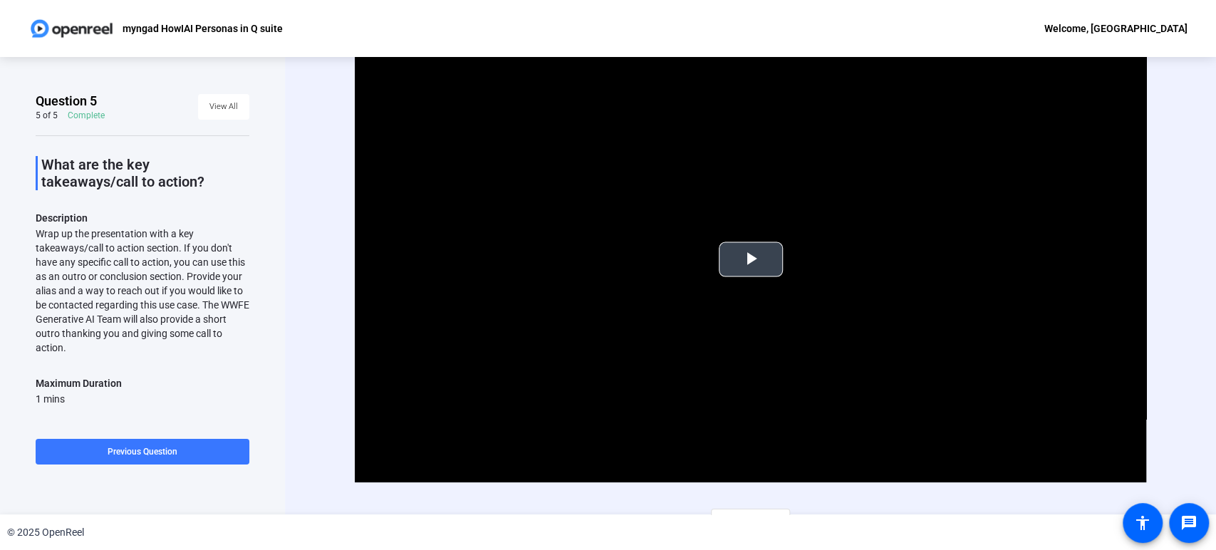
click at [751, 259] on span "Video Player" at bounding box center [751, 259] width 0 height 0
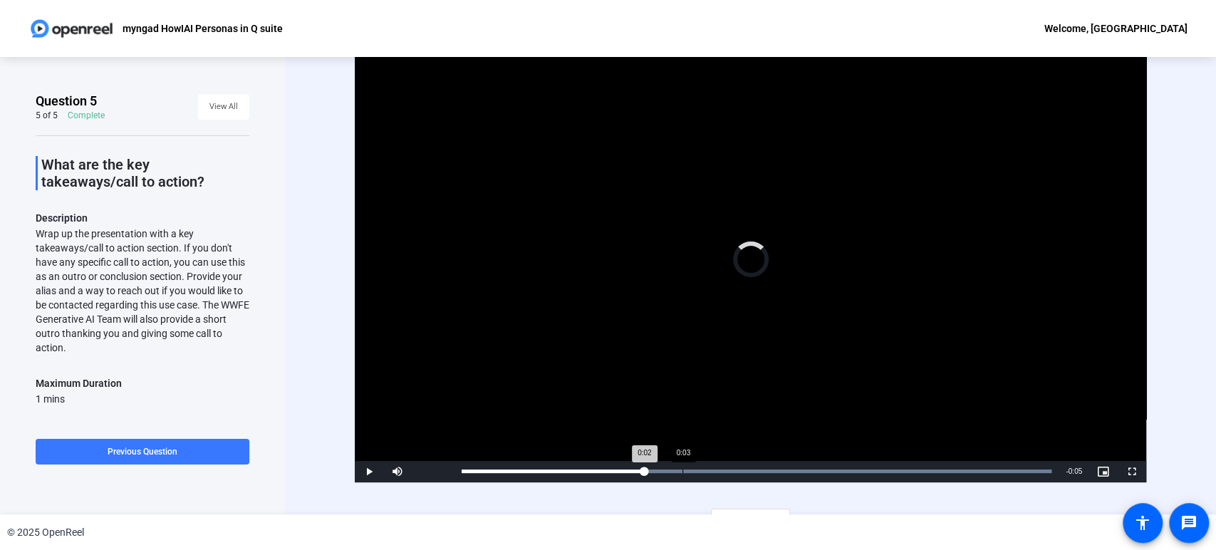
drag, startPoint x: 641, startPoint y: 467, endPoint x: 741, endPoint y: 472, distance: 99.9
click at [732, 473] on div "Loaded : 100.00% 0:03 0:02" at bounding box center [757, 471] width 604 height 21
drag, startPoint x: 788, startPoint y: 472, endPoint x: 875, endPoint y: 475, distance: 87.0
click at [853, 475] on div "Loaded : 100.00% 0:04 0:04" at bounding box center [757, 471] width 604 height 21
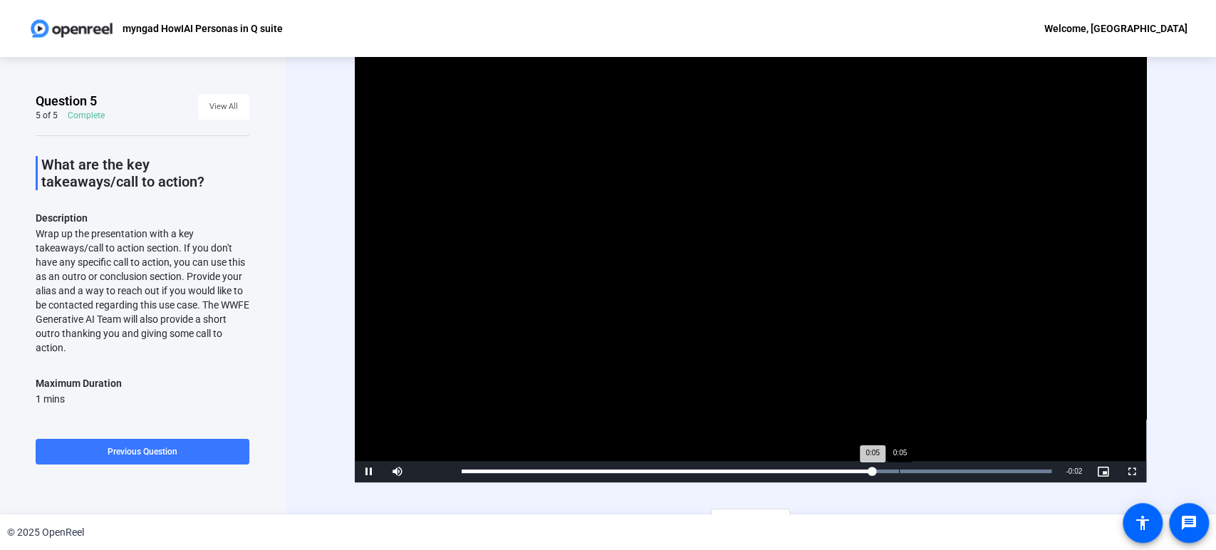
click at [898, 475] on div "Loaded : 100.00% 0:05 0:05" at bounding box center [757, 471] width 604 height 21
click at [951, 470] on div "Loaded : 100.00% 0:06 0:06" at bounding box center [757, 472] width 590 height 4
click at [1010, 455] on video "Video Player" at bounding box center [751, 259] width 792 height 445
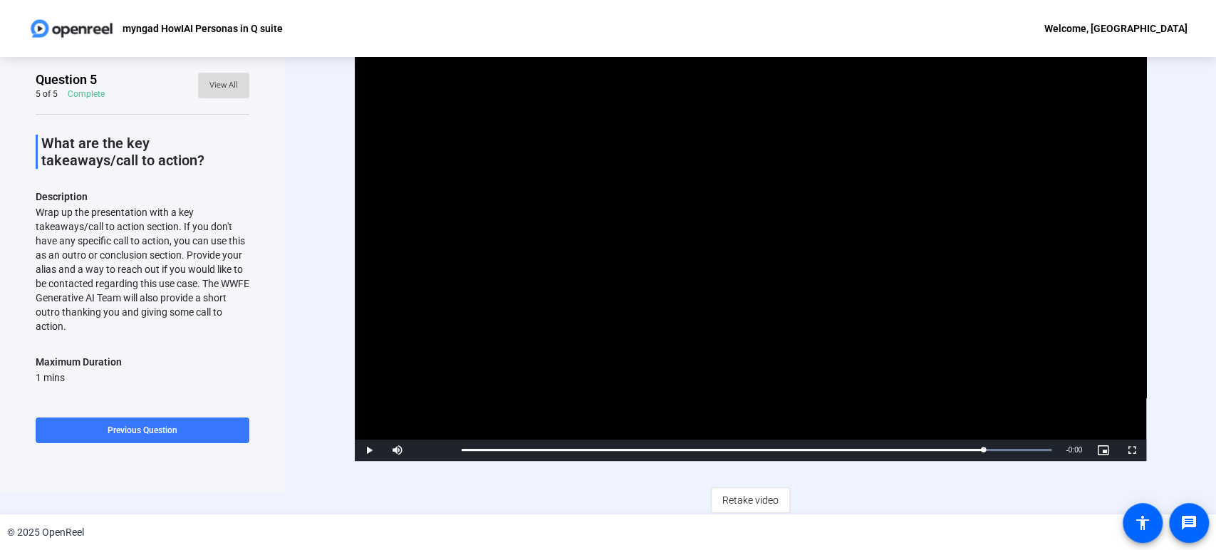
click at [217, 86] on span "View All" at bounding box center [223, 85] width 28 height 21
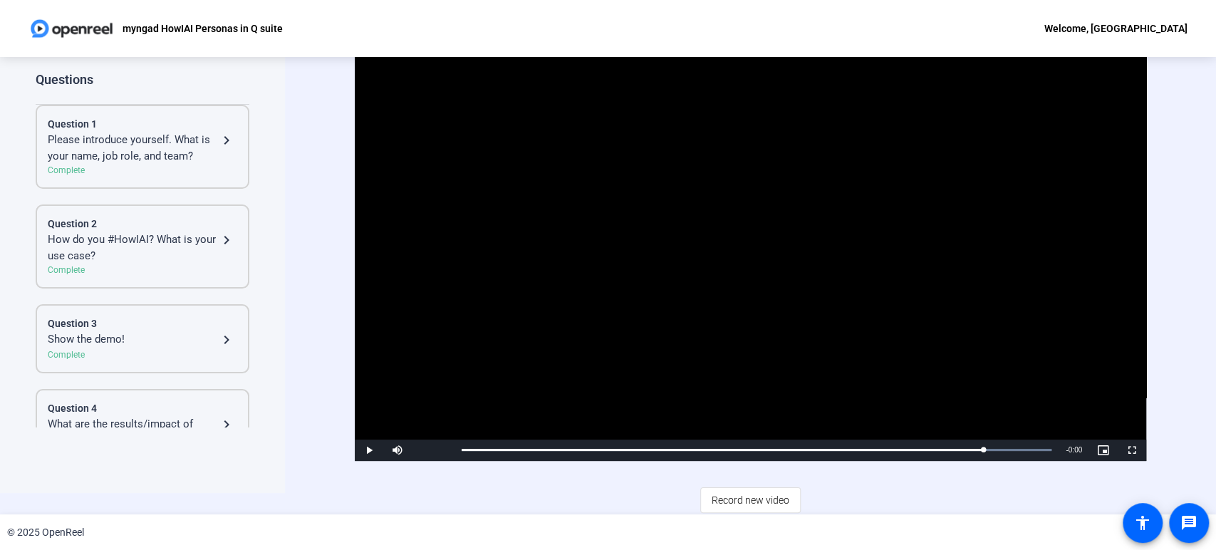
click at [139, 368] on div "Question 3 Show the demo! navigate_next Complete" at bounding box center [143, 338] width 214 height 69
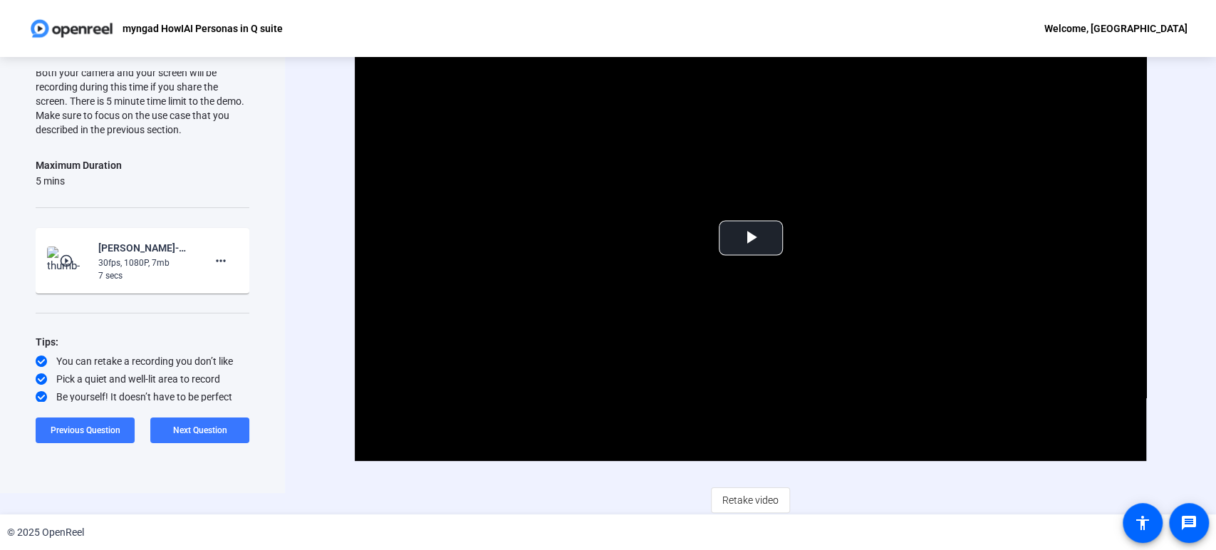
click at [129, 373] on div "Pick a quiet and well-lit area to record" at bounding box center [143, 379] width 214 height 14
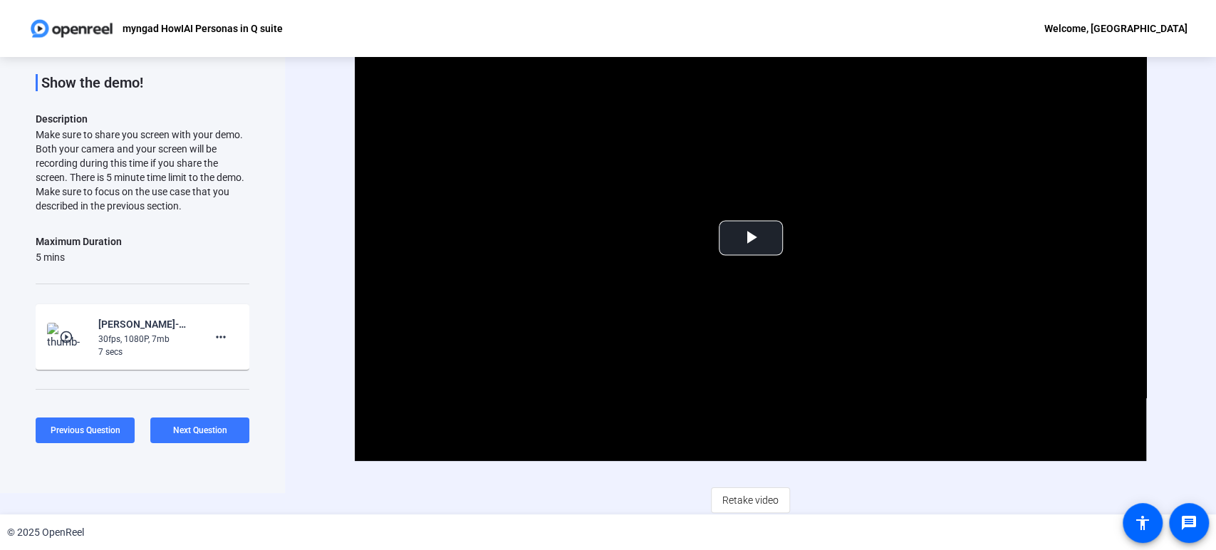
scroll to position [0, 0]
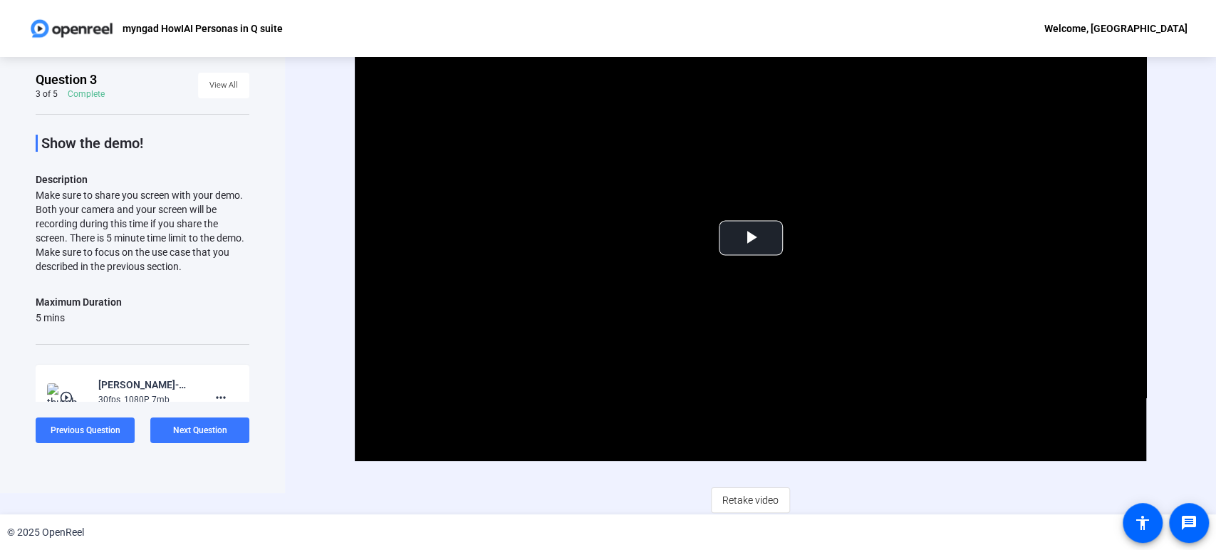
click at [123, 109] on openreel-ugc-question-details "Question 3 3 of 5 Complete View All Show the demo! Description Make sure to sha…" at bounding box center [143, 306] width 214 height 470
click at [194, 431] on span "Next Question" at bounding box center [200, 430] width 54 height 10
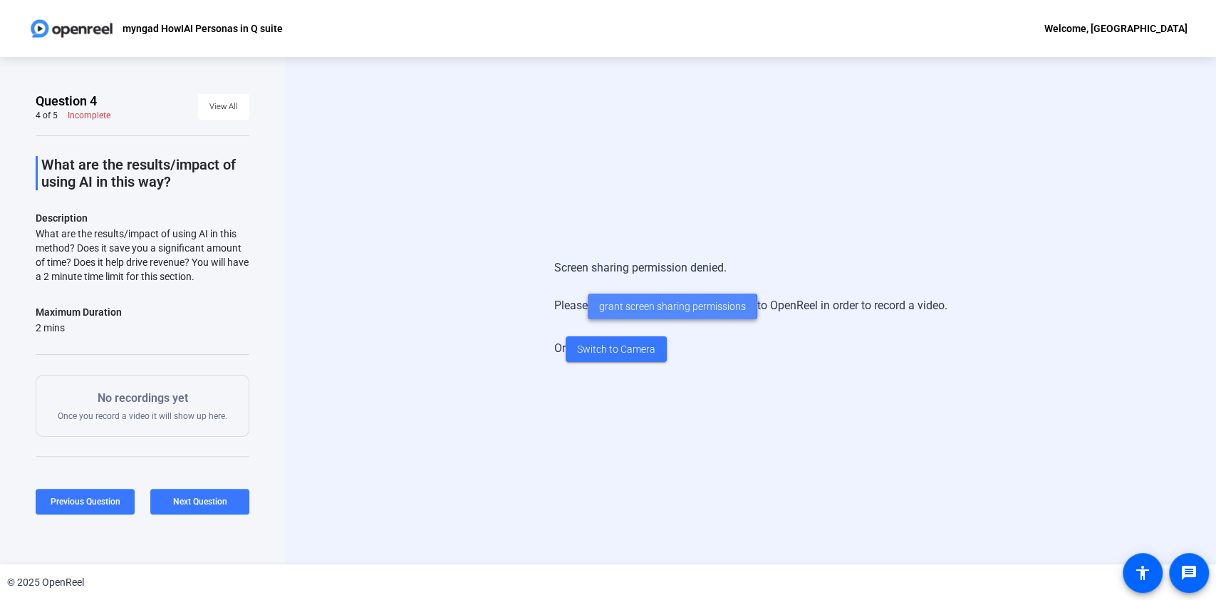
click at [616, 305] on span "grant screen sharing permissions" at bounding box center [672, 306] width 147 height 15
